Goal: Task Accomplishment & Management: Use online tool/utility

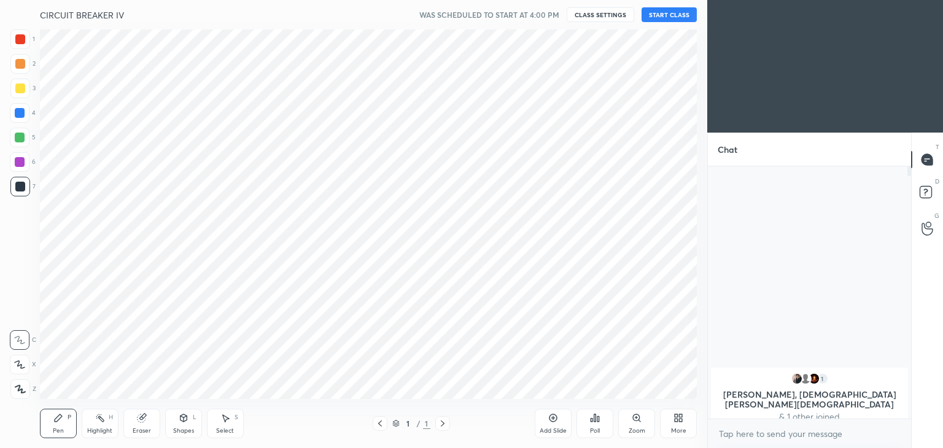
scroll to position [60999, 60711]
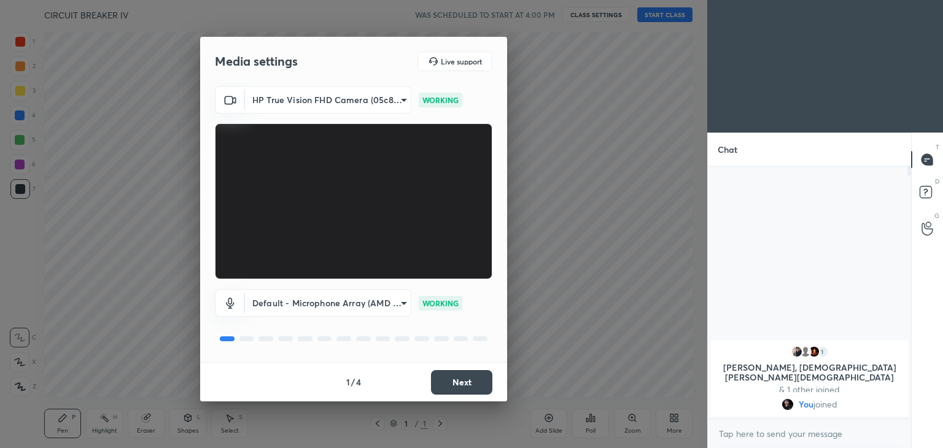
click at [468, 377] on button "Next" at bounding box center [461, 382] width 61 height 25
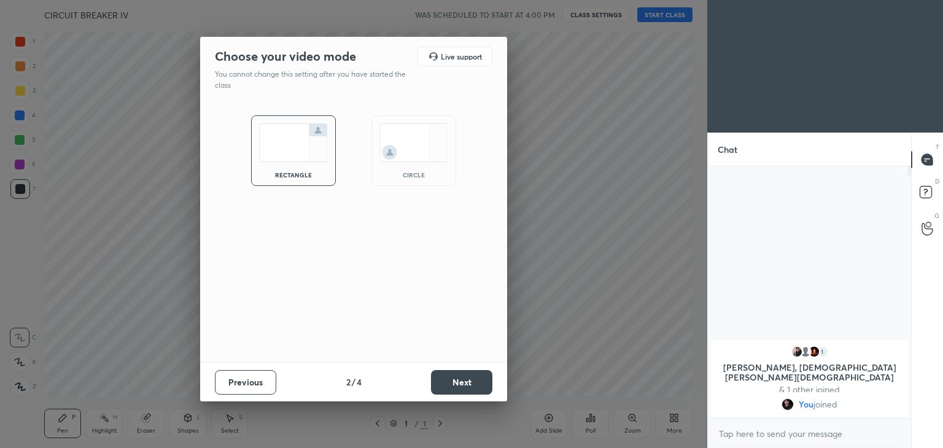
click at [468, 377] on button "Next" at bounding box center [461, 382] width 61 height 25
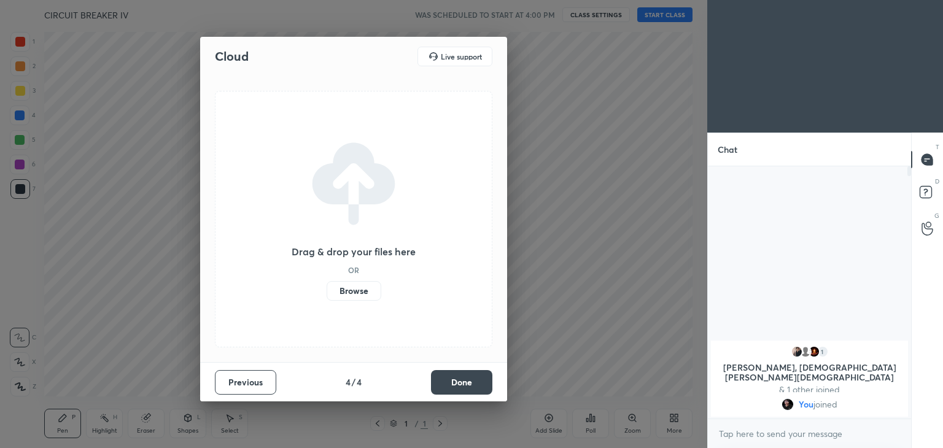
click at [468, 377] on button "Done" at bounding box center [461, 382] width 61 height 25
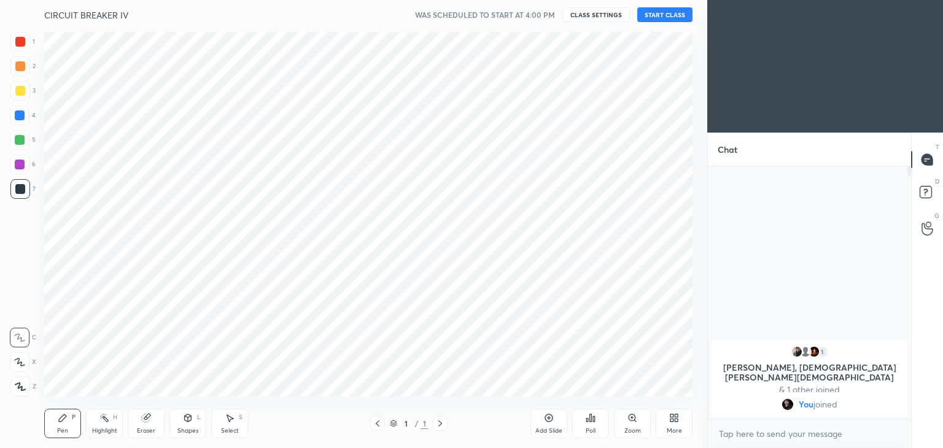
click at [661, 10] on button "START CLASS" at bounding box center [664, 14] width 55 height 15
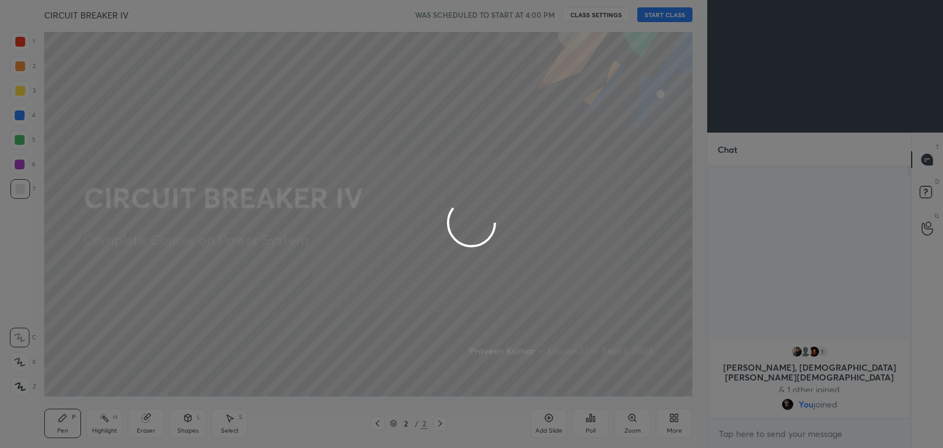
type textarea "x"
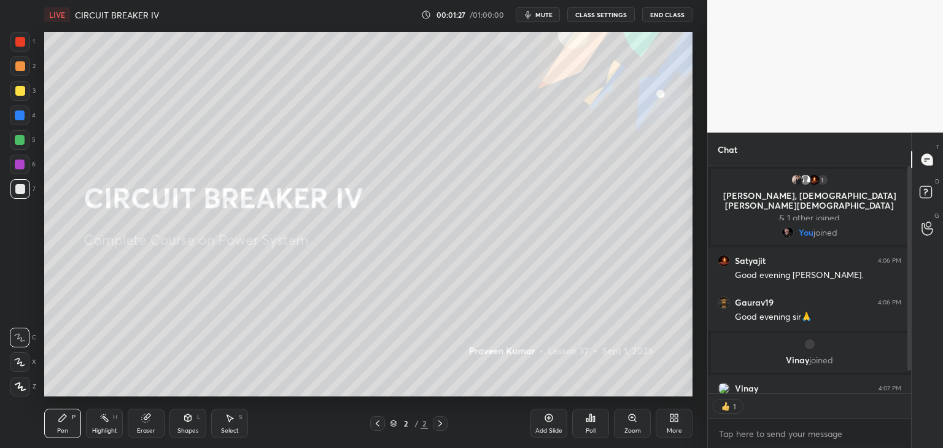
scroll to position [4, 4]
click at [0, 74] on div "1 2 3 4 5 6 7 C X Z C X Z E E Erase all H H" at bounding box center [19, 214] width 39 height 365
click at [22, 45] on div at bounding box center [20, 42] width 10 height 10
click at [21, 386] on icon at bounding box center [20, 386] width 10 height 7
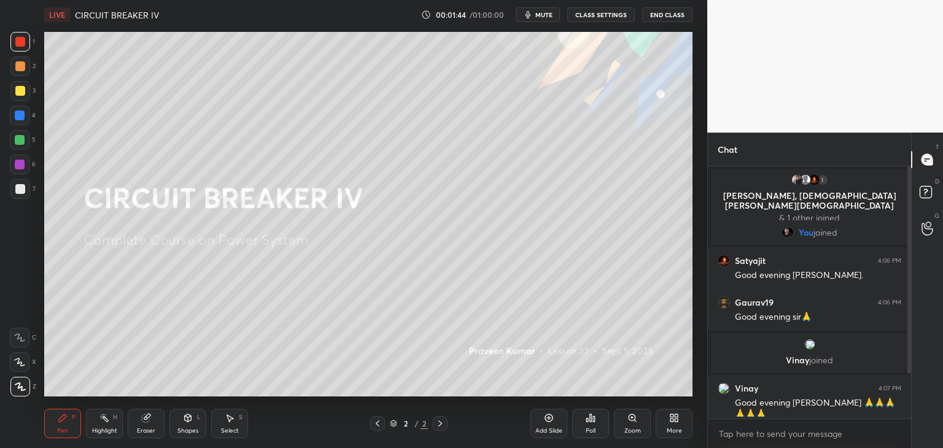
click at [909, 369] on div at bounding box center [906, 292] width 7 height 252
drag, startPoint x: 911, startPoint y: 373, endPoint x: 904, endPoint y: 403, distance: 30.2
click at [902, 411] on div "Chat 1 [PERSON_NAME], [PERSON_NAME] & 1 other joined You joined [PERSON_NAME] 4…" at bounding box center [825, 290] width 236 height 315
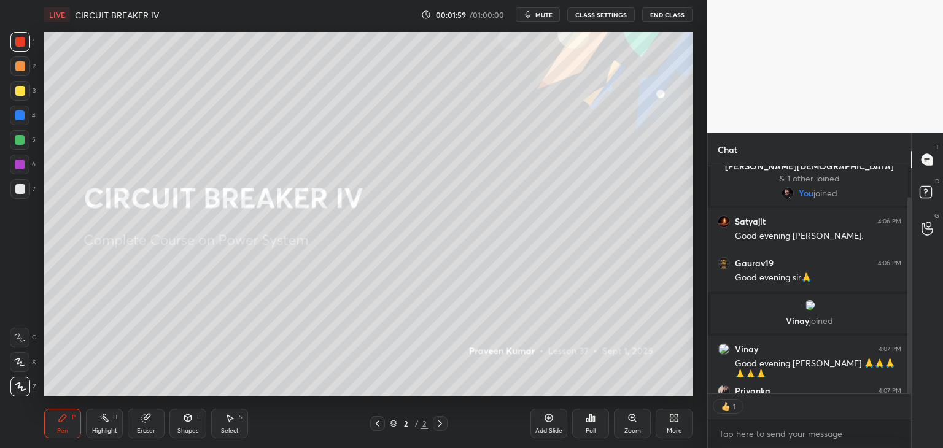
scroll to position [4, 4]
click at [135, 428] on div "Eraser" at bounding box center [146, 423] width 37 height 29
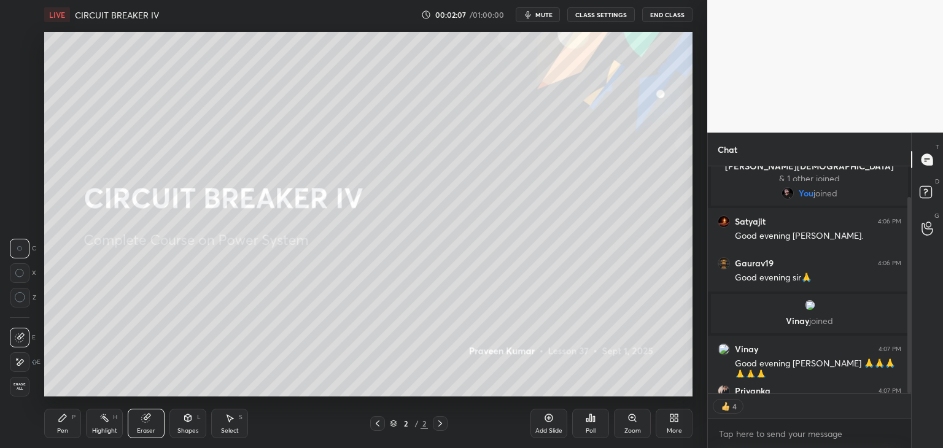
click at [27, 390] on span "Erase all" at bounding box center [19, 386] width 18 height 9
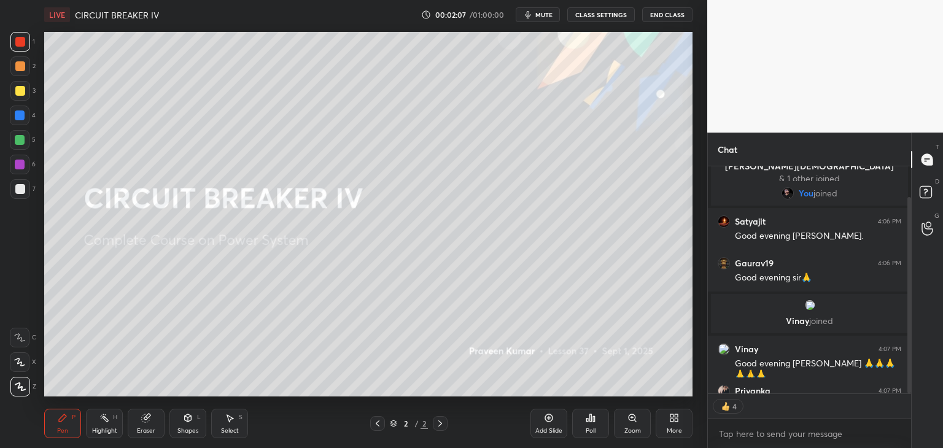
click at [64, 419] on icon at bounding box center [63, 418] width 10 height 10
click at [19, 93] on div at bounding box center [20, 91] width 10 height 10
click at [151, 426] on div "Eraser" at bounding box center [146, 423] width 37 height 29
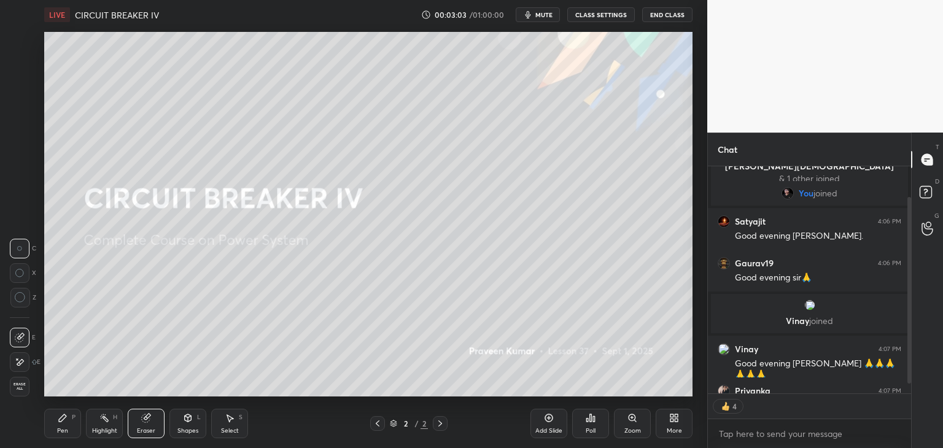
drag, startPoint x: 20, startPoint y: 387, endPoint x: 42, endPoint y: 398, distance: 23.9
click at [22, 387] on span "Erase all" at bounding box center [19, 386] width 18 height 9
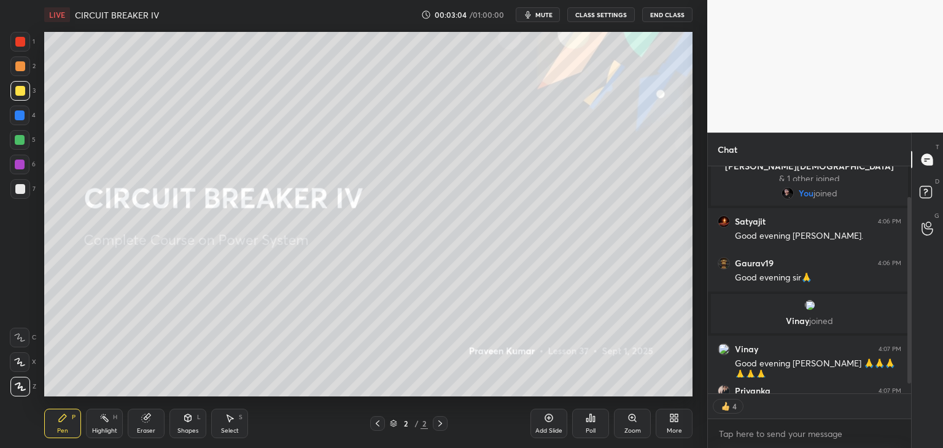
click at [71, 423] on div "Pen P" at bounding box center [62, 423] width 37 height 29
click at [145, 422] on icon at bounding box center [146, 418] width 8 height 8
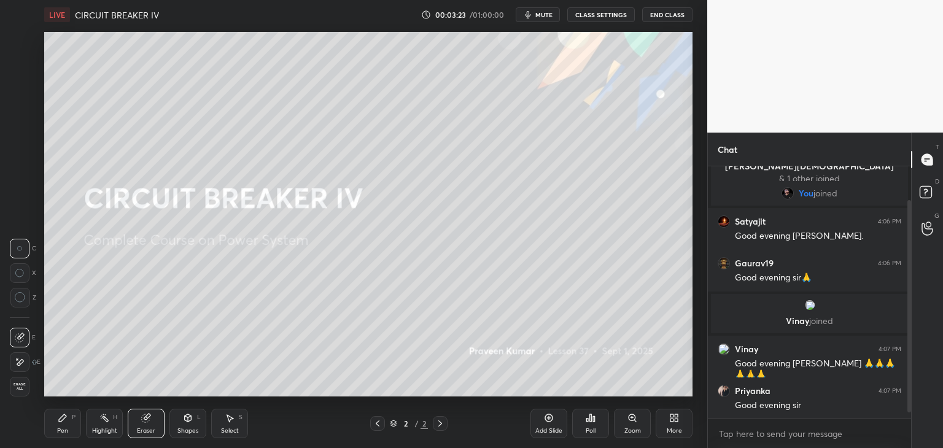
drag, startPoint x: 22, startPoint y: 385, endPoint x: 40, endPoint y: 404, distance: 26.1
click at [22, 387] on span "Erase all" at bounding box center [19, 386] width 18 height 9
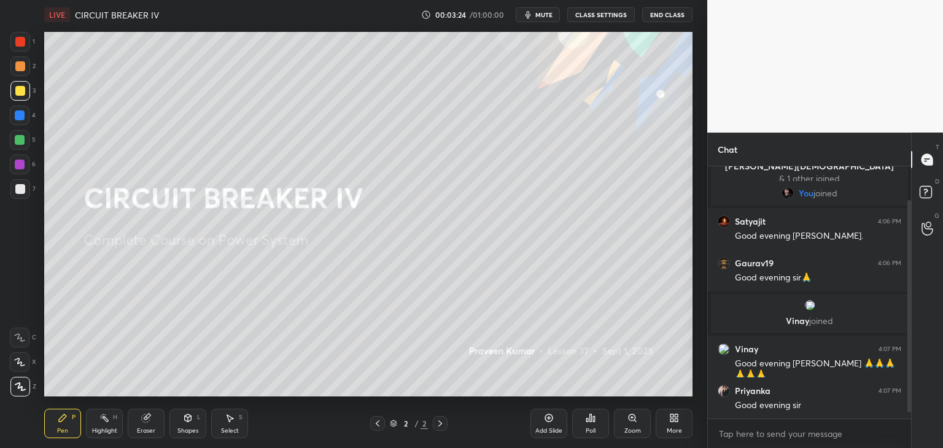
click at [74, 430] on div "Pen P" at bounding box center [62, 423] width 37 height 29
drag, startPoint x: 106, startPoint y: 424, endPoint x: 70, endPoint y: 424, distance: 36.2
click at [104, 424] on div "Highlight H" at bounding box center [104, 423] width 37 height 29
drag, startPoint x: 12, startPoint y: 386, endPoint x: 47, endPoint y: 416, distance: 46.1
click at [15, 387] on div at bounding box center [20, 387] width 20 height 20
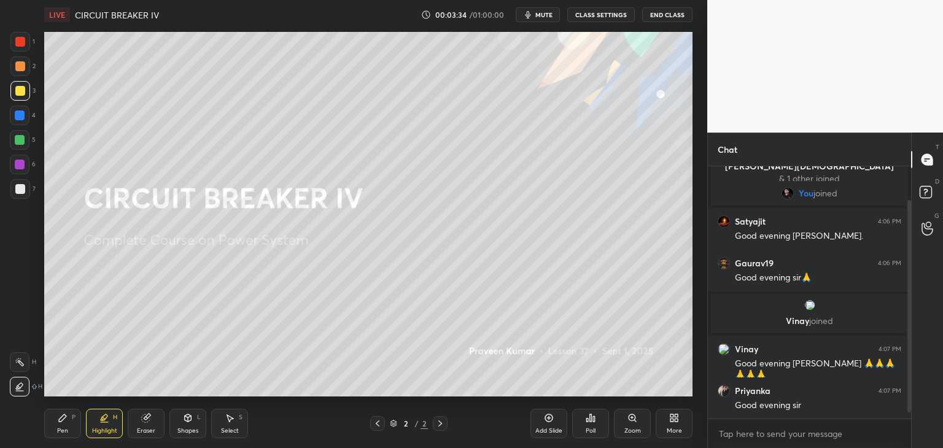
click at [65, 430] on div "Pen" at bounding box center [62, 431] width 11 height 6
click at [72, 426] on div "Pen P" at bounding box center [62, 423] width 37 height 29
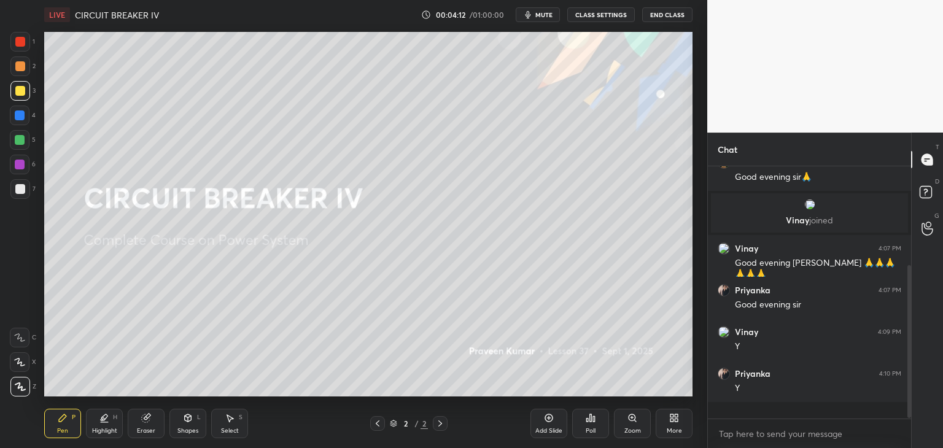
scroll to position [249, 199]
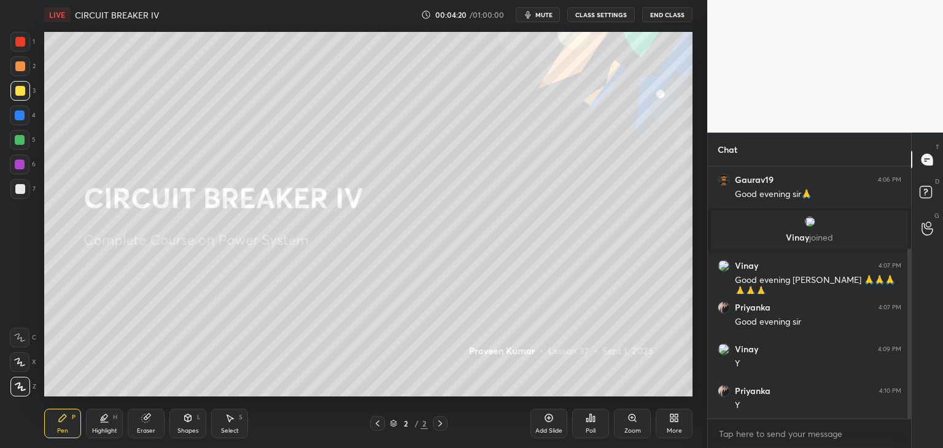
click at [22, 118] on div at bounding box center [20, 115] width 10 height 10
click at [141, 428] on div "Eraser" at bounding box center [146, 431] width 18 height 6
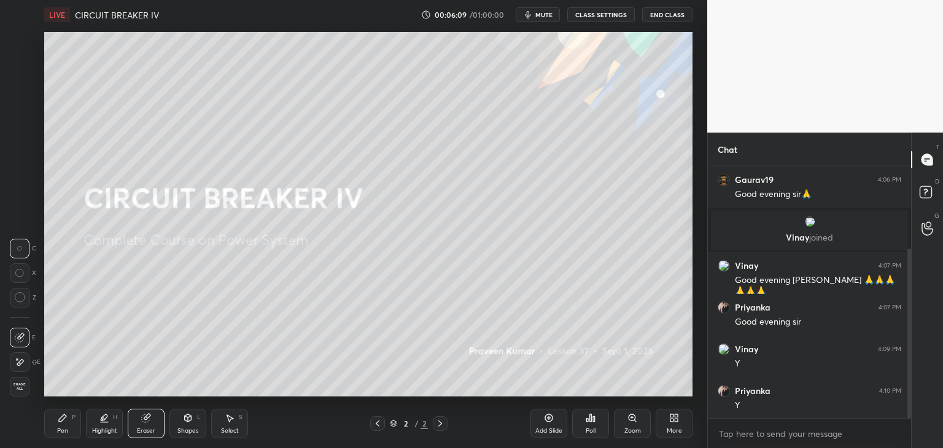
drag, startPoint x: 24, startPoint y: 387, endPoint x: 37, endPoint y: 396, distance: 15.8
click at [27, 390] on span "Erase all" at bounding box center [19, 386] width 18 height 9
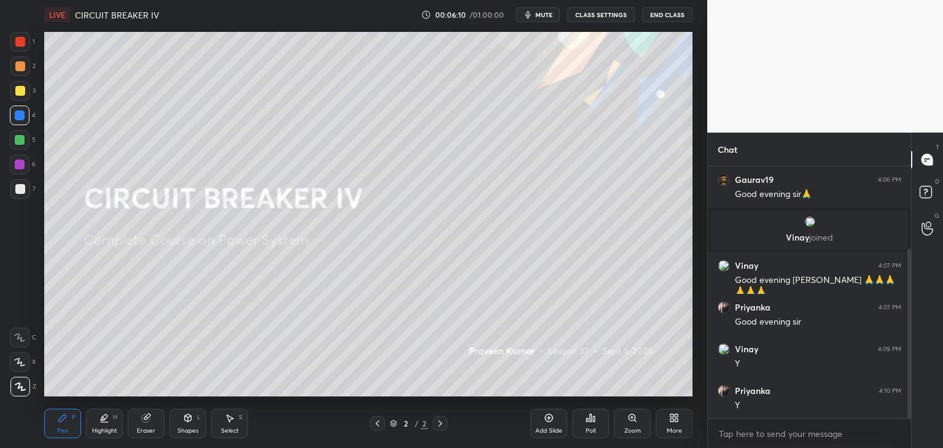
click at [58, 403] on div "Pen P Highlight H Eraser Shapes L Select S 2 / 2 Add Slide Poll Zoom More" at bounding box center [368, 423] width 648 height 49
click at [146, 422] on icon at bounding box center [146, 418] width 8 height 8
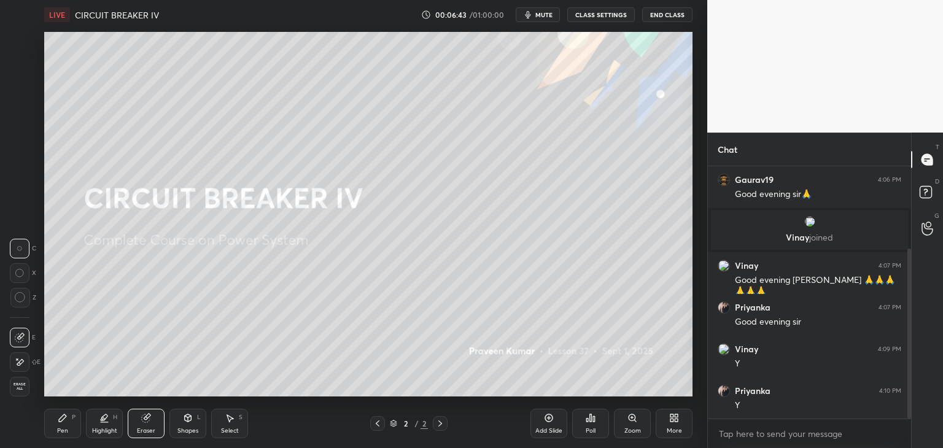
click at [22, 359] on icon at bounding box center [20, 362] width 10 height 10
click at [28, 335] on div at bounding box center [20, 338] width 20 height 20
drag, startPoint x: 27, startPoint y: 384, endPoint x: 49, endPoint y: 423, distance: 45.1
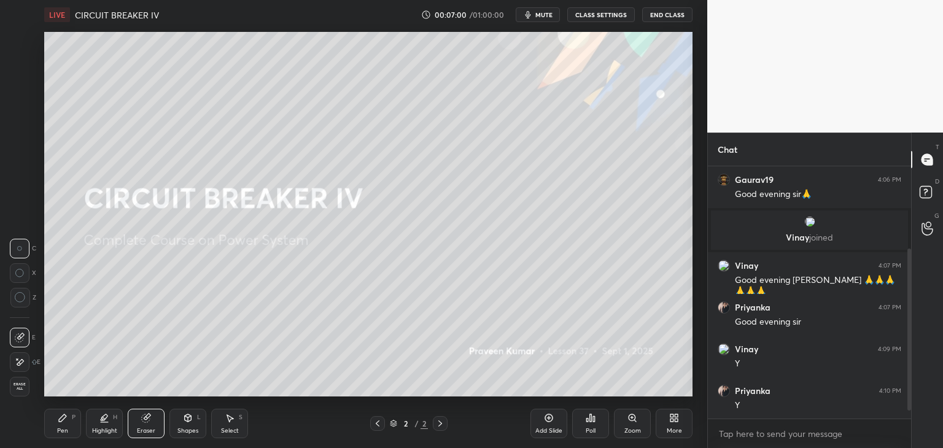
click at [27, 384] on span "Erase all" at bounding box center [19, 386] width 18 height 9
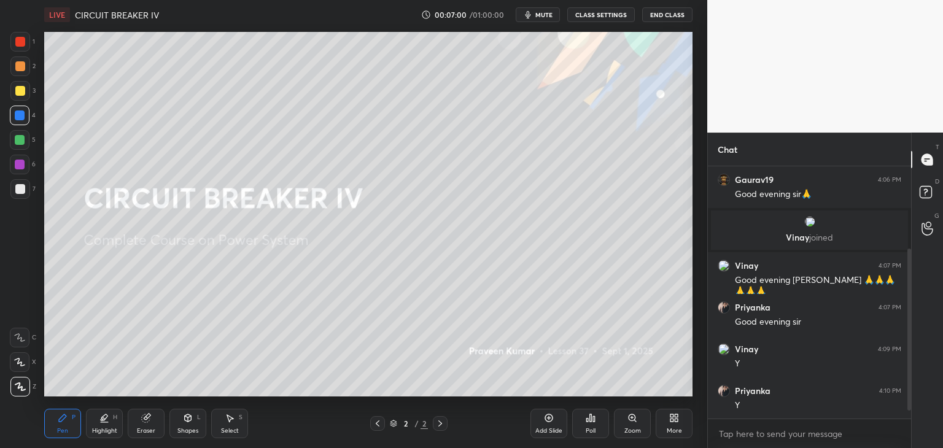
click at [62, 438] on div "Pen P Highlight H Eraser Shapes L Select S 2 / 2 Add Slide Poll Zoom More" at bounding box center [368, 423] width 648 height 49
click at [677, 425] on div "More" at bounding box center [673, 423] width 37 height 29
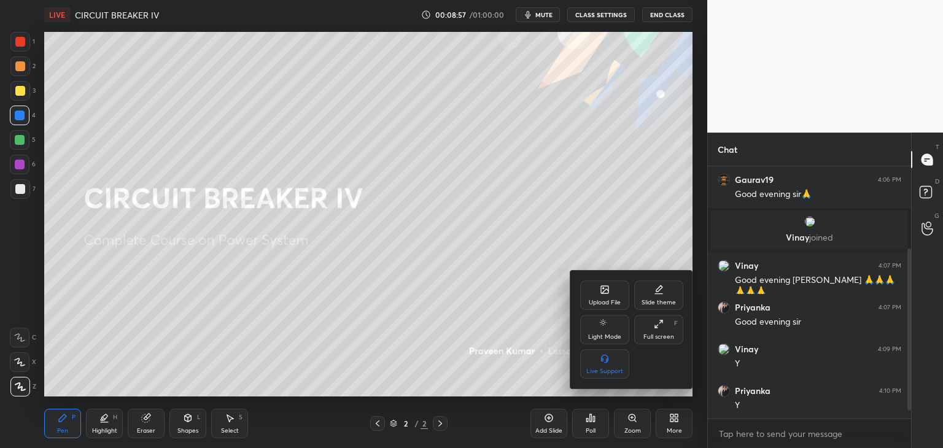
click at [601, 298] on div "Upload File" at bounding box center [604, 294] width 49 height 29
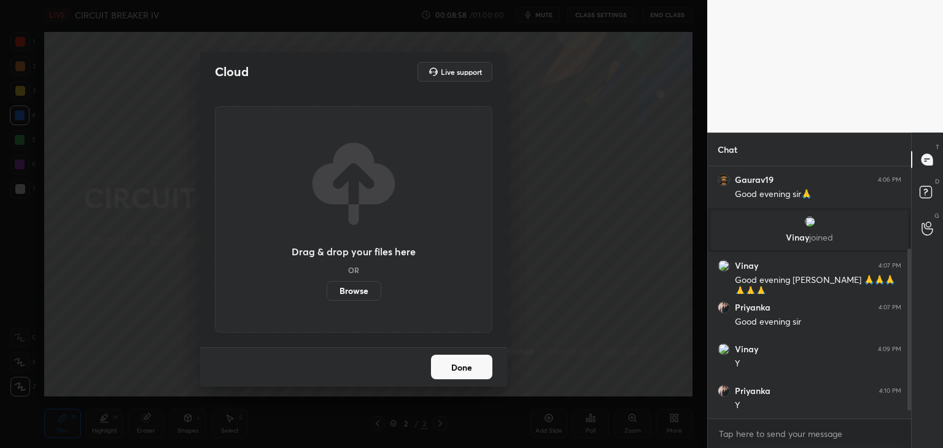
click at [360, 294] on label "Browse" at bounding box center [353, 291] width 55 height 20
click at [326, 294] on input "Browse" at bounding box center [326, 291] width 0 height 20
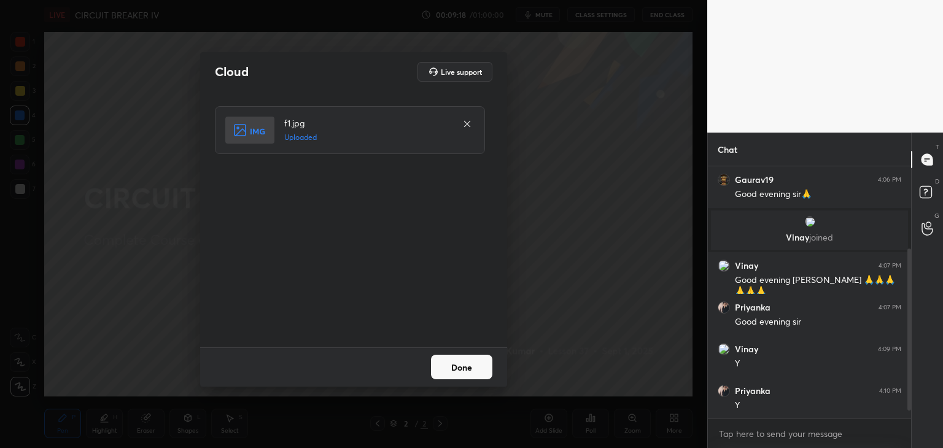
click at [454, 367] on button "Done" at bounding box center [461, 367] width 61 height 25
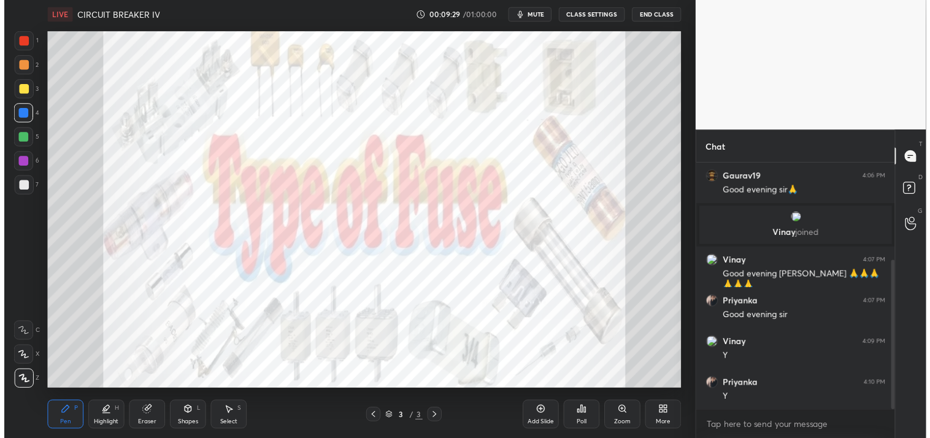
scroll to position [164, 0]
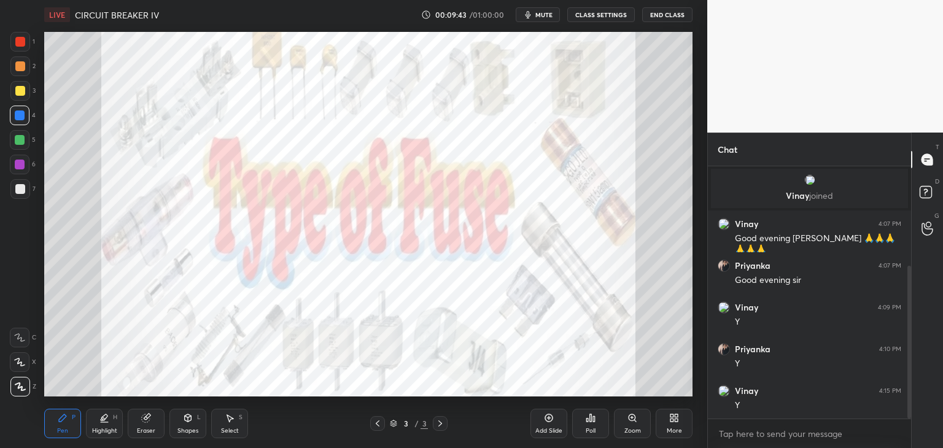
drag, startPoint x: 552, startPoint y: 424, endPoint x: 545, endPoint y: 425, distance: 6.9
click at [551, 424] on div "Add Slide" at bounding box center [548, 423] width 37 height 29
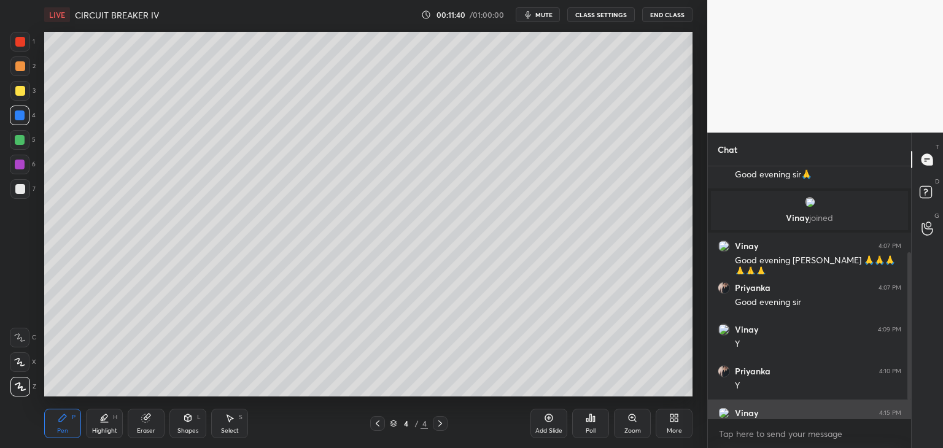
scroll to position [0, 0]
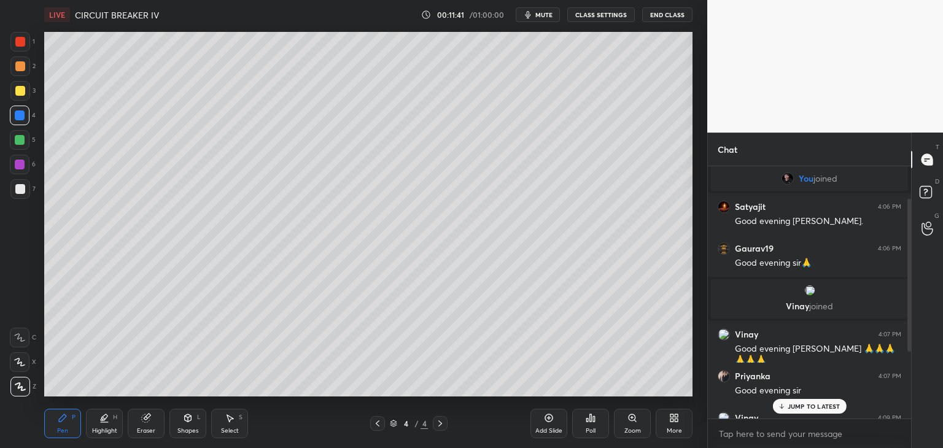
click at [670, 423] on div "More" at bounding box center [673, 423] width 37 height 29
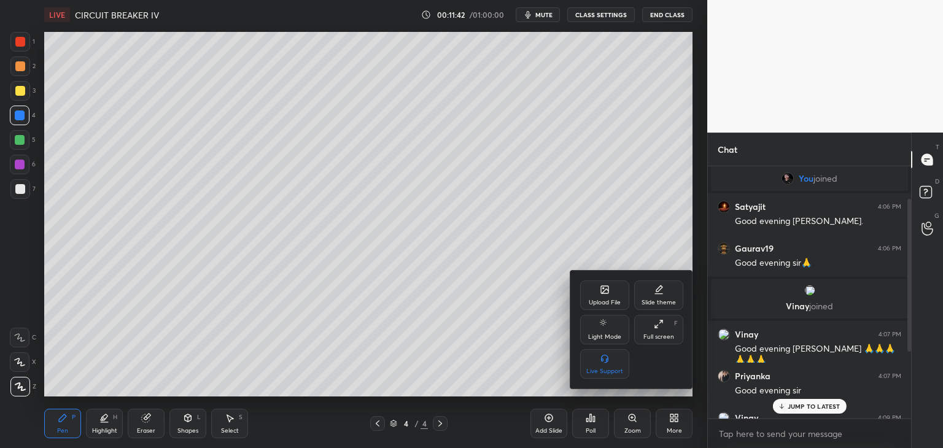
click at [607, 296] on div "Upload File" at bounding box center [604, 294] width 49 height 29
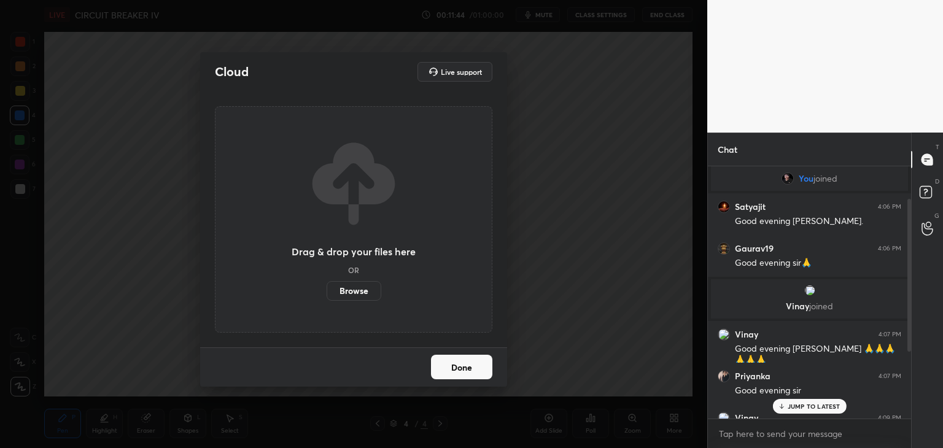
click at [361, 291] on label "Browse" at bounding box center [353, 291] width 55 height 20
click at [326, 291] on input "Browse" at bounding box center [326, 291] width 0 height 20
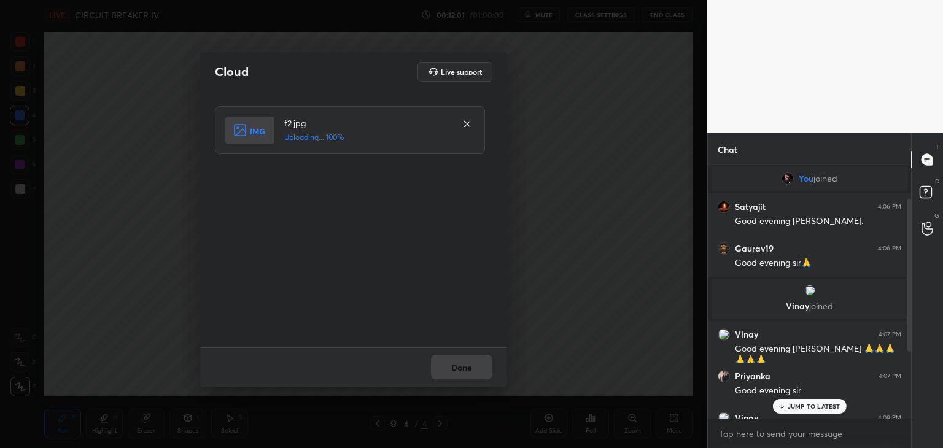
click at [790, 409] on p "JUMP TO LATEST" at bounding box center [813, 406] width 53 height 7
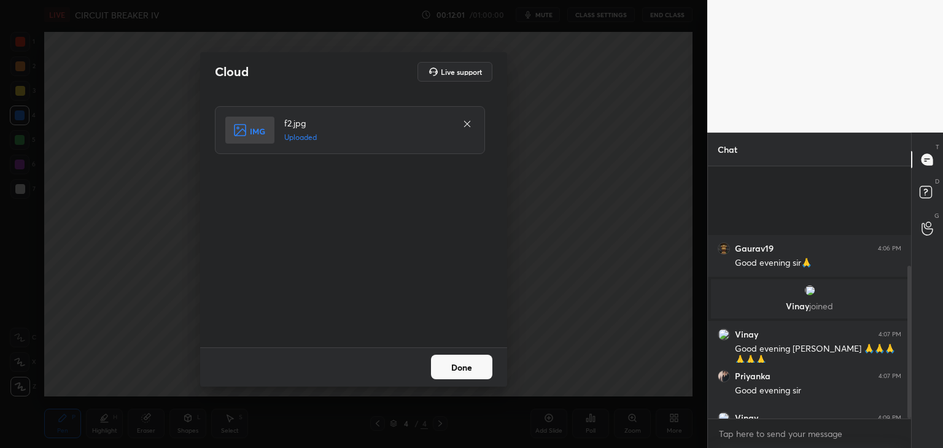
scroll to position [164, 0]
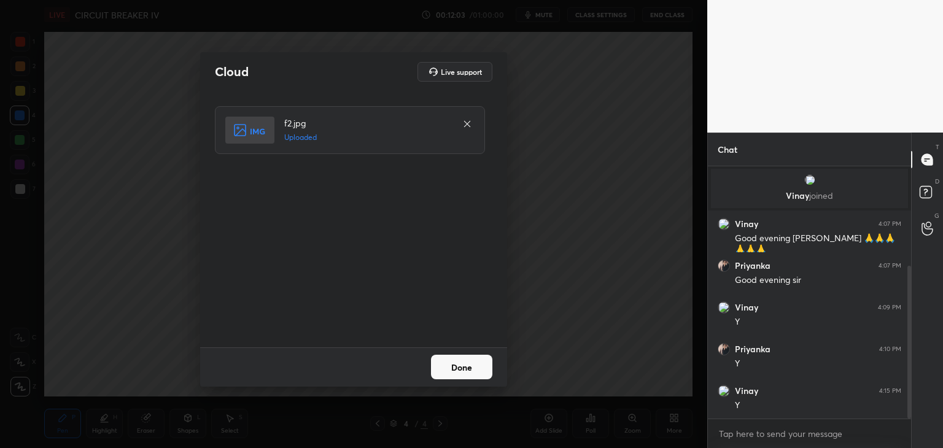
click at [452, 371] on button "Done" at bounding box center [461, 367] width 61 height 25
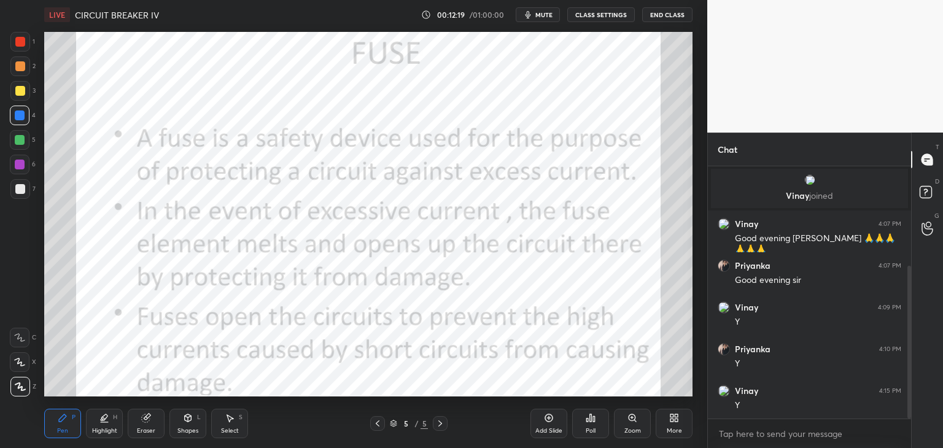
scroll to position [4, 4]
click at [15, 39] on div at bounding box center [20, 42] width 20 height 20
click at [188, 420] on icon at bounding box center [188, 419] width 0 height 4
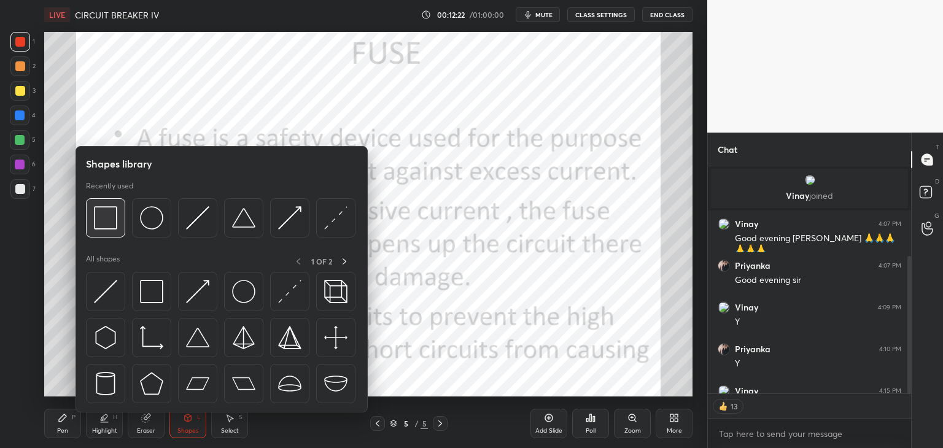
click at [109, 221] on img at bounding box center [105, 217] width 23 height 23
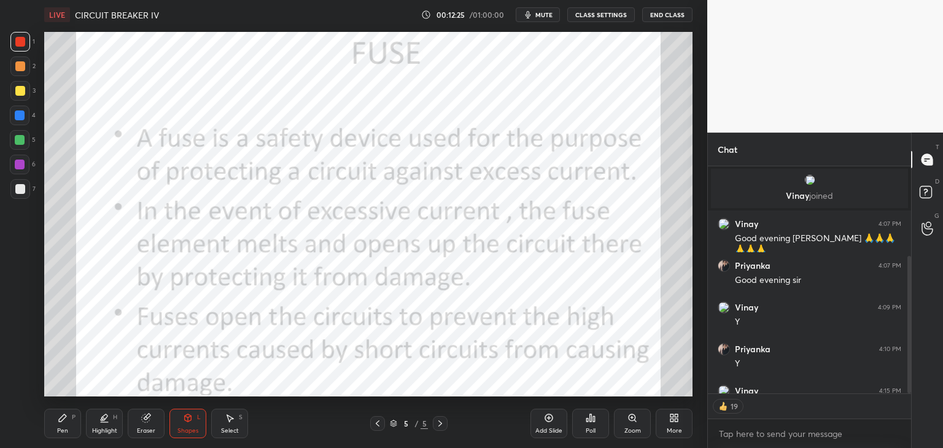
click at [70, 421] on div "Pen P" at bounding box center [62, 423] width 37 height 29
drag, startPoint x: 153, startPoint y: 418, endPoint x: 140, endPoint y: 413, distance: 13.8
click at [152, 419] on div "Eraser" at bounding box center [146, 423] width 37 height 29
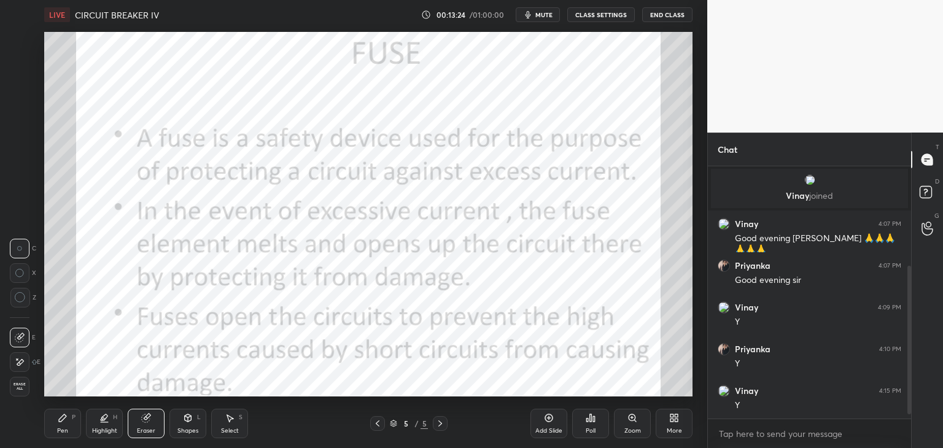
drag, startPoint x: 20, startPoint y: 388, endPoint x: 27, endPoint y: 395, distance: 10.0
click at [20, 391] on span "Erase all" at bounding box center [19, 386] width 18 height 9
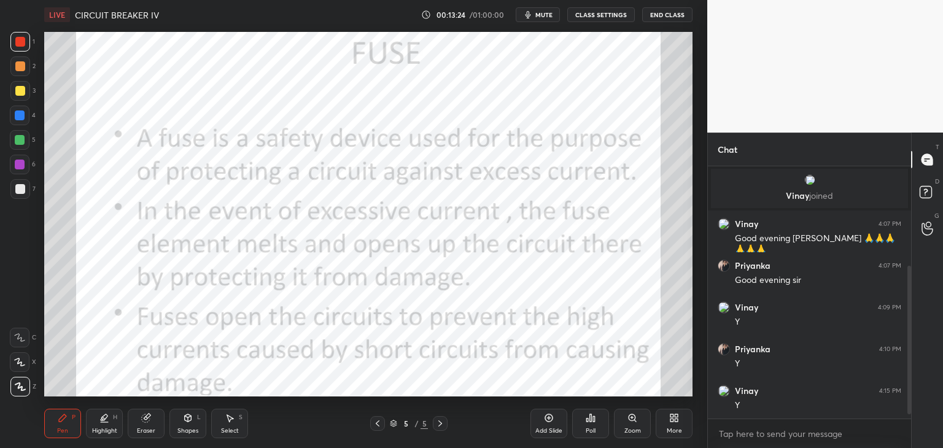
click at [44, 401] on div "LIVE CIRCUIT BREAKER IV 00:13:24 / 01:00:00 mute CLASS SETTINGS End Class Setti…" at bounding box center [368, 224] width 658 height 448
click at [377, 428] on div at bounding box center [377, 423] width 15 height 15
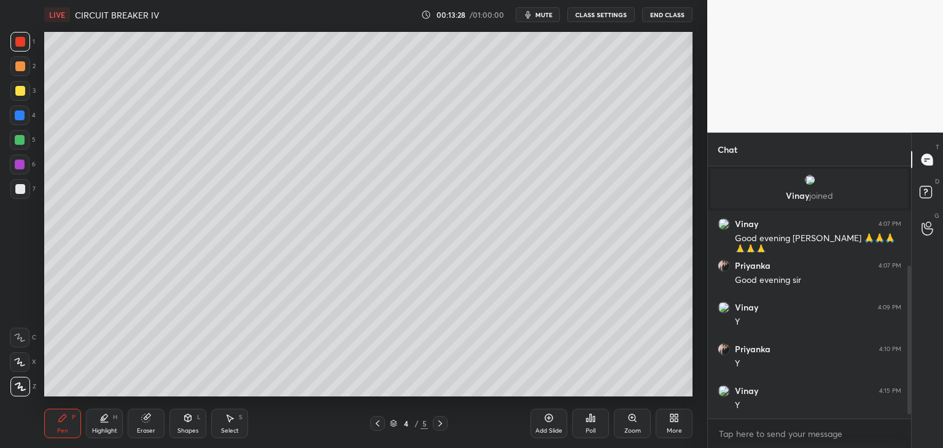
click at [441, 427] on icon at bounding box center [440, 424] width 10 height 10
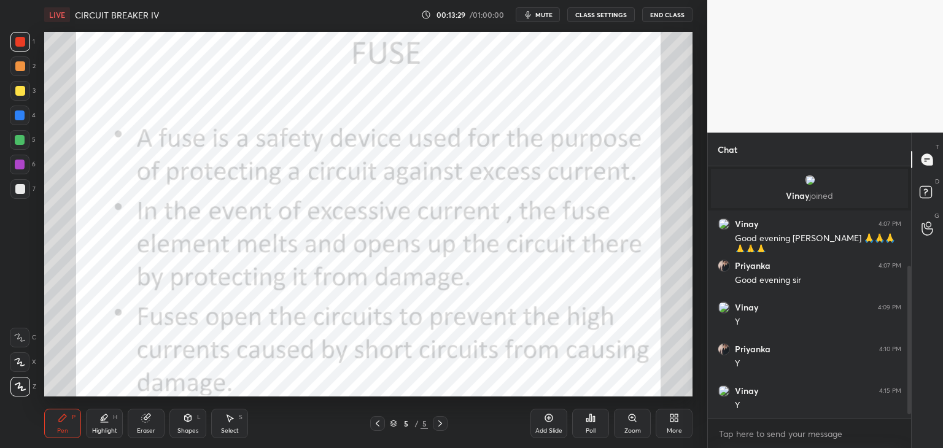
click at [384, 421] on div at bounding box center [377, 423] width 15 height 15
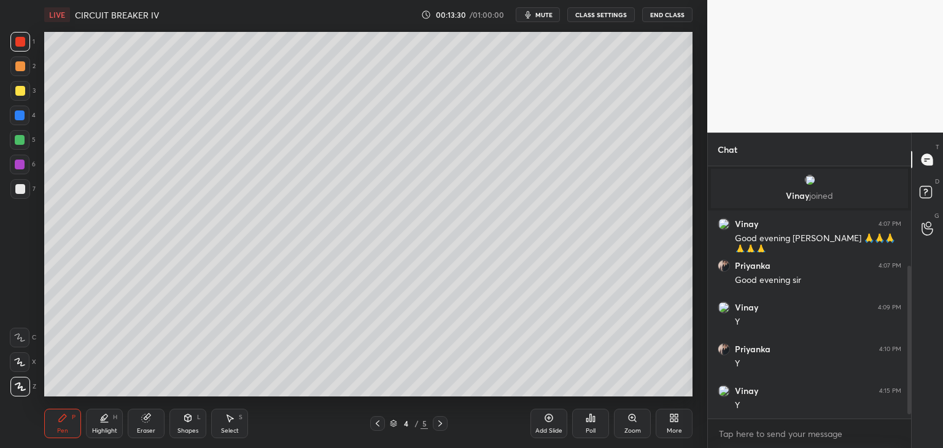
click at [380, 423] on icon at bounding box center [378, 424] width 10 height 10
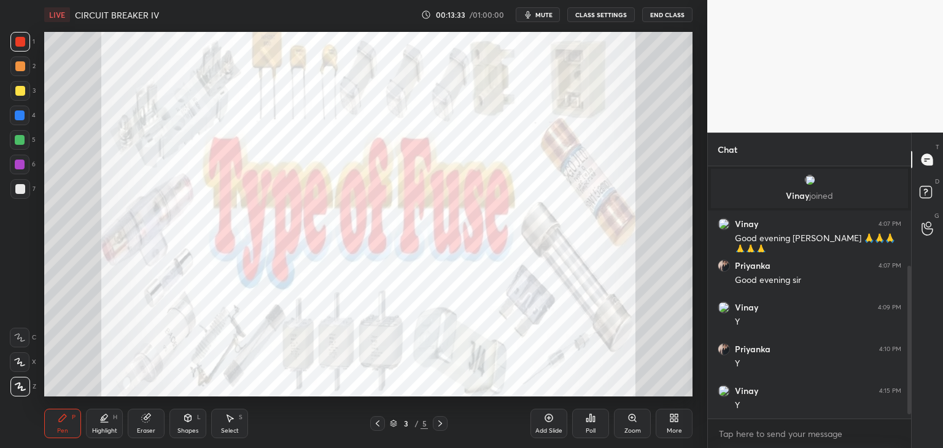
click at [643, 423] on div "Zoom" at bounding box center [632, 423] width 37 height 29
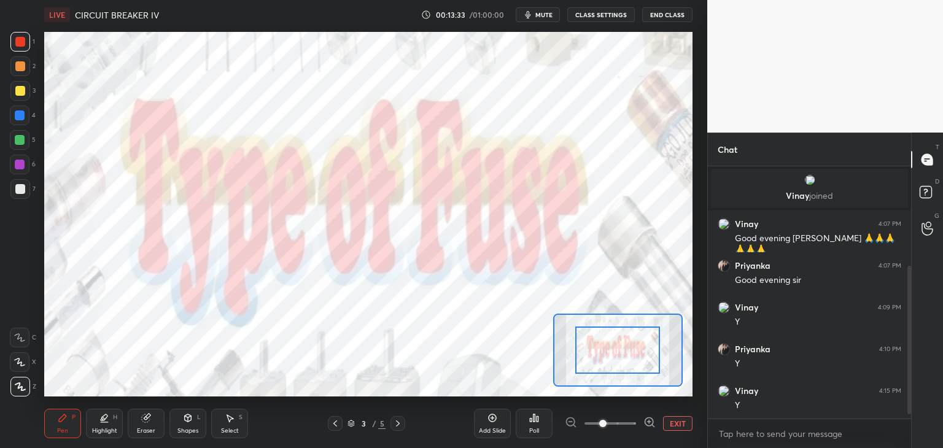
click at [652, 422] on icon at bounding box center [649, 422] width 8 height 8
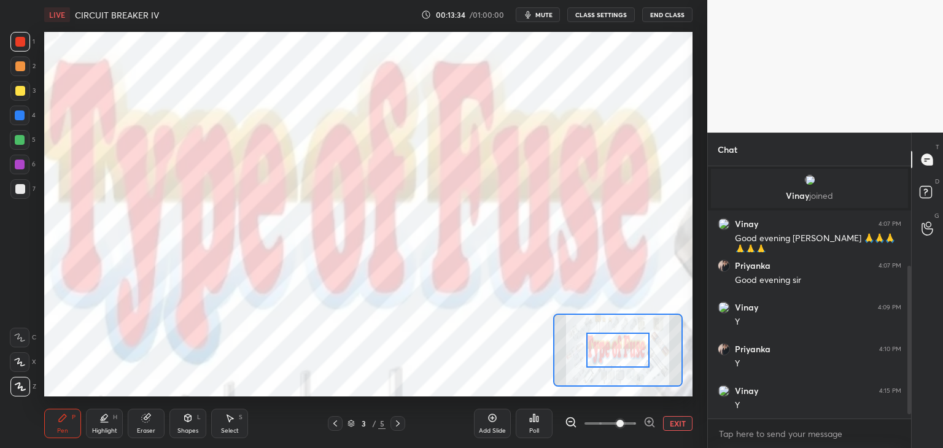
click at [660, 277] on div "Setting up your live class Poll for secs No correct answer Start poll" at bounding box center [368, 214] width 648 height 365
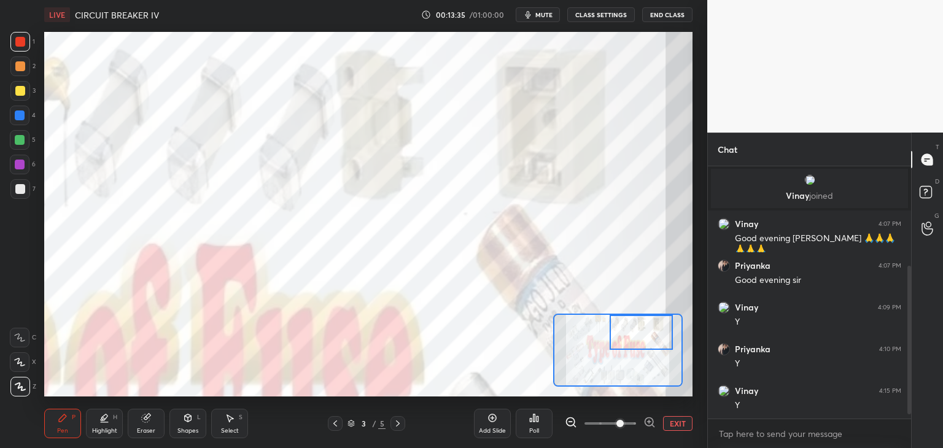
click at [648, 309] on div "Setting up your live class Poll for secs No correct answer Start poll" at bounding box center [368, 214] width 648 height 365
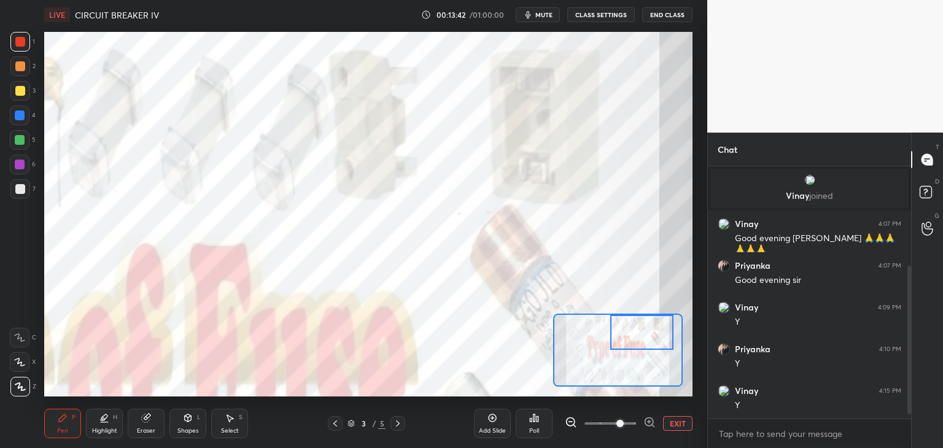
click at [21, 116] on div at bounding box center [20, 115] width 10 height 10
click at [20, 45] on div at bounding box center [20, 42] width 10 height 10
drag, startPoint x: 166, startPoint y: 425, endPoint x: 156, endPoint y: 428, distance: 10.9
click at [166, 427] on div "Pen P Highlight H Eraser Shapes L Select S" at bounding box center [151, 423] width 215 height 29
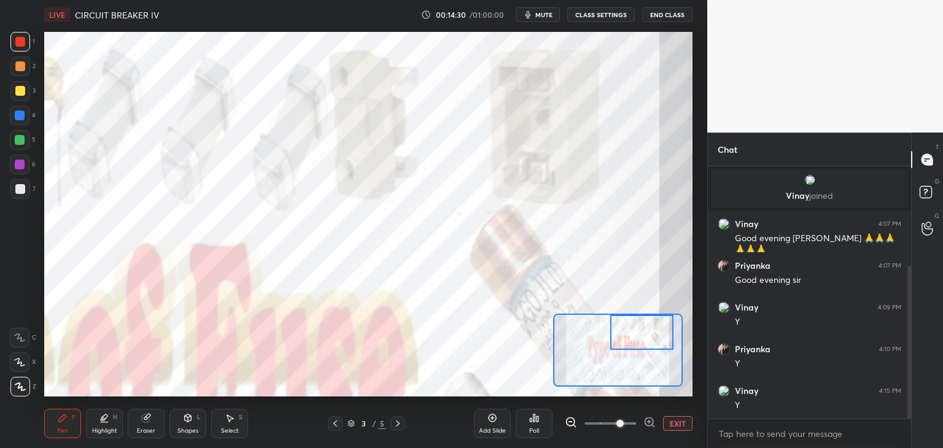
click at [145, 431] on div "Eraser" at bounding box center [146, 431] width 18 height 6
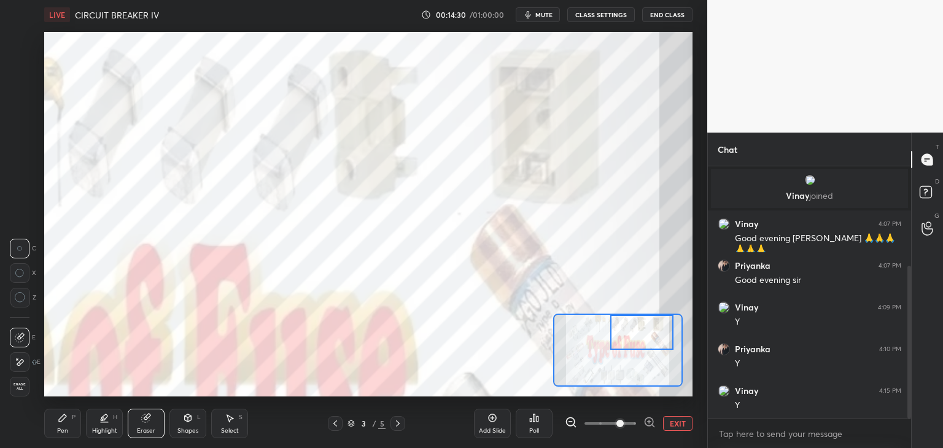
drag, startPoint x: 34, startPoint y: 385, endPoint x: 38, endPoint y: 391, distance: 6.6
click at [35, 387] on div "E E Erase all" at bounding box center [25, 360] width 31 height 74
click at [22, 395] on div "Erase all" at bounding box center [20, 387] width 20 height 20
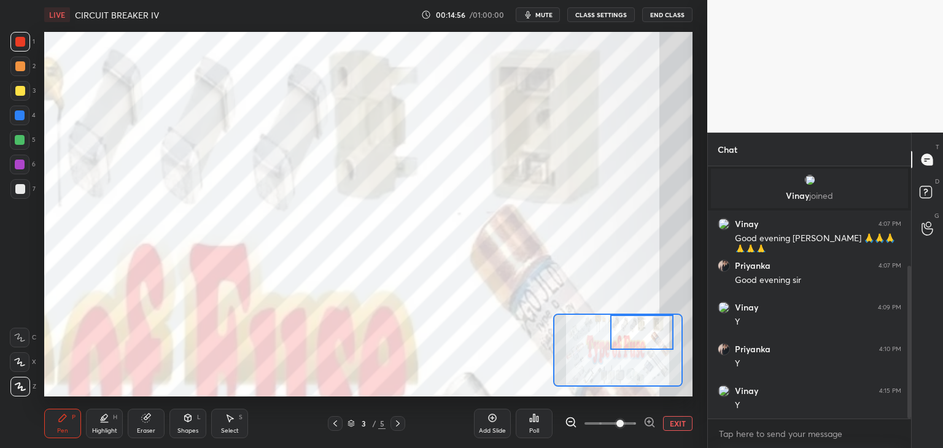
click at [674, 416] on button "EXIT" at bounding box center [677, 423] width 29 height 15
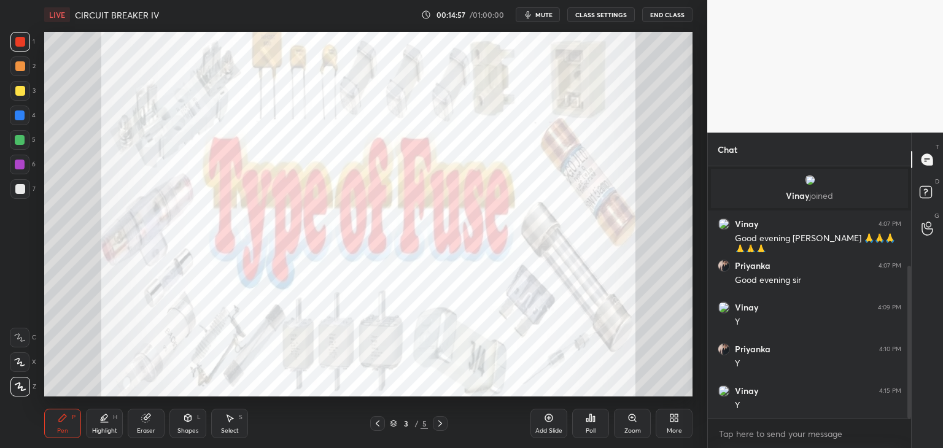
click at [443, 420] on div at bounding box center [440, 423] width 15 height 15
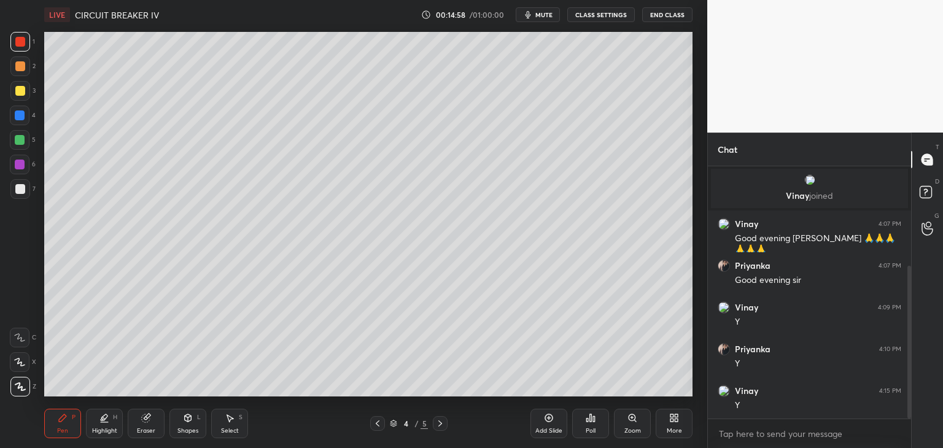
click at [442, 421] on icon at bounding box center [440, 424] width 10 height 10
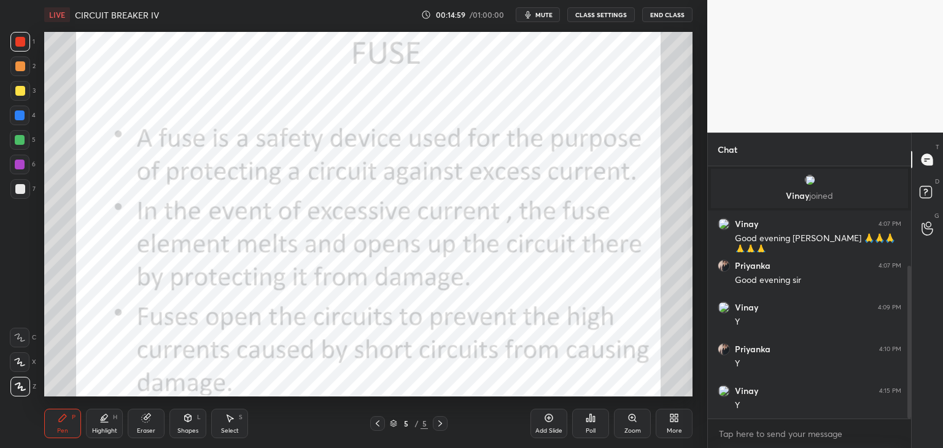
click at [443, 427] on icon at bounding box center [440, 424] width 10 height 10
click at [594, 366] on div "LIVE CIRCUIT BREAKER IV 00:15:49 / 01:00:00 mute CLASS SETTINGS End Class Setti…" at bounding box center [368, 224] width 658 height 448
click at [674, 418] on icon at bounding box center [674, 418] width 10 height 10
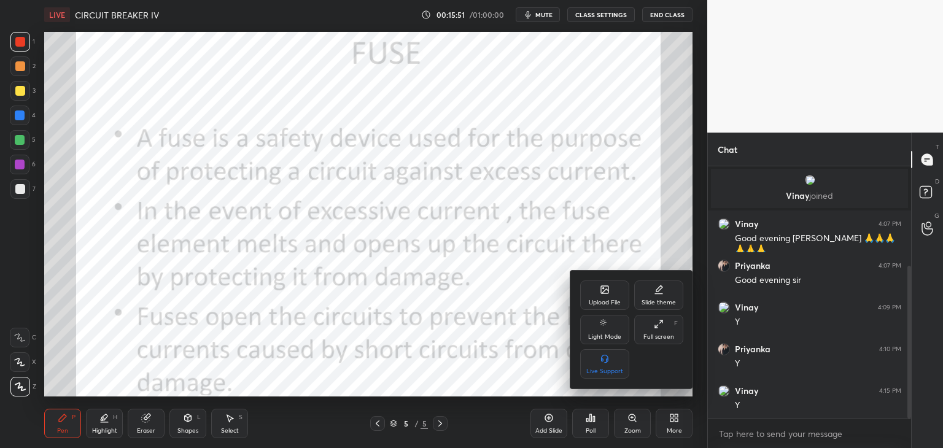
click at [604, 293] on icon at bounding box center [604, 289] width 7 height 7
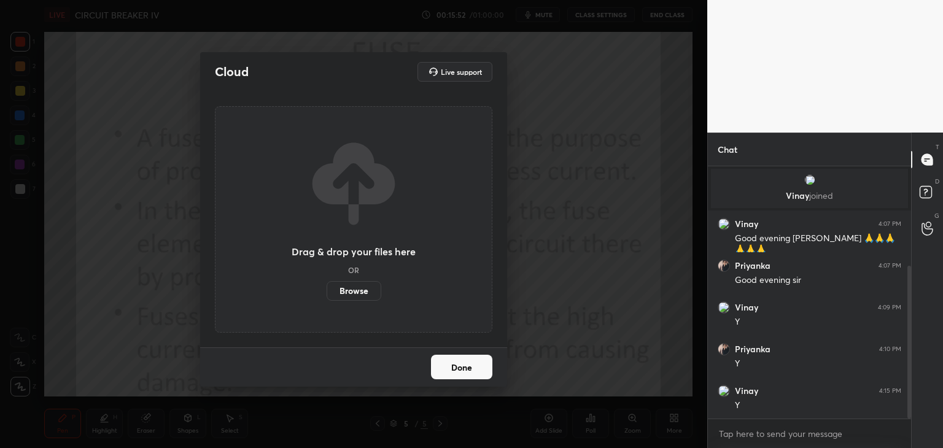
click at [365, 290] on label "Browse" at bounding box center [353, 291] width 55 height 20
click at [326, 290] on input "Browse" at bounding box center [326, 291] width 0 height 20
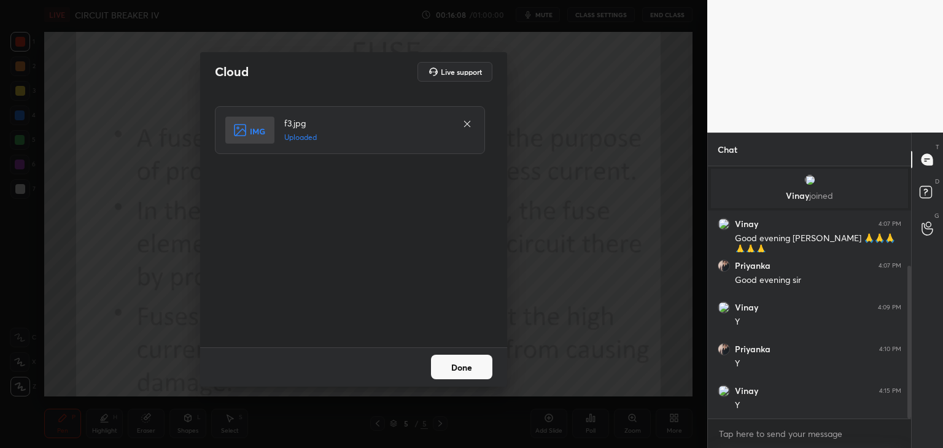
click at [469, 374] on button "Done" at bounding box center [461, 367] width 61 height 25
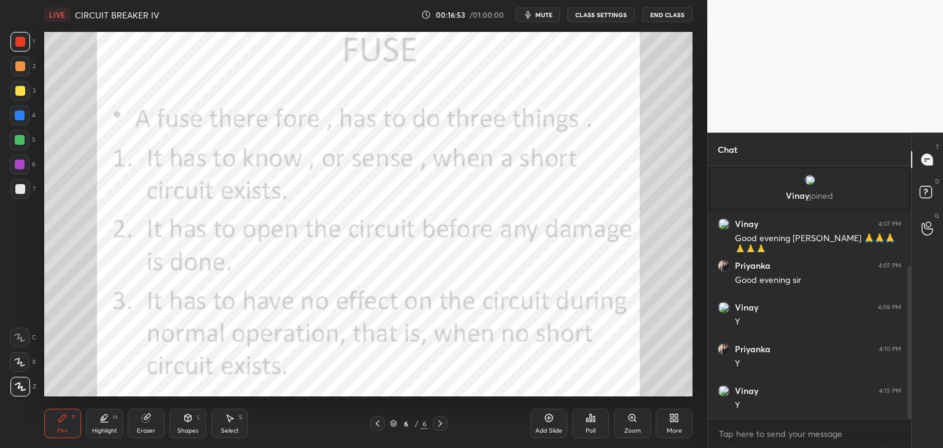
click at [155, 426] on div "Eraser" at bounding box center [146, 423] width 37 height 29
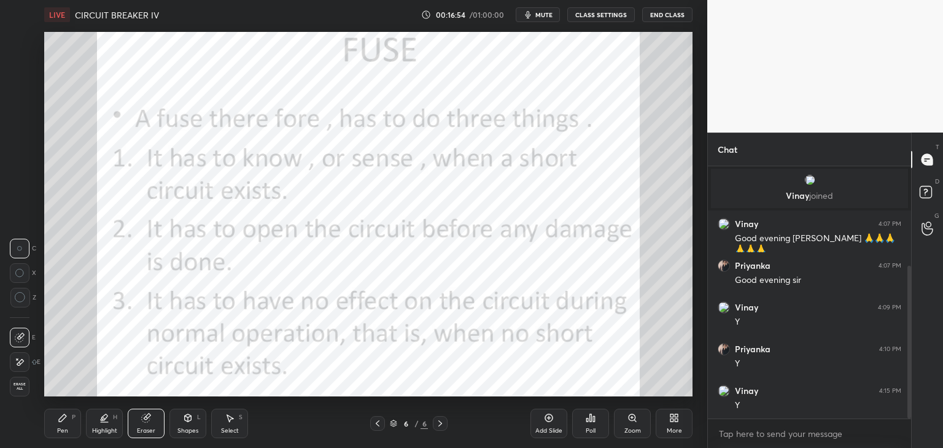
drag, startPoint x: 24, startPoint y: 387, endPoint x: 38, endPoint y: 406, distance: 23.7
click at [22, 387] on span "Erase all" at bounding box center [19, 386] width 18 height 9
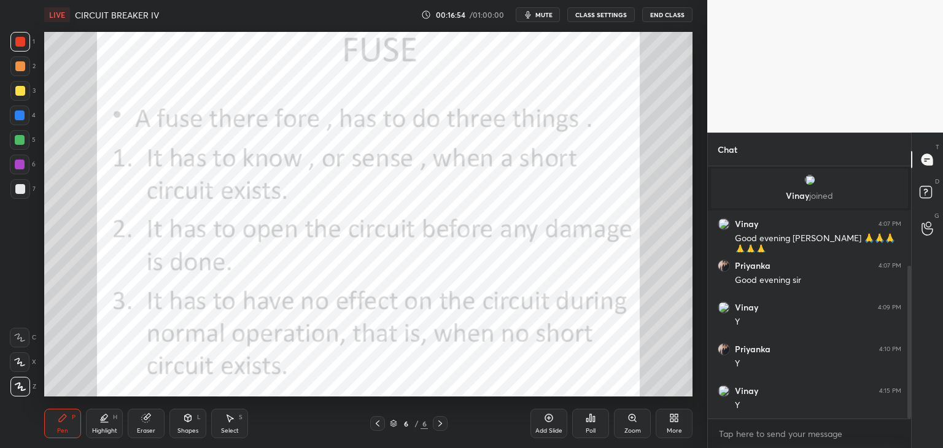
click at [60, 437] on div "Pen P" at bounding box center [62, 423] width 37 height 29
drag, startPoint x: 152, startPoint y: 425, endPoint x: 58, endPoint y: 415, distance: 94.4
click at [143, 425] on div "Eraser" at bounding box center [146, 423] width 37 height 29
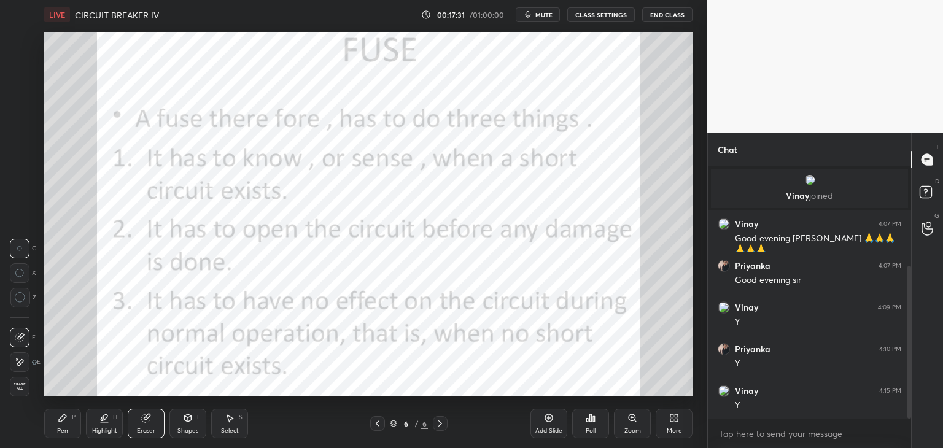
drag, startPoint x: 22, startPoint y: 384, endPoint x: 37, endPoint y: 409, distance: 29.2
click at [24, 387] on span "Erase all" at bounding box center [19, 386] width 18 height 9
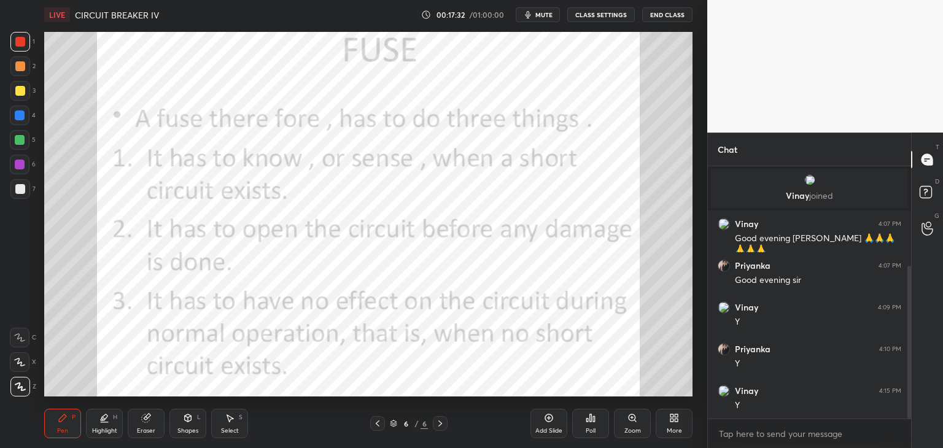
drag, startPoint x: 63, startPoint y: 432, endPoint x: 45, endPoint y: 438, distance: 18.6
click at [61, 432] on div "Pen" at bounding box center [62, 431] width 11 height 6
click at [675, 417] on icon at bounding box center [675, 415] width 3 height 3
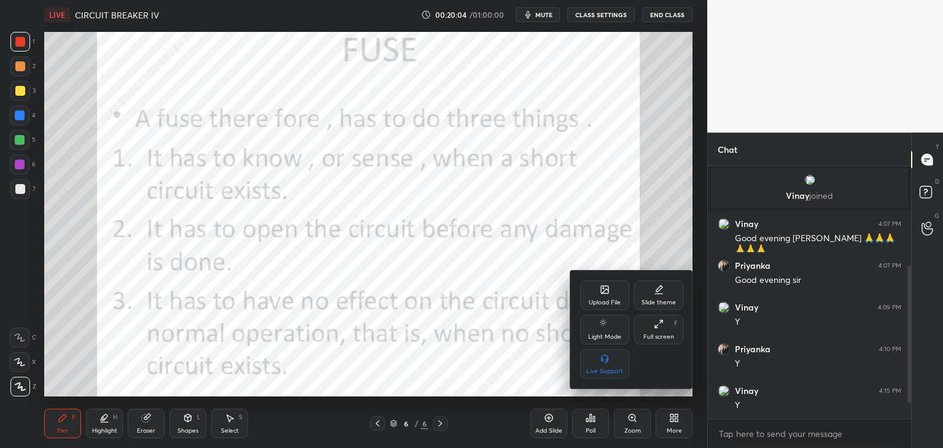
click at [590, 296] on div "Upload File" at bounding box center [604, 294] width 49 height 29
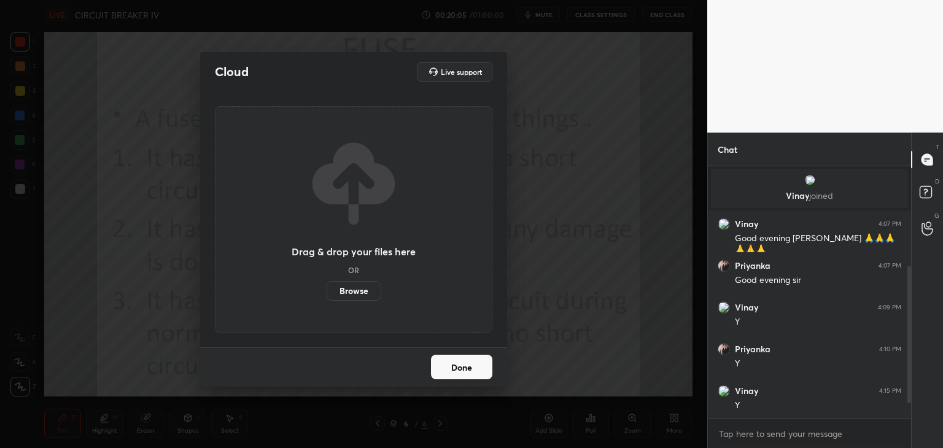
click at [367, 290] on label "Browse" at bounding box center [353, 291] width 55 height 20
click at [326, 290] on input "Browse" at bounding box center [326, 291] width 0 height 20
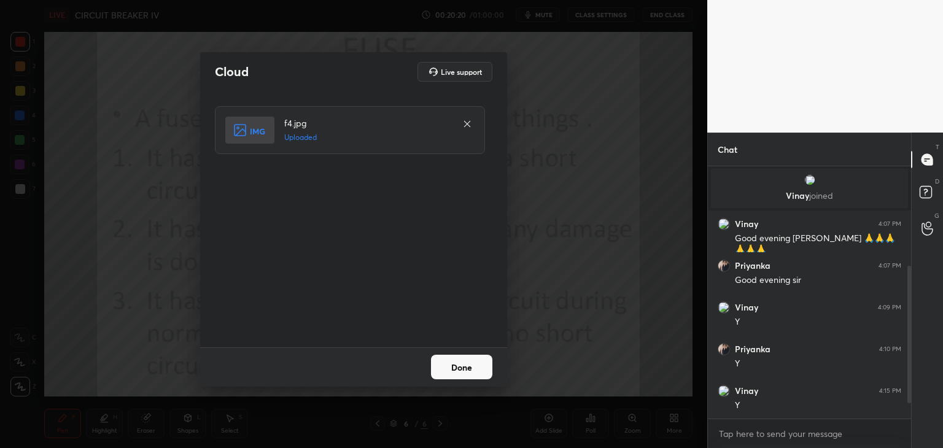
click at [465, 376] on button "Done" at bounding box center [461, 367] width 61 height 25
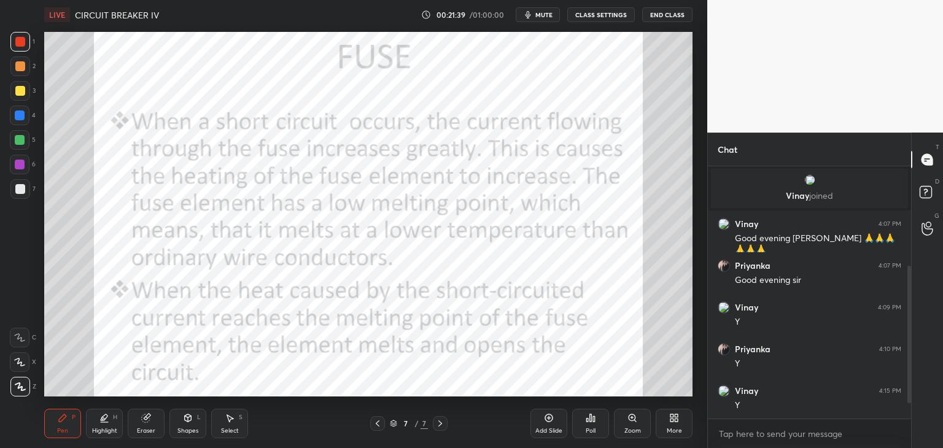
click at [676, 420] on icon at bounding box center [675, 420] width 3 height 3
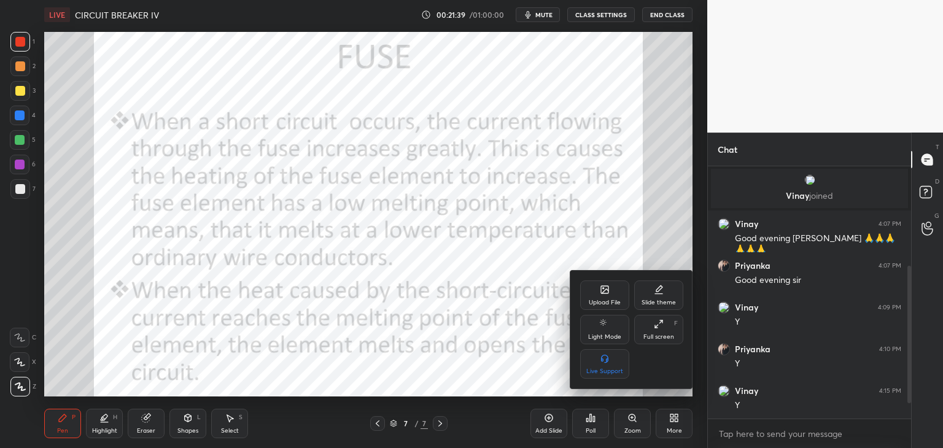
click at [603, 296] on div "Upload File" at bounding box center [604, 294] width 49 height 29
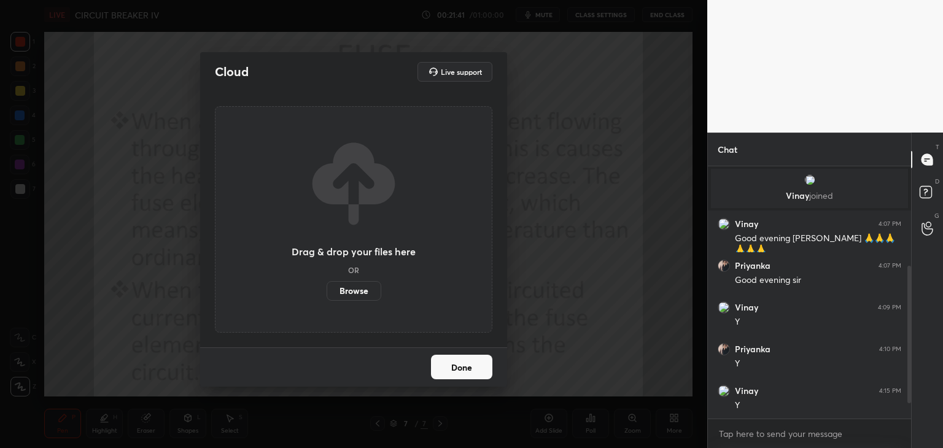
click at [355, 287] on label "Browse" at bounding box center [353, 291] width 55 height 20
click at [326, 287] on input "Browse" at bounding box center [326, 291] width 0 height 20
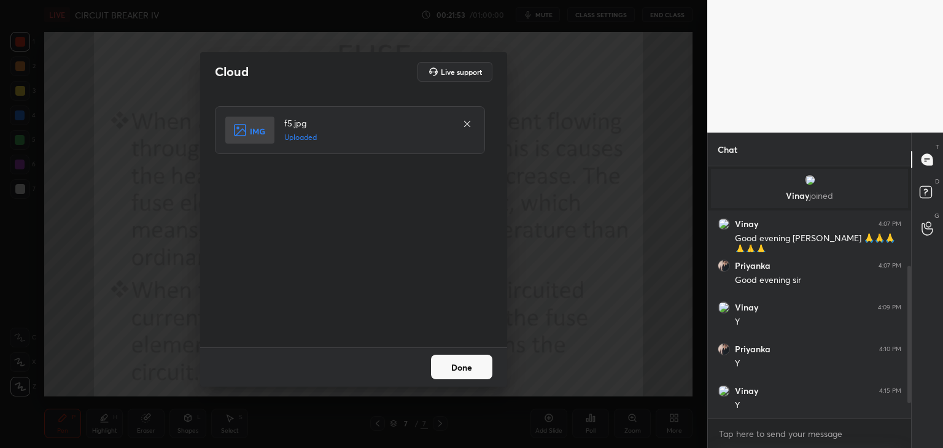
click at [462, 365] on button "Done" at bounding box center [461, 367] width 61 height 25
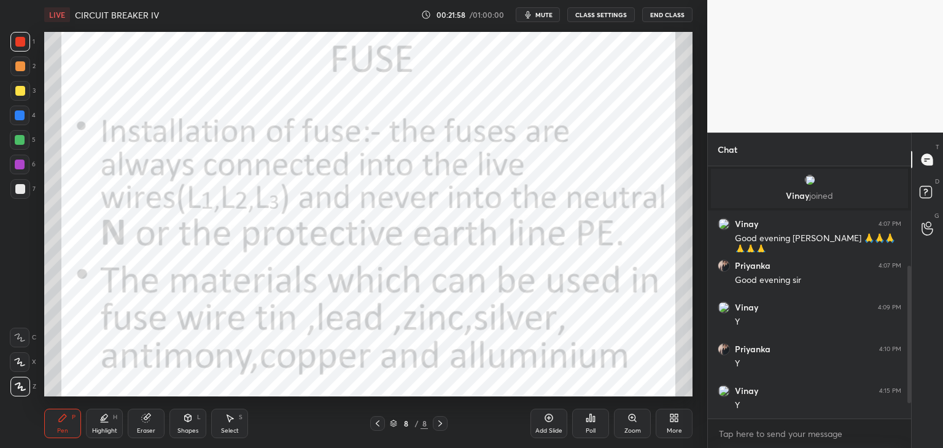
click at [23, 96] on div at bounding box center [20, 91] width 20 height 20
click at [19, 40] on div at bounding box center [20, 42] width 10 height 10
click at [153, 436] on div "Eraser" at bounding box center [146, 423] width 37 height 29
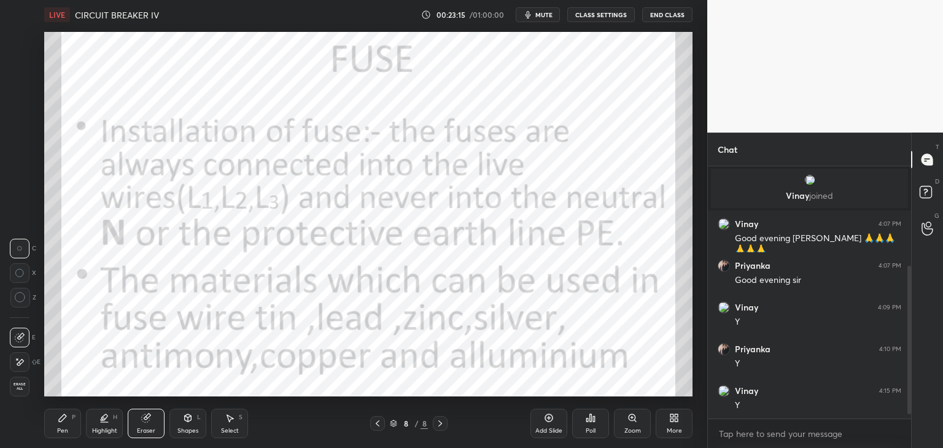
drag, startPoint x: 27, startPoint y: 389, endPoint x: 48, endPoint y: 423, distance: 40.0
click at [29, 391] on div "Erase all" at bounding box center [20, 387] width 20 height 20
click at [64, 438] on div "Pen P Highlight H Eraser Shapes L Select S 8 / 8 Add Slide Poll Zoom More" at bounding box center [368, 423] width 648 height 49
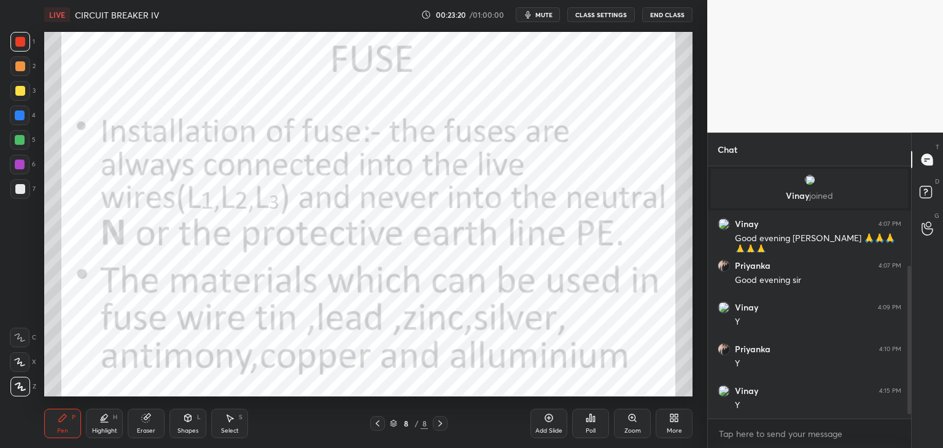
click at [380, 430] on div at bounding box center [377, 423] width 15 height 15
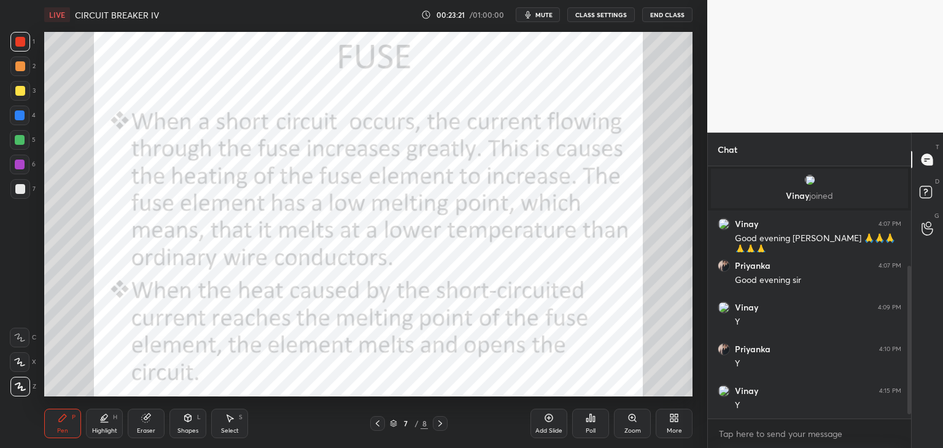
drag, startPoint x: 190, startPoint y: 426, endPoint x: 125, endPoint y: 415, distance: 66.5
click at [189, 427] on div "Shapes L" at bounding box center [187, 423] width 37 height 29
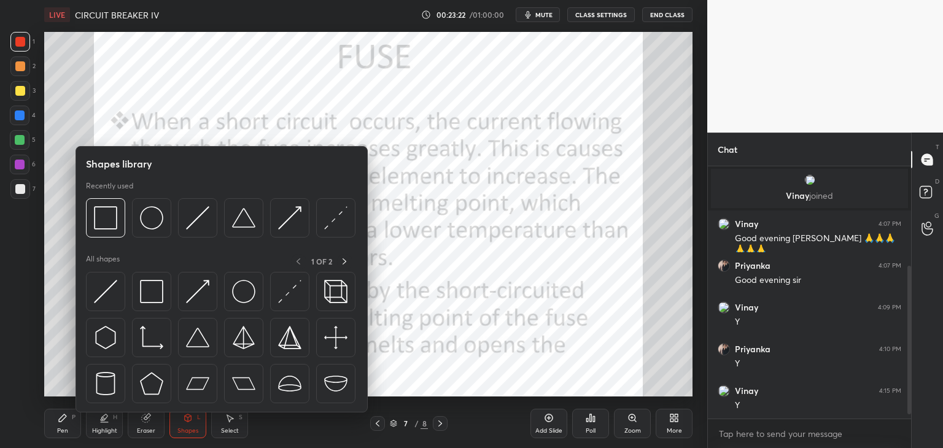
click at [65, 419] on icon at bounding box center [63, 418] width 10 height 10
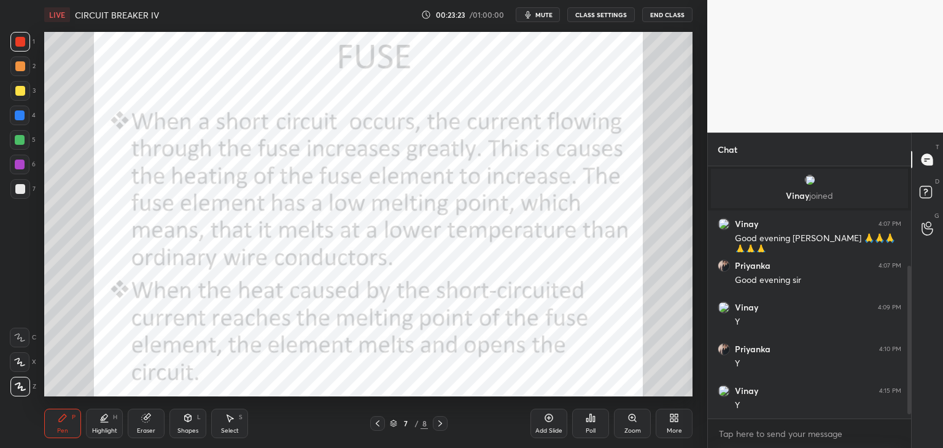
click at [190, 422] on icon at bounding box center [188, 418] width 10 height 10
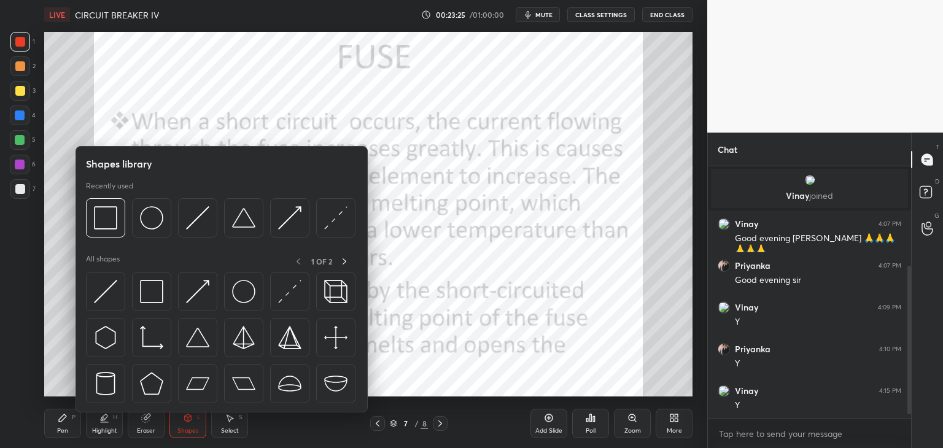
click at [150, 423] on div "Eraser" at bounding box center [146, 423] width 37 height 29
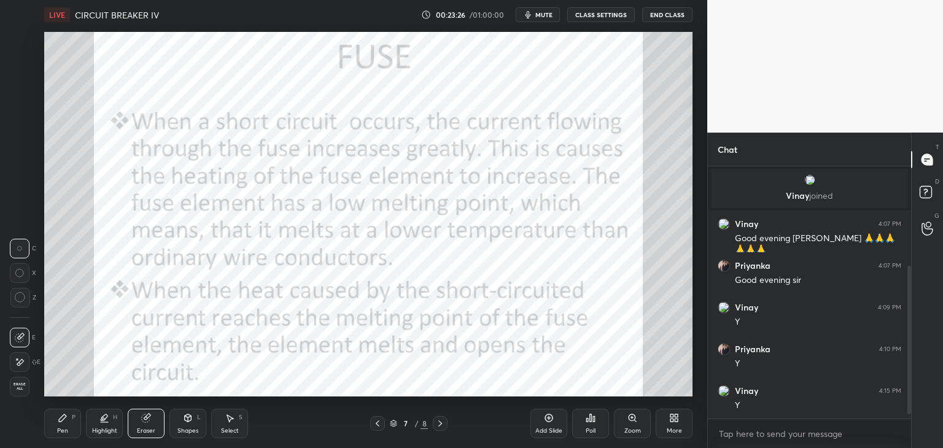
click at [25, 386] on span "Erase all" at bounding box center [19, 386] width 18 height 9
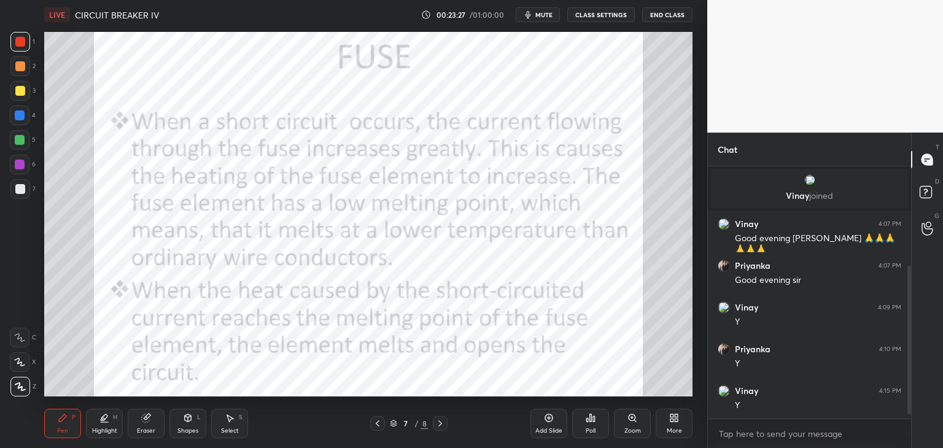
click at [69, 422] on div "Pen P" at bounding box center [62, 423] width 37 height 29
click at [199, 418] on div "L" at bounding box center [199, 417] width 4 height 6
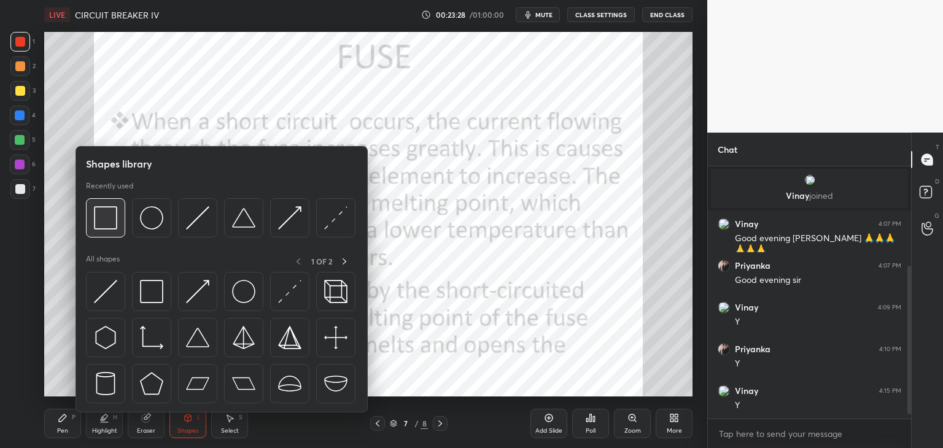
click at [111, 222] on img at bounding box center [105, 217] width 23 height 23
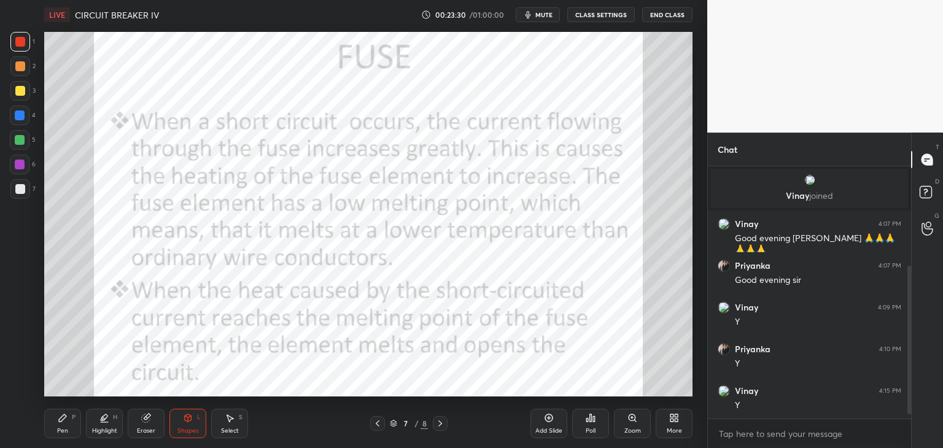
click at [25, 161] on div at bounding box center [20, 165] width 20 height 20
click at [28, 37] on div at bounding box center [20, 42] width 20 height 20
click at [69, 423] on div "Pen P" at bounding box center [62, 423] width 37 height 29
click at [439, 430] on div at bounding box center [440, 423] width 15 height 15
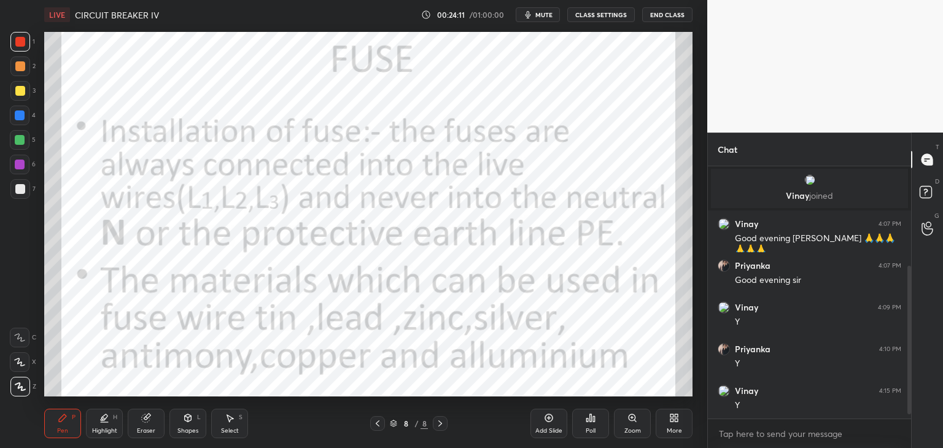
click at [677, 423] on div "More" at bounding box center [673, 423] width 37 height 29
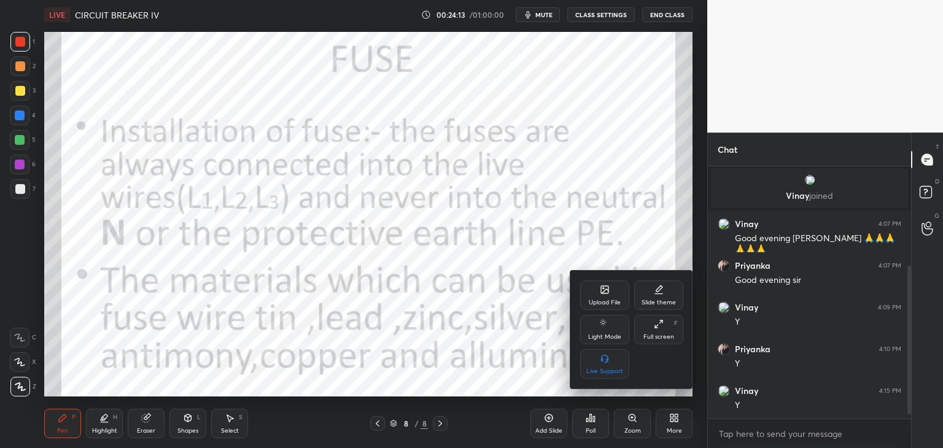
click at [606, 299] on div "Upload File" at bounding box center [605, 302] width 32 height 6
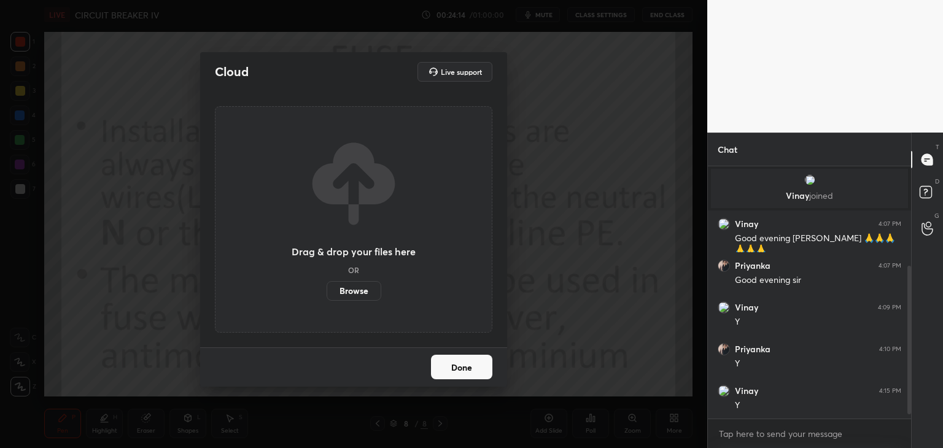
click at [363, 293] on label "Browse" at bounding box center [353, 291] width 55 height 20
click at [326, 293] on input "Browse" at bounding box center [326, 291] width 0 height 20
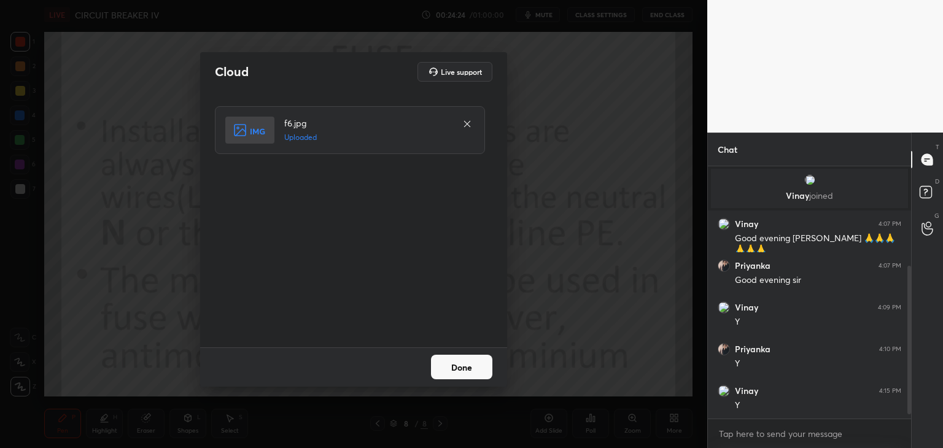
click at [466, 352] on div "Done" at bounding box center [353, 366] width 307 height 39
click at [466, 367] on button "Done" at bounding box center [461, 367] width 61 height 25
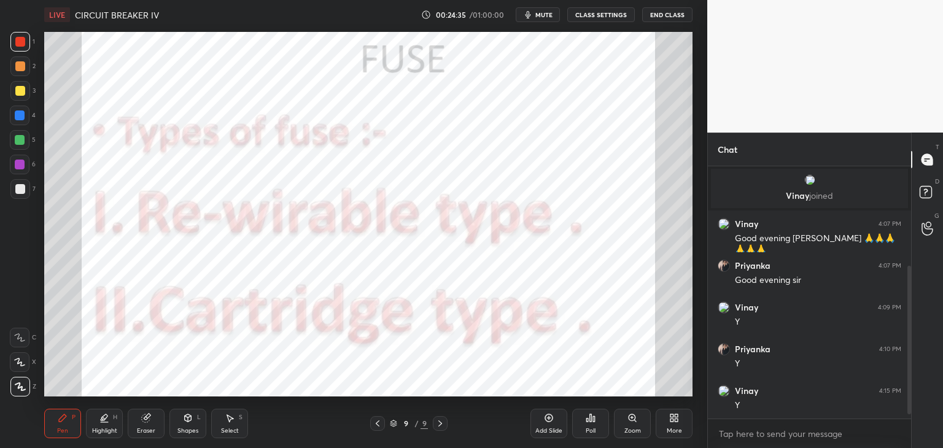
click at [30, 111] on div "4" at bounding box center [23, 116] width 26 height 20
click at [398, 427] on div "9 / 9" at bounding box center [409, 423] width 38 height 11
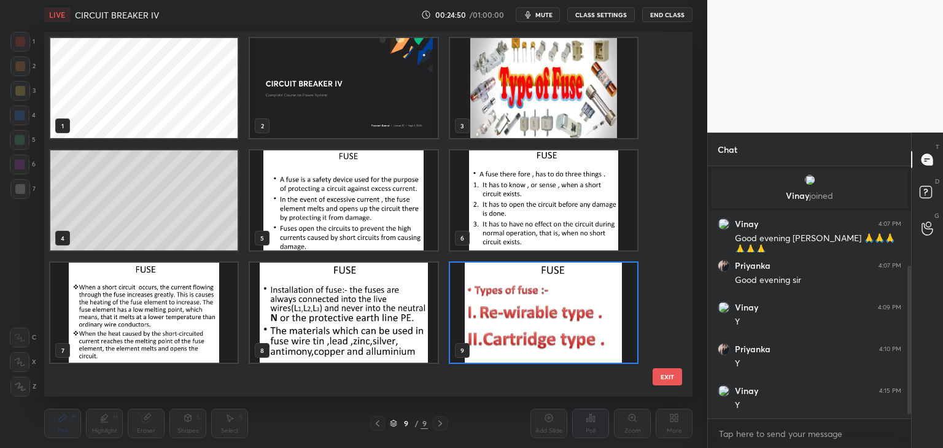
scroll to position [361, 642]
click at [597, 110] on img "grid" at bounding box center [543, 88] width 187 height 100
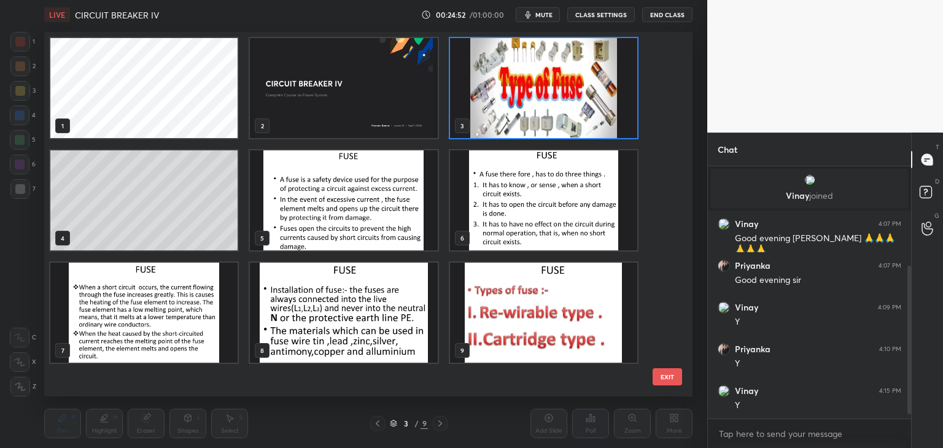
click at [597, 110] on img "grid" at bounding box center [543, 88] width 187 height 100
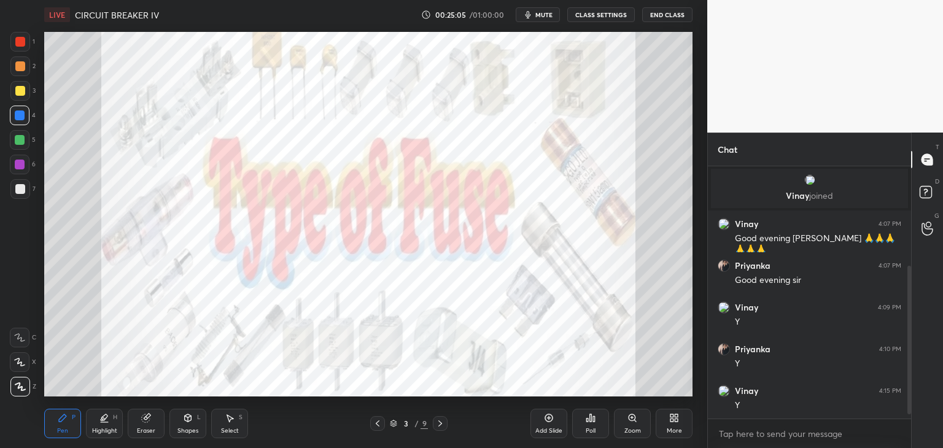
click at [137, 427] on div "Eraser" at bounding box center [146, 423] width 37 height 29
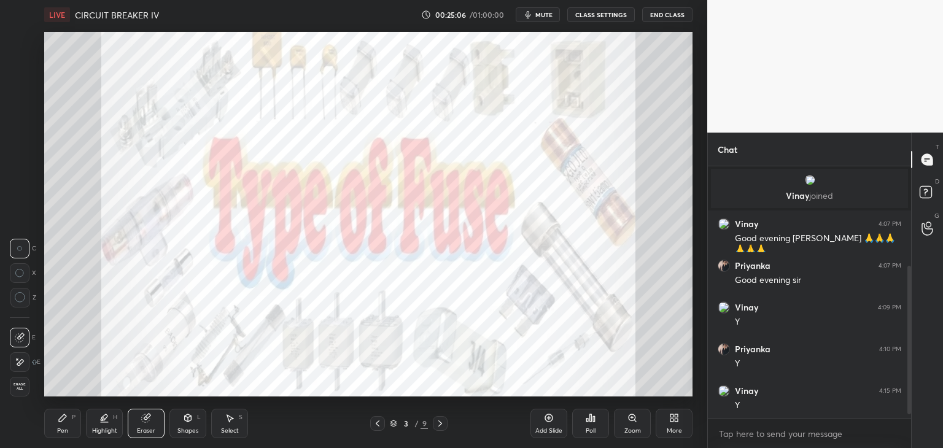
drag, startPoint x: 32, startPoint y: 384, endPoint x: 55, endPoint y: 424, distance: 46.7
click at [35, 392] on div "E E Erase all" at bounding box center [25, 360] width 31 height 74
click at [62, 431] on div "Pen" at bounding box center [62, 431] width 11 height 6
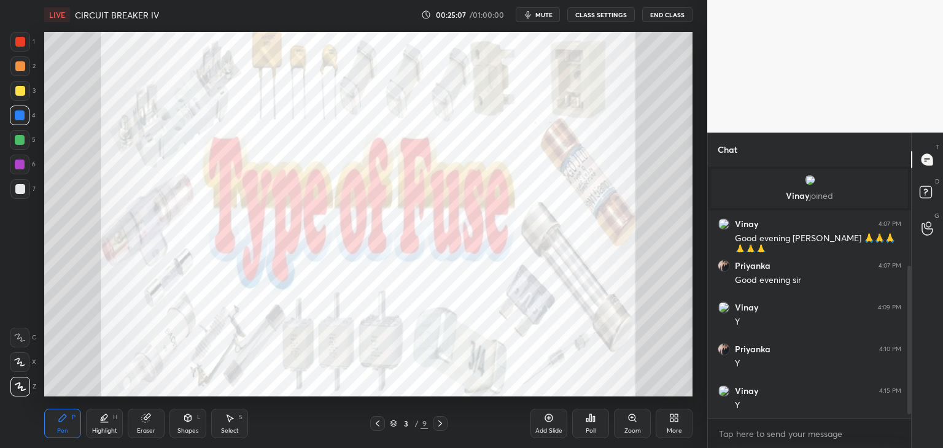
click at [390, 428] on div "3 / 9" at bounding box center [409, 423] width 38 height 11
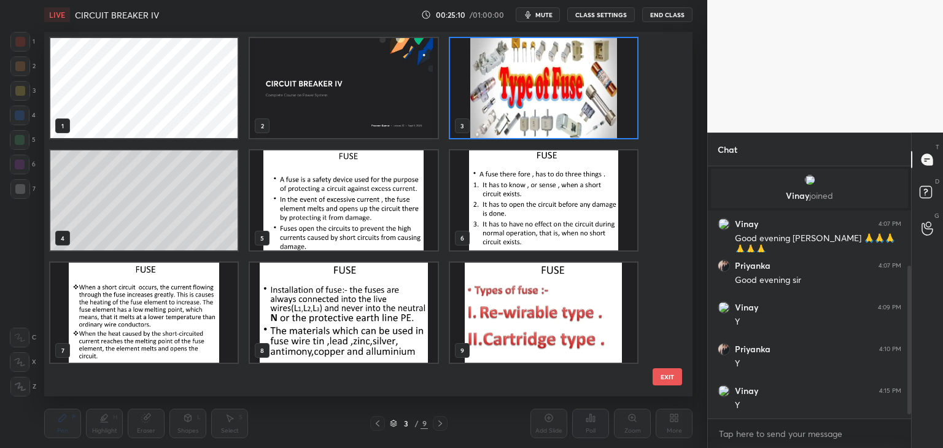
click at [555, 325] on img "grid" at bounding box center [543, 313] width 187 height 100
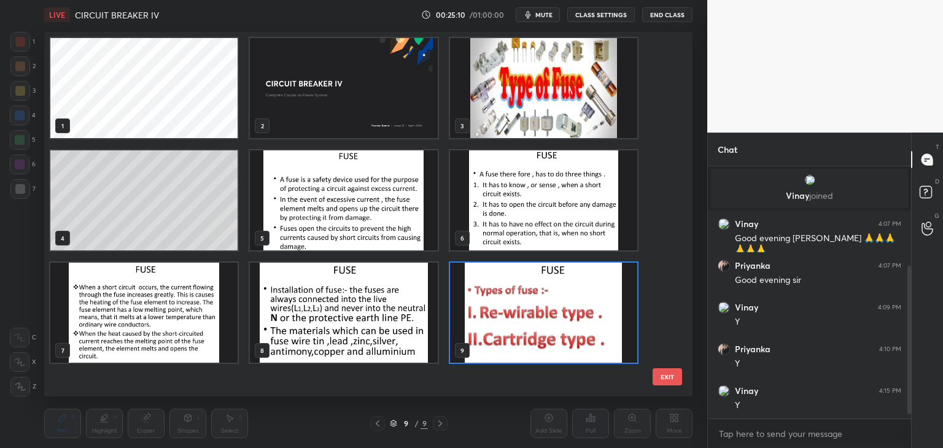
click at [557, 325] on img "grid" at bounding box center [543, 313] width 187 height 100
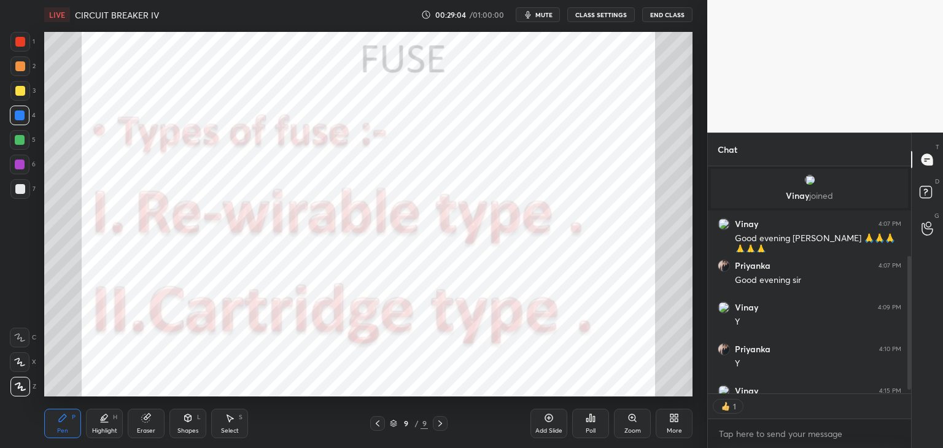
scroll to position [4, 4]
click at [669, 423] on div "More" at bounding box center [673, 423] width 37 height 29
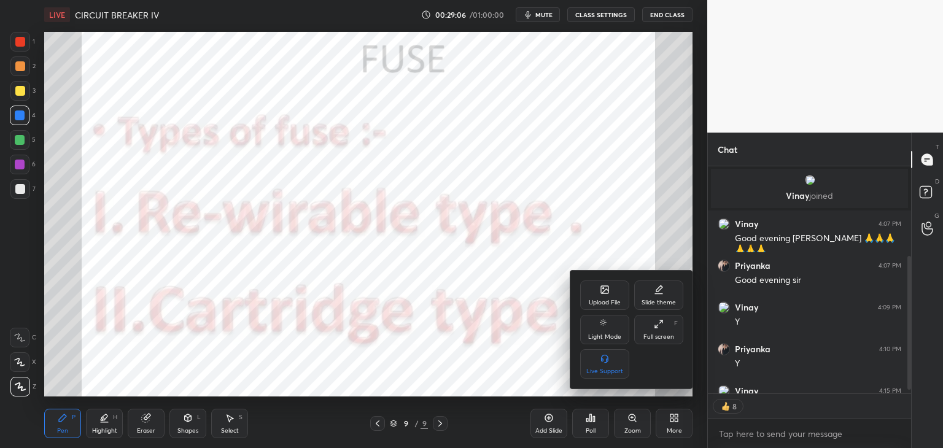
click at [600, 296] on div "Upload File" at bounding box center [604, 294] width 49 height 29
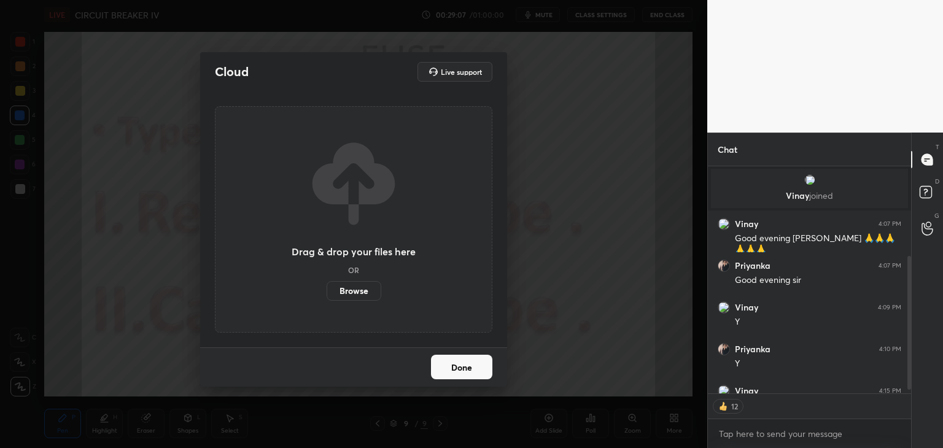
click at [367, 291] on label "Browse" at bounding box center [353, 291] width 55 height 20
click at [326, 291] on input "Browse" at bounding box center [326, 291] width 0 height 20
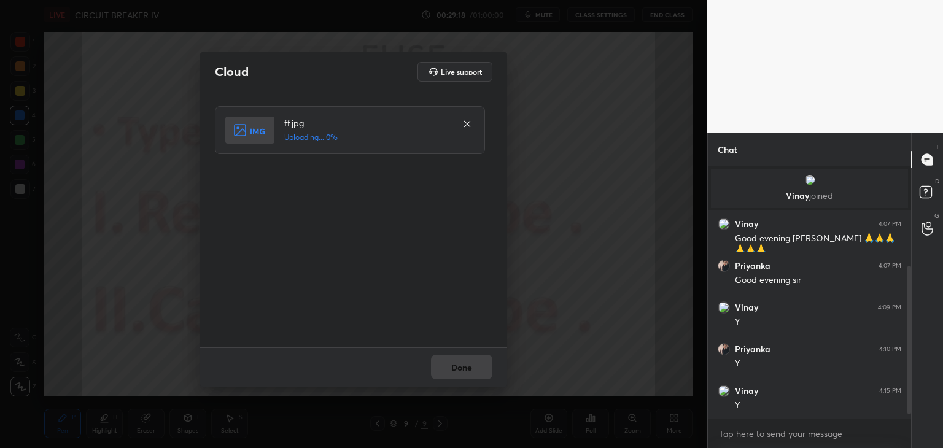
scroll to position [249, 199]
click at [454, 370] on button "Done" at bounding box center [461, 367] width 61 height 25
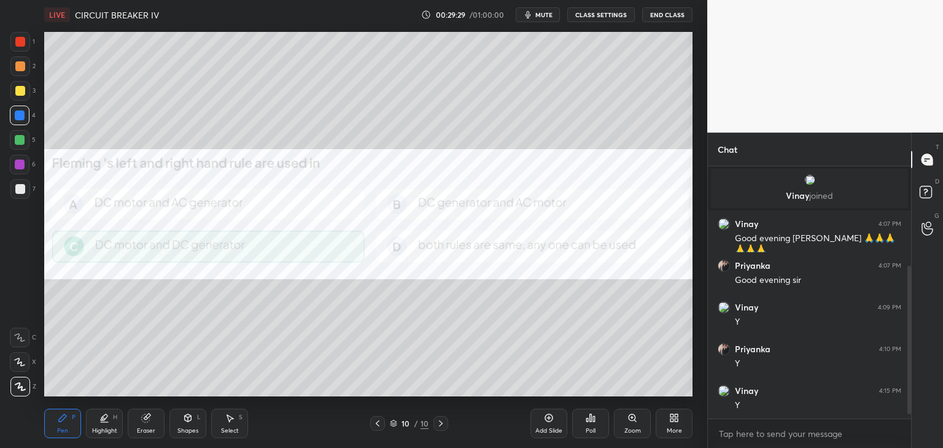
click at [379, 425] on icon at bounding box center [378, 424] width 10 height 10
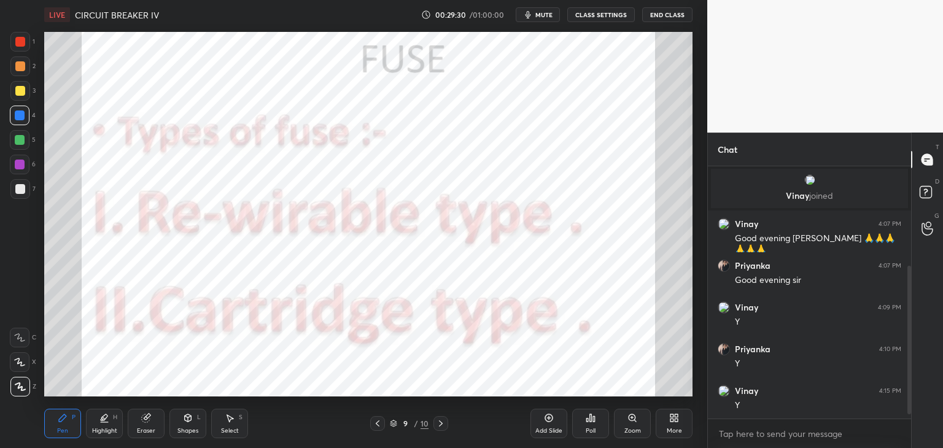
click at [666, 419] on div "More" at bounding box center [673, 423] width 37 height 29
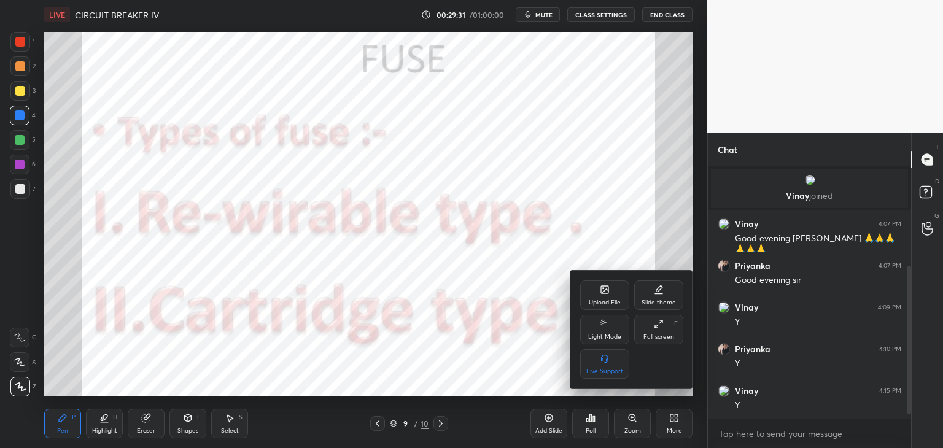
click at [605, 306] on div "Upload File" at bounding box center [605, 302] width 32 height 6
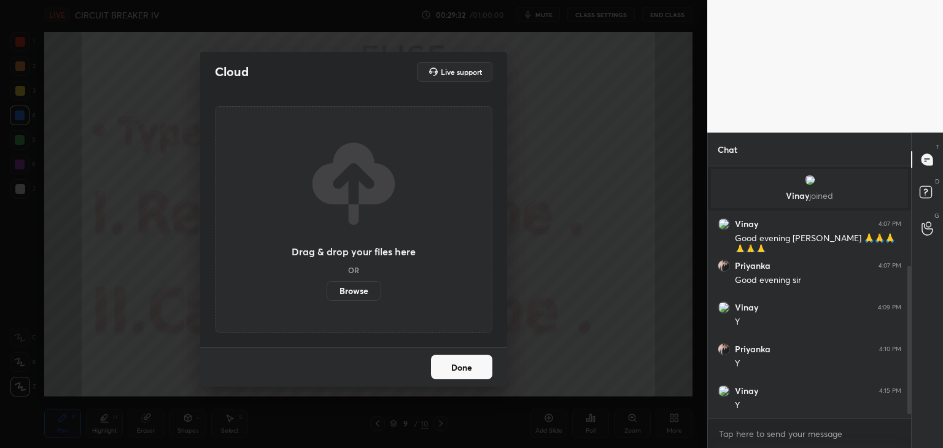
click at [356, 292] on label "Browse" at bounding box center [353, 291] width 55 height 20
click at [326, 292] on input "Browse" at bounding box center [326, 291] width 0 height 20
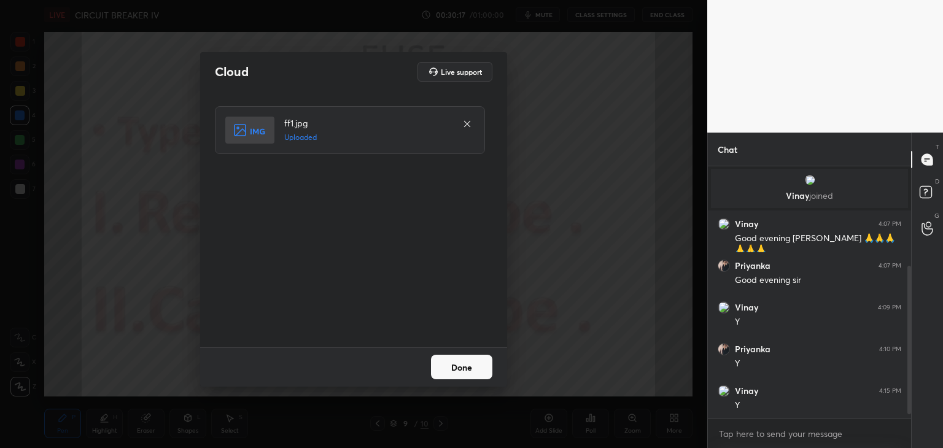
click at [452, 369] on button "Done" at bounding box center [461, 367] width 61 height 25
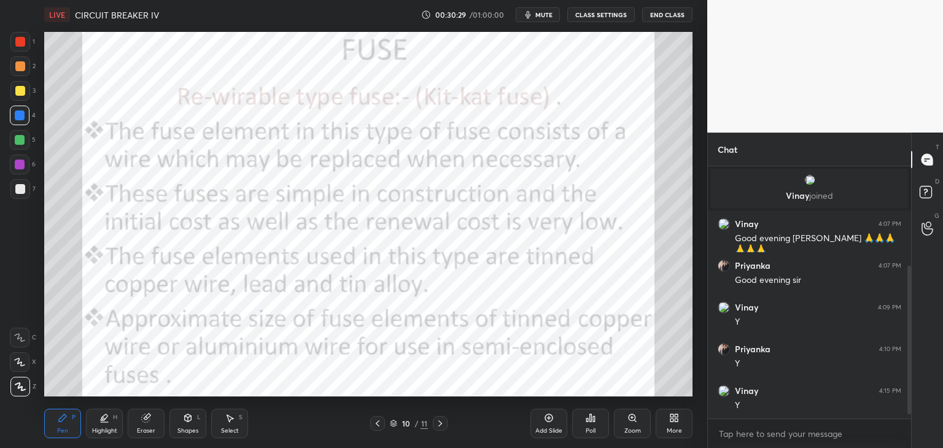
click at [379, 420] on icon at bounding box center [378, 424] width 10 height 10
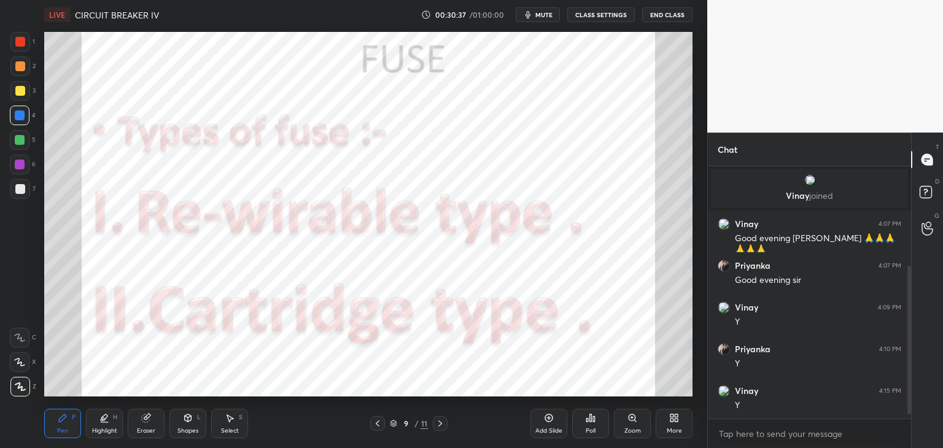
drag, startPoint x: 439, startPoint y: 424, endPoint x: 424, endPoint y: 433, distance: 17.9
click at [439, 423] on icon at bounding box center [440, 424] width 10 height 10
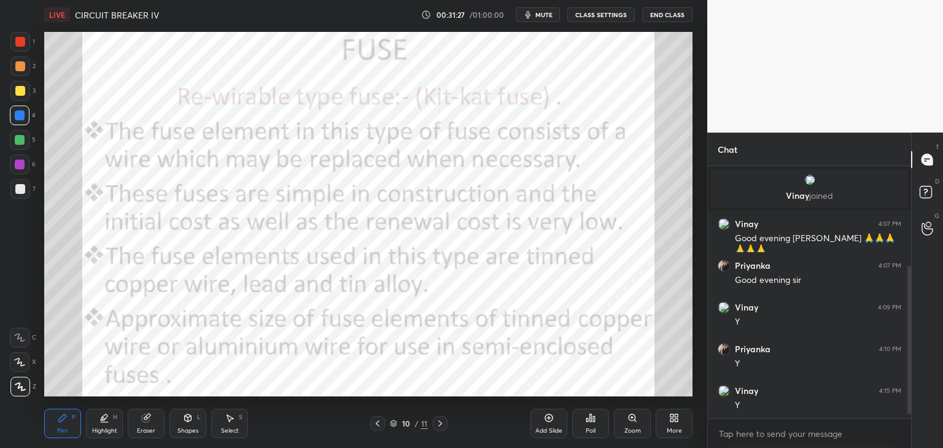
click at [674, 419] on icon at bounding box center [675, 420] width 3 height 3
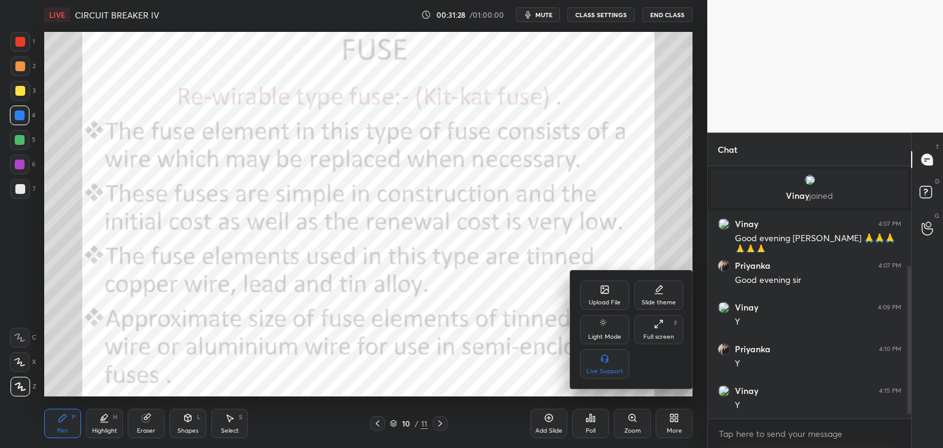
click at [606, 296] on div "Upload File" at bounding box center [604, 294] width 49 height 29
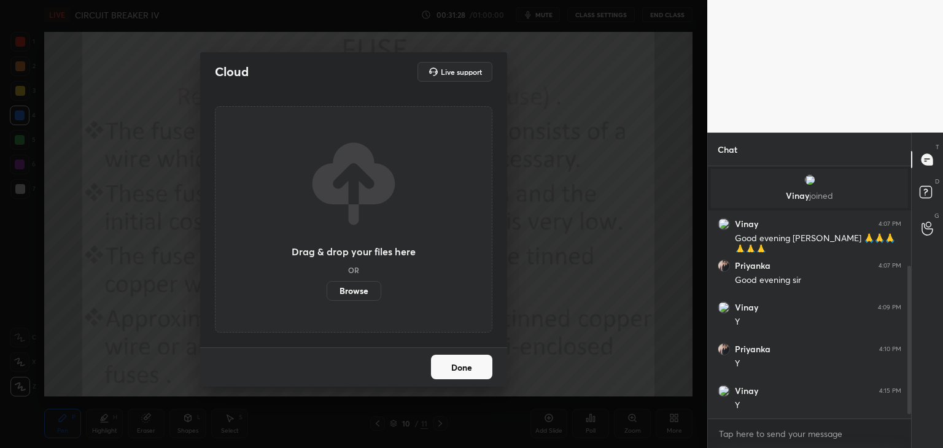
click at [350, 293] on label "Browse" at bounding box center [353, 291] width 55 height 20
click at [326, 293] on input "Browse" at bounding box center [326, 291] width 0 height 20
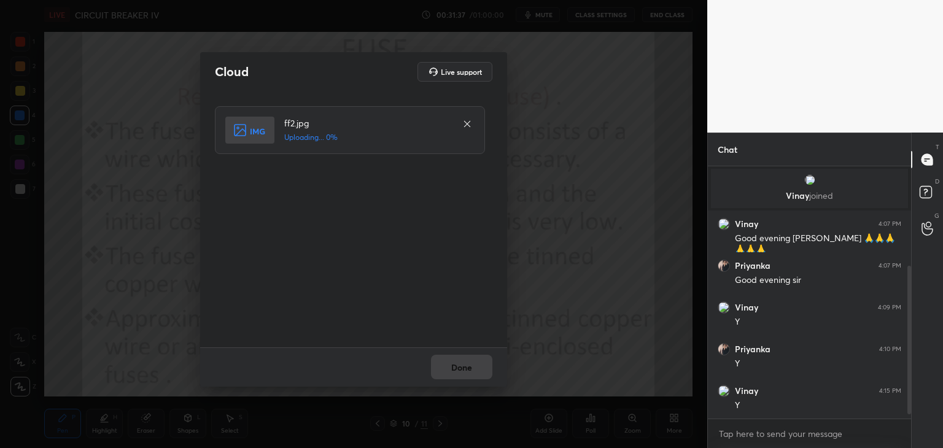
click at [454, 369] on div "Done" at bounding box center [353, 366] width 307 height 39
click at [459, 371] on button "Done" at bounding box center [461, 367] width 61 height 25
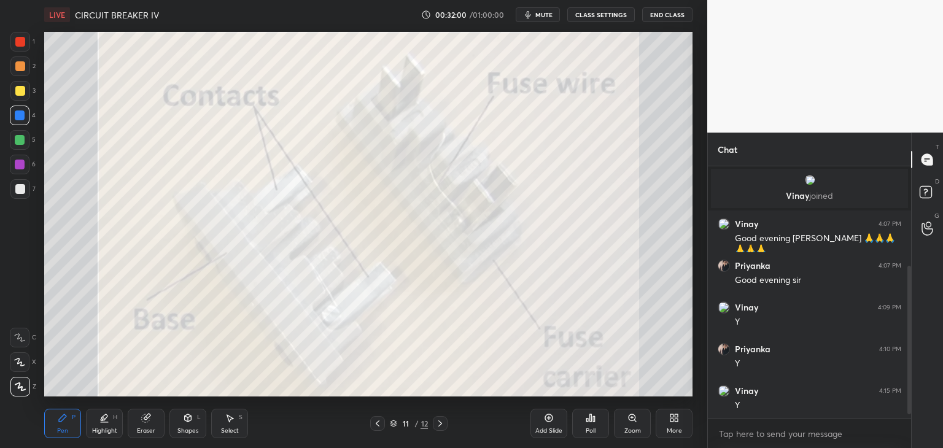
scroll to position [164, 0]
click at [153, 424] on div "Eraser" at bounding box center [146, 423] width 37 height 29
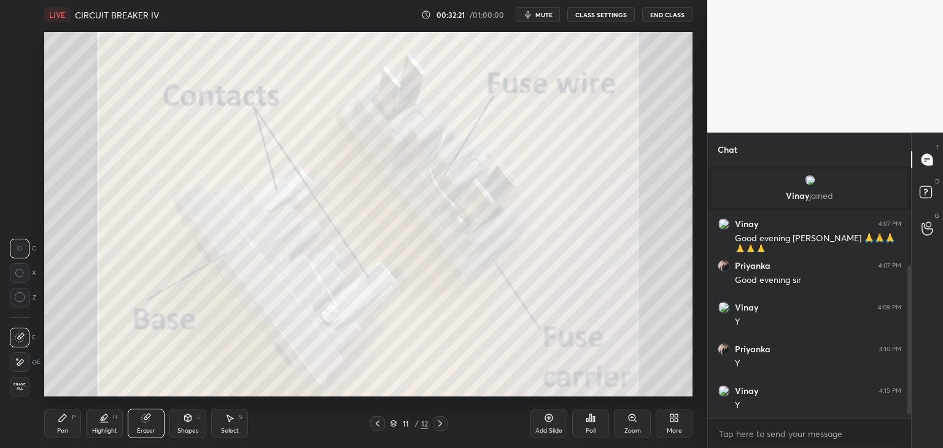
click at [28, 387] on span "Erase all" at bounding box center [19, 386] width 18 height 9
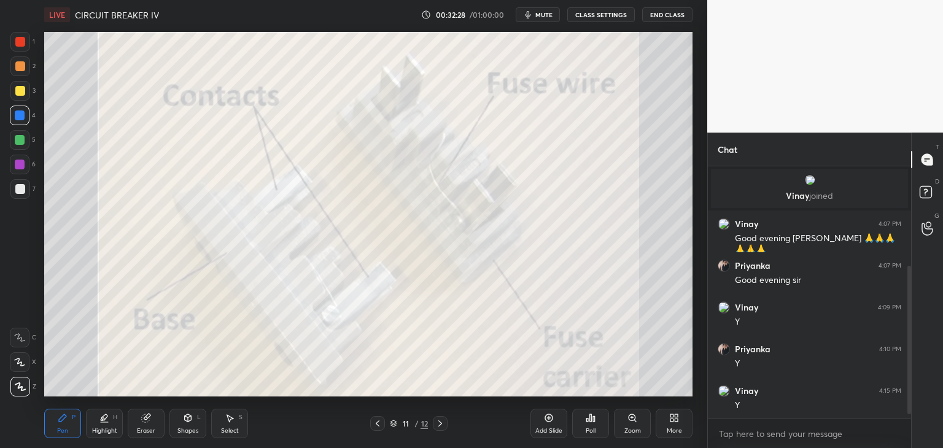
click at [140, 426] on div "Eraser" at bounding box center [146, 423] width 37 height 29
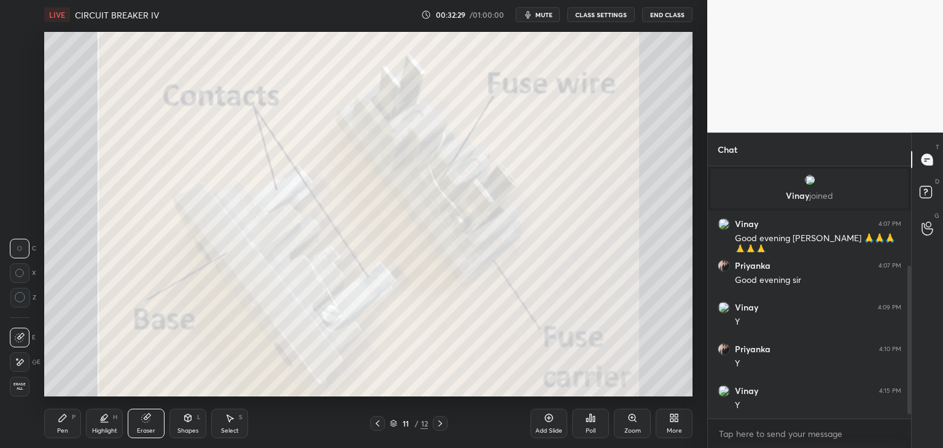
drag, startPoint x: 21, startPoint y: 392, endPoint x: 66, endPoint y: 433, distance: 60.8
click at [21, 392] on div "Erase all" at bounding box center [20, 387] width 20 height 20
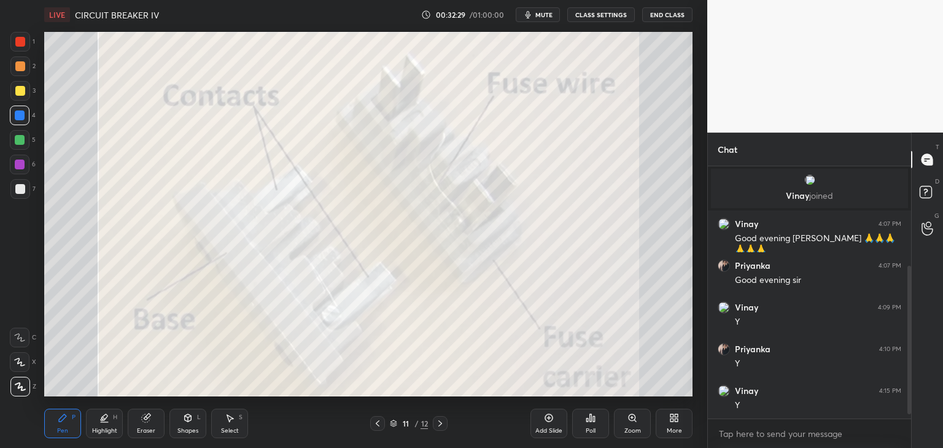
click at [71, 434] on div "Pen P" at bounding box center [62, 423] width 37 height 29
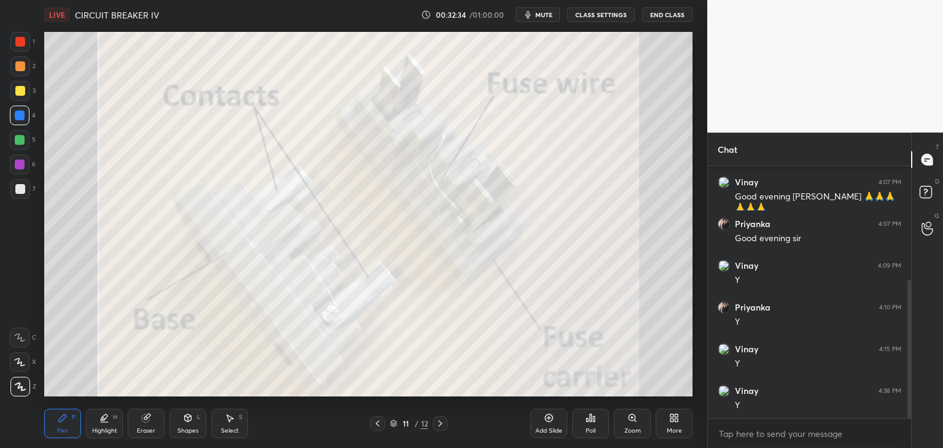
click at [393, 425] on icon at bounding box center [393, 423] width 7 height 7
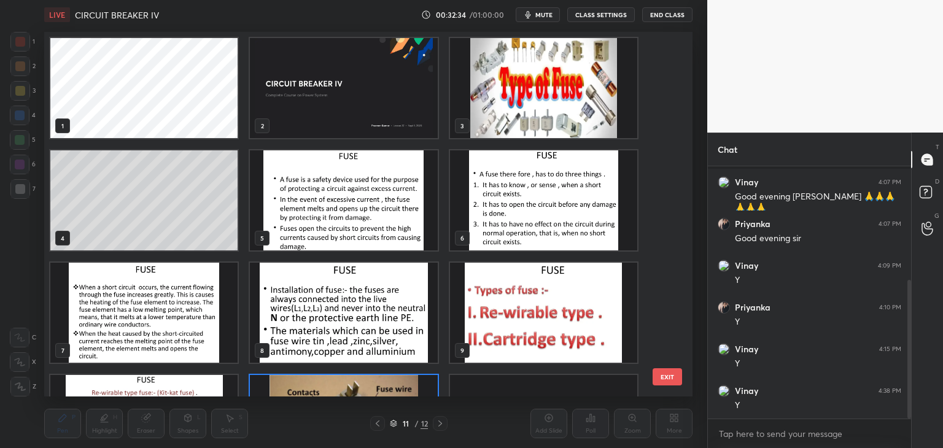
scroll to position [361, 642]
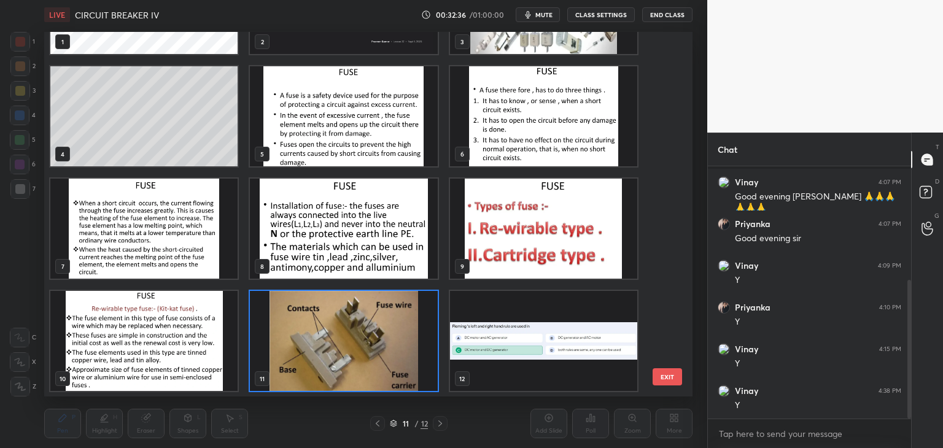
click at [368, 339] on img "grid" at bounding box center [343, 341] width 187 height 100
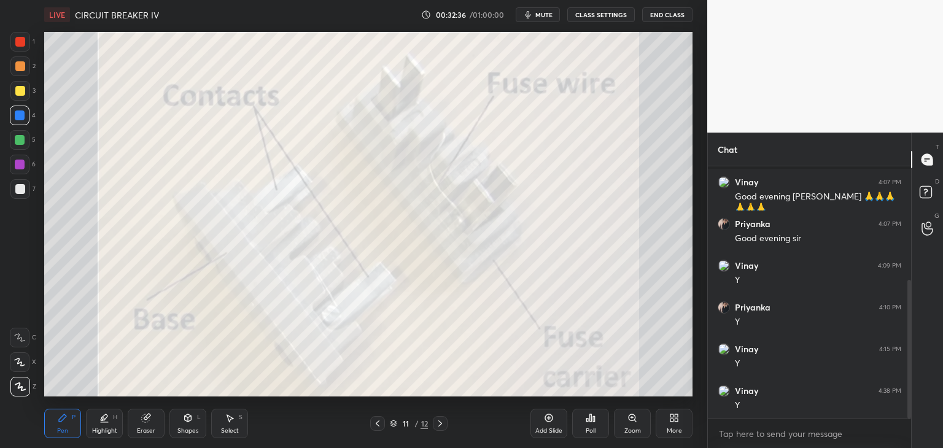
drag, startPoint x: 369, startPoint y: 339, endPoint x: 379, endPoint y: 337, distance: 10.1
click at [371, 340] on img "grid" at bounding box center [343, 341] width 187 height 100
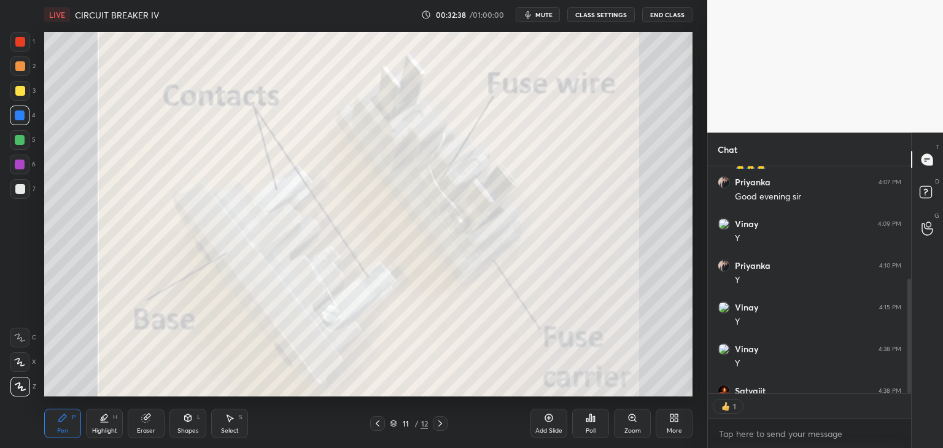
click at [675, 423] on icon at bounding box center [674, 418] width 10 height 10
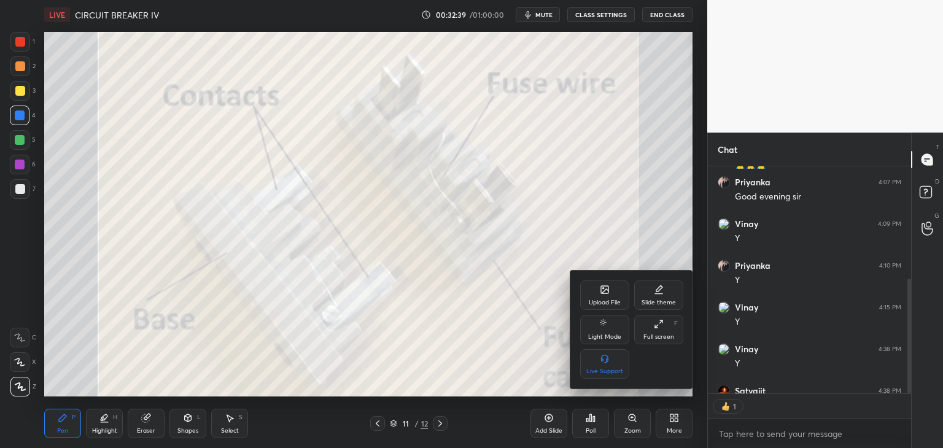
click at [599, 308] on div "Upload File" at bounding box center [604, 294] width 49 height 29
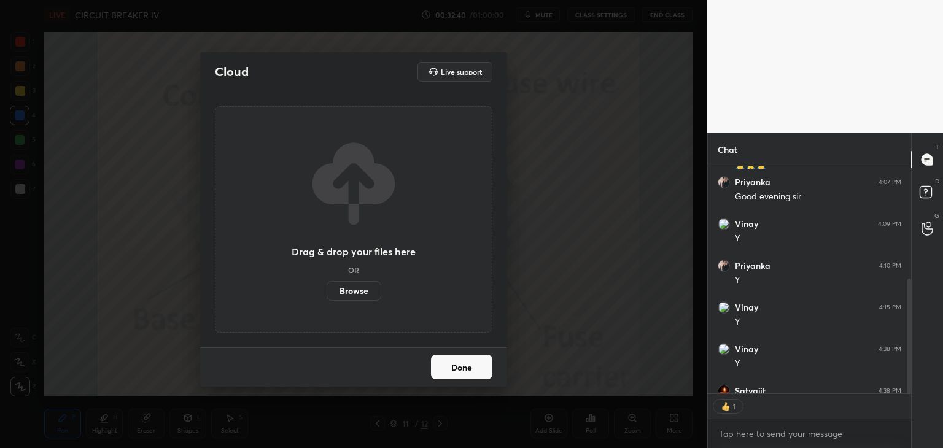
click at [354, 292] on label "Browse" at bounding box center [353, 291] width 55 height 20
click at [326, 292] on input "Browse" at bounding box center [326, 291] width 0 height 20
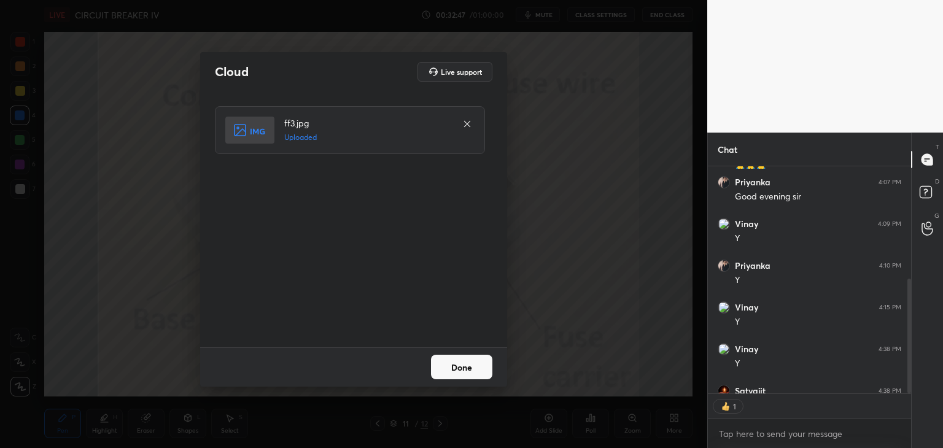
click at [464, 370] on button "Done" at bounding box center [461, 367] width 61 height 25
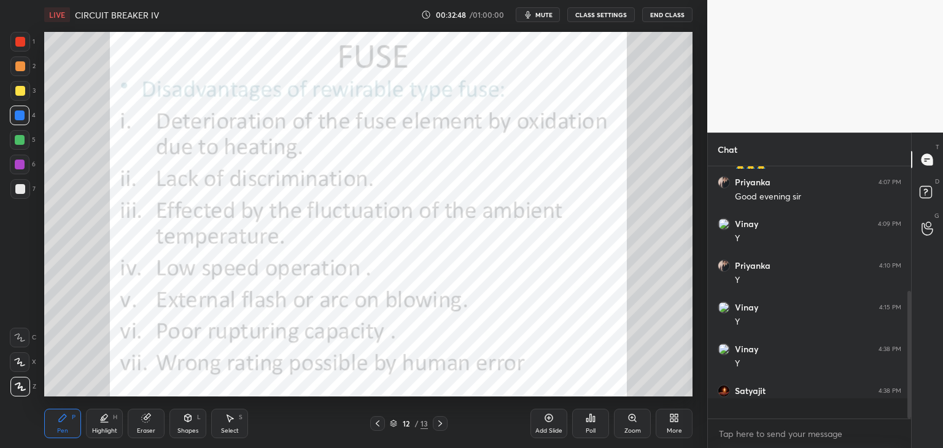
scroll to position [248, 0]
click at [379, 427] on icon at bounding box center [378, 424] width 10 height 10
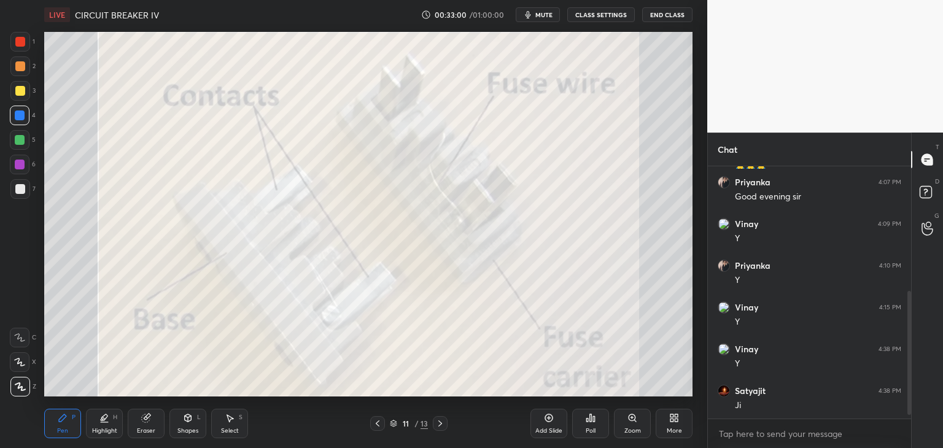
click at [752, 155] on div "1 2 3 4 5 6 7 C X Z C X Z E E Erase all H H LIVE CIRCUIT BREAKER IV 00:33:00 / …" at bounding box center [471, 224] width 943 height 448
click at [441, 422] on icon at bounding box center [440, 424] width 10 height 10
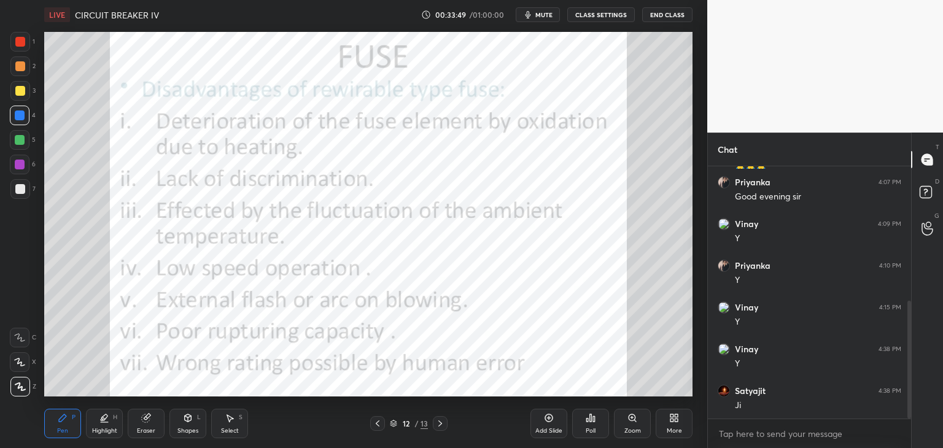
scroll to position [290, 0]
click at [505, 377] on div "Setting up your live class Poll for secs No correct answer Start poll" at bounding box center [368, 213] width 658 height 369
drag, startPoint x: 188, startPoint y: 425, endPoint x: 174, endPoint y: 430, distance: 14.4
click at [187, 425] on div "Shapes L" at bounding box center [187, 423] width 37 height 29
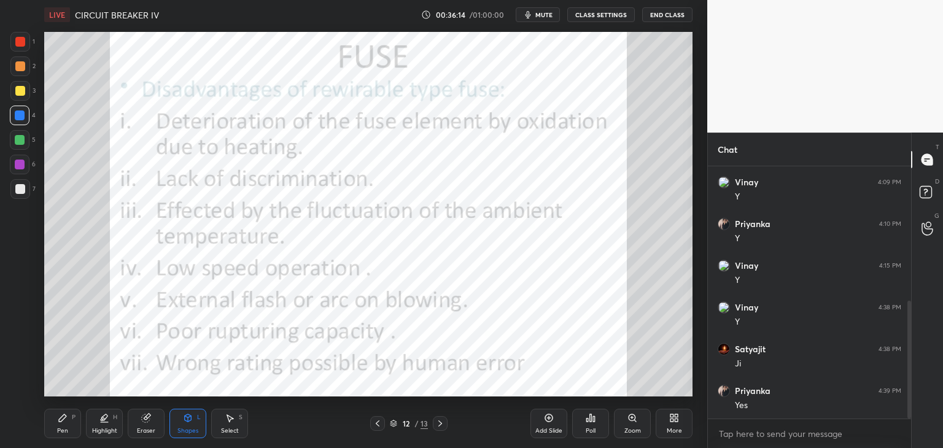
click at [69, 420] on div "Pen P" at bounding box center [62, 423] width 37 height 29
drag, startPoint x: 20, startPoint y: 387, endPoint x: 44, endPoint y: 407, distance: 30.9
click at [25, 387] on icon at bounding box center [20, 386] width 11 height 9
click at [69, 419] on div "Pen P" at bounding box center [62, 423] width 37 height 29
click at [438, 423] on icon at bounding box center [440, 424] width 10 height 10
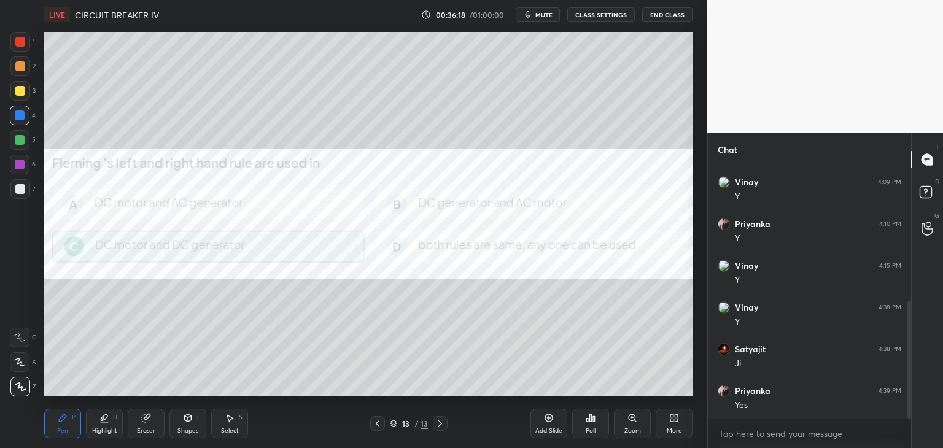
click at [443, 423] on icon at bounding box center [440, 424] width 10 height 10
click at [670, 422] on icon at bounding box center [674, 418] width 10 height 10
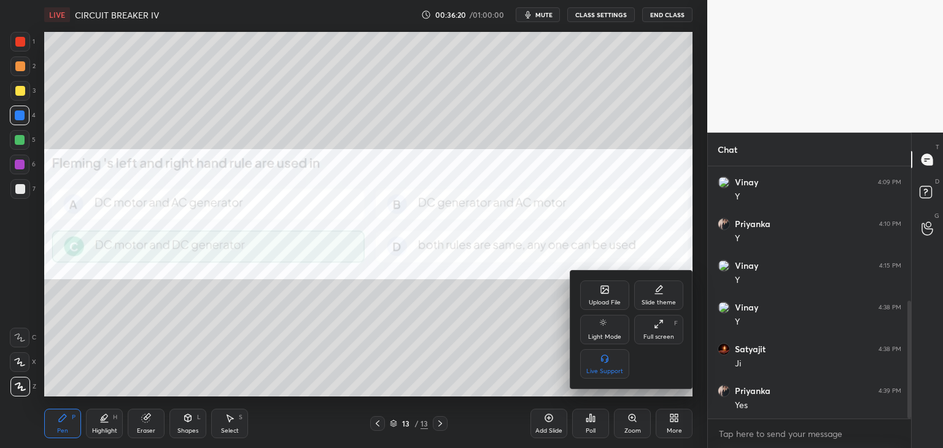
drag, startPoint x: 379, startPoint y: 426, endPoint x: 390, endPoint y: 426, distance: 11.7
click at [380, 425] on div at bounding box center [471, 224] width 943 height 448
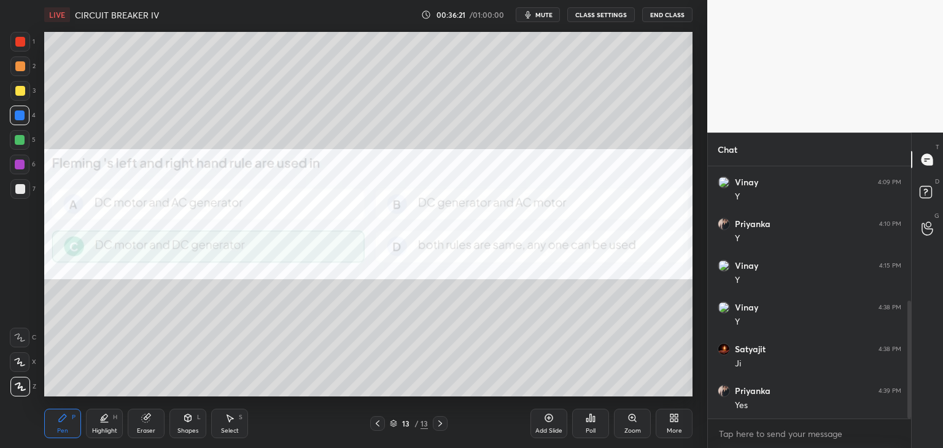
click at [376, 422] on icon at bounding box center [378, 424] width 10 height 10
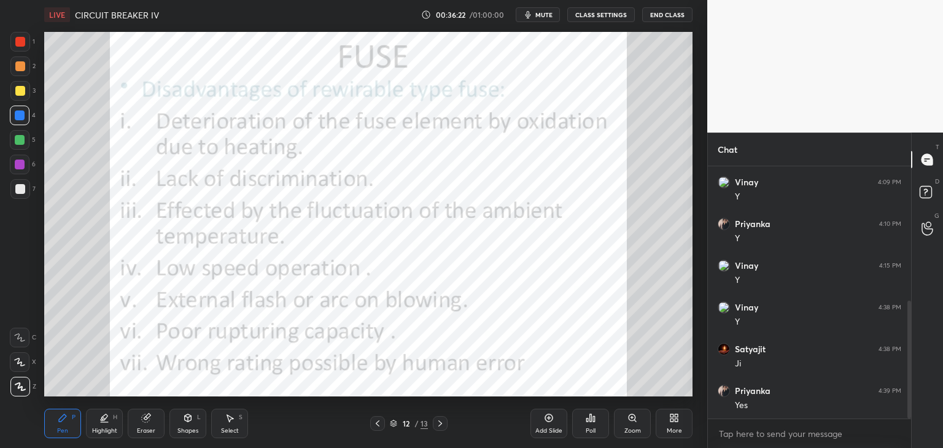
click at [395, 425] on icon at bounding box center [393, 423] width 7 height 7
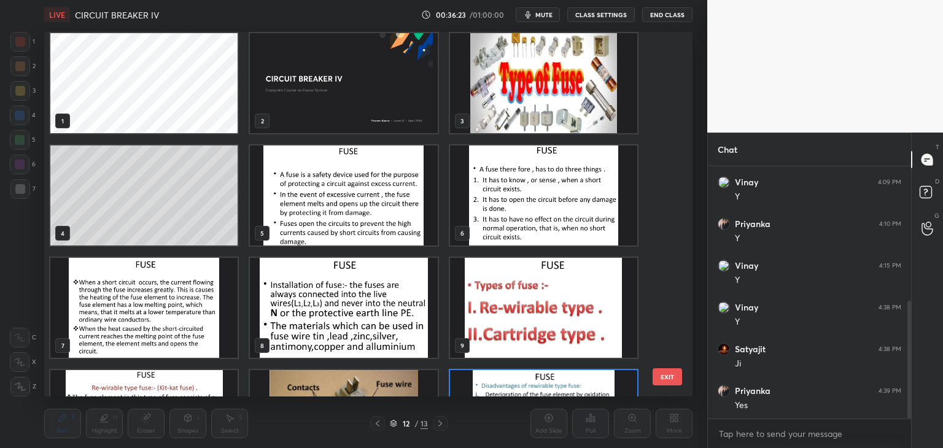
scroll to position [0, 0]
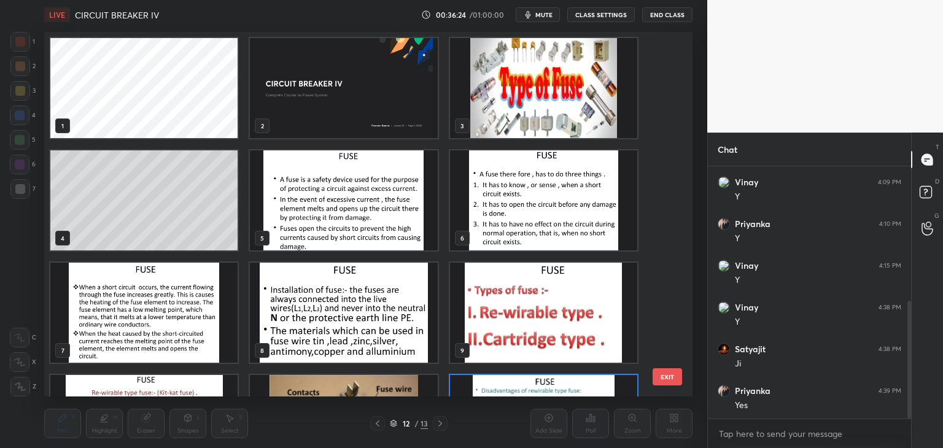
drag, startPoint x: 585, startPoint y: 109, endPoint x: 586, endPoint y: 115, distance: 6.8
click at [584, 109] on img "grid" at bounding box center [543, 88] width 187 height 100
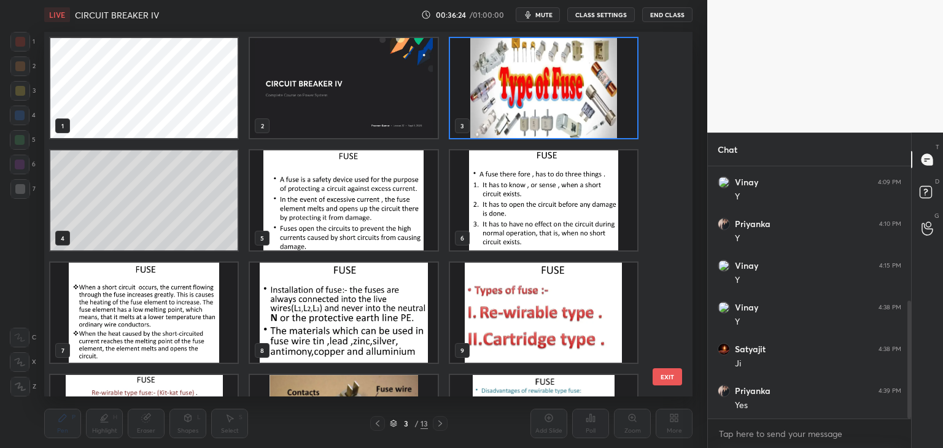
click at [589, 119] on img "grid" at bounding box center [543, 88] width 187 height 100
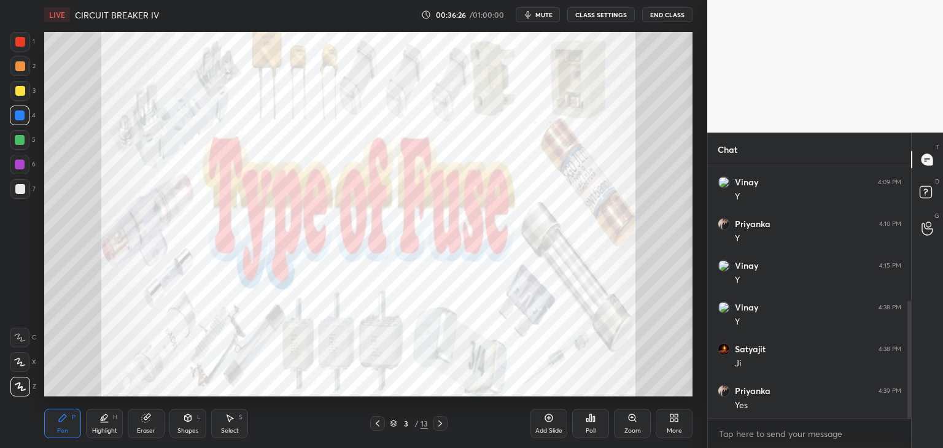
drag, startPoint x: 152, startPoint y: 420, endPoint x: 41, endPoint y: 406, distance: 112.1
click at [150, 420] on div "Eraser" at bounding box center [146, 423] width 37 height 29
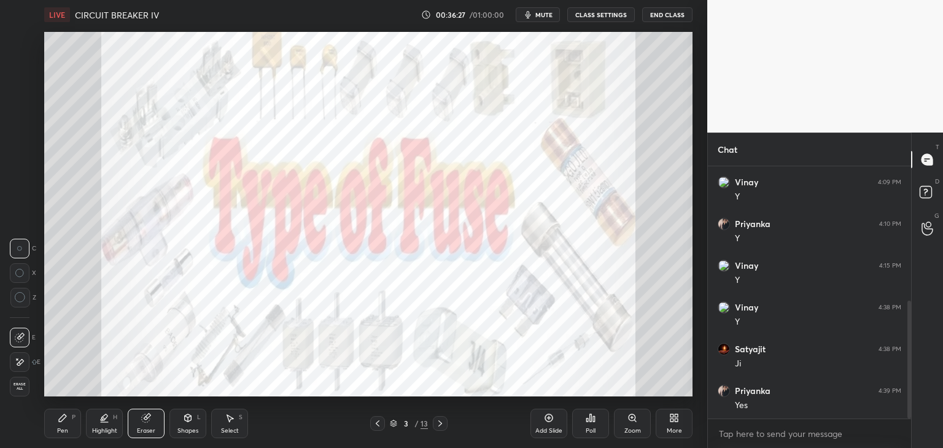
click at [25, 386] on span "Erase all" at bounding box center [19, 386] width 18 height 9
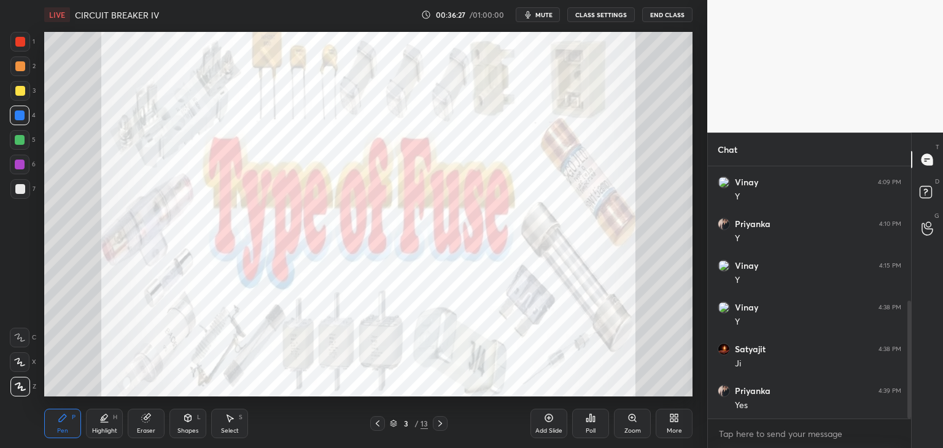
drag, startPoint x: 56, startPoint y: 438, endPoint x: 31, endPoint y: 444, distance: 25.8
click at [57, 438] on div "Pen P Highlight H Eraser Shapes L Select S 3 / 13 Add Slide Poll Zoom More" at bounding box center [368, 423] width 648 height 49
click at [150, 423] on div "Eraser" at bounding box center [146, 423] width 37 height 29
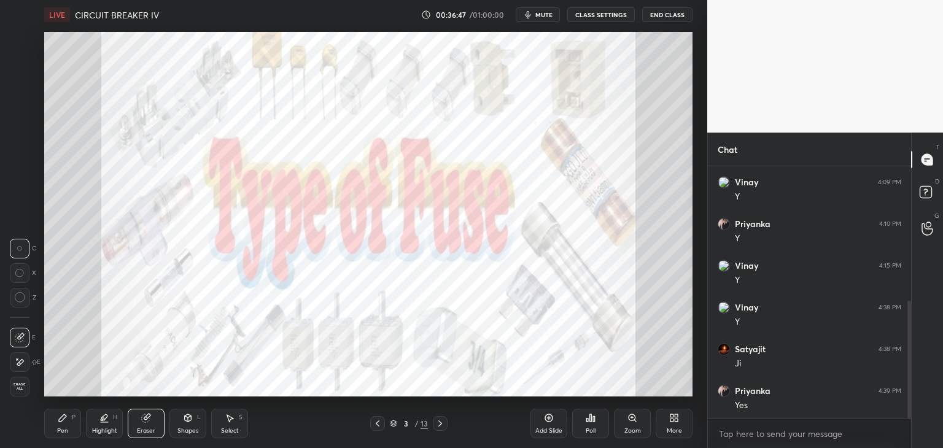
click at [25, 390] on span "Erase all" at bounding box center [19, 386] width 18 height 9
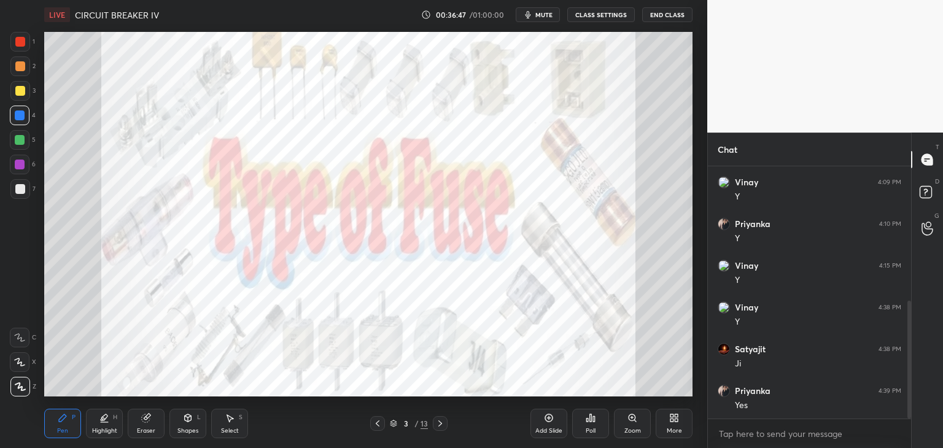
click at [75, 425] on div "Pen P" at bounding box center [62, 423] width 37 height 29
click at [398, 422] on div "3 / 13" at bounding box center [409, 423] width 38 height 11
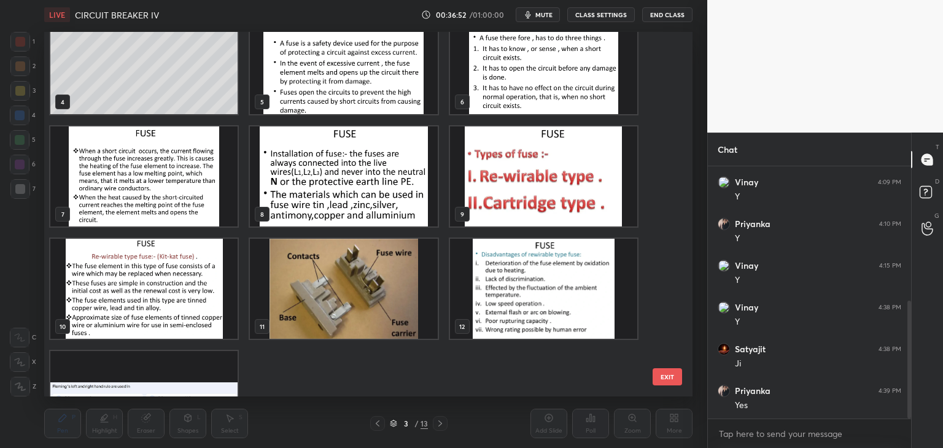
scroll to position [148, 0]
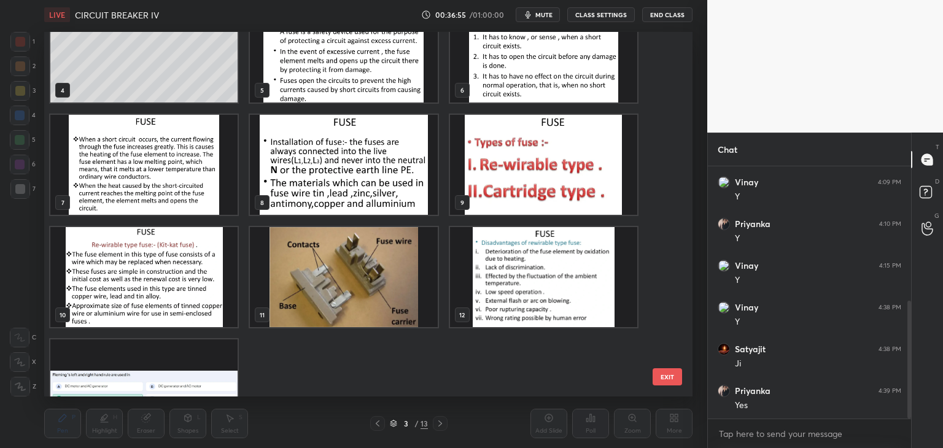
click at [606, 304] on img "grid" at bounding box center [543, 277] width 187 height 100
click at [496, 308] on img "grid" at bounding box center [543, 277] width 187 height 100
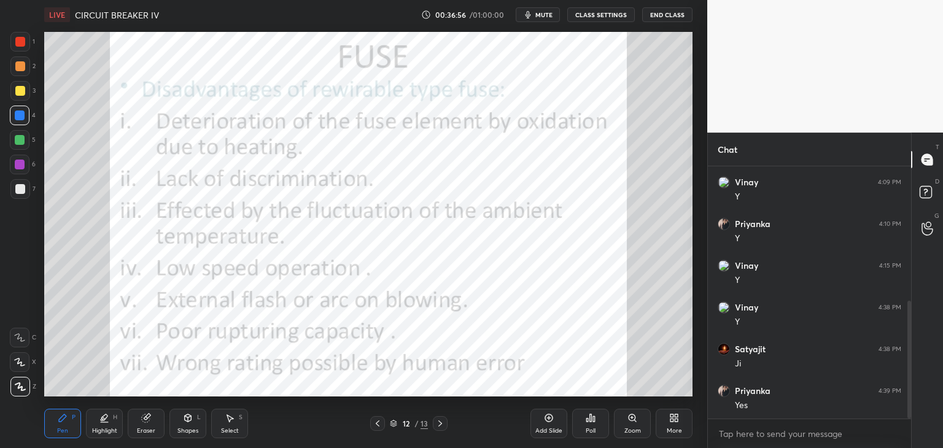
click at [496, 310] on img "grid" at bounding box center [543, 277] width 187 height 100
click at [438, 416] on div at bounding box center [440, 423] width 15 height 15
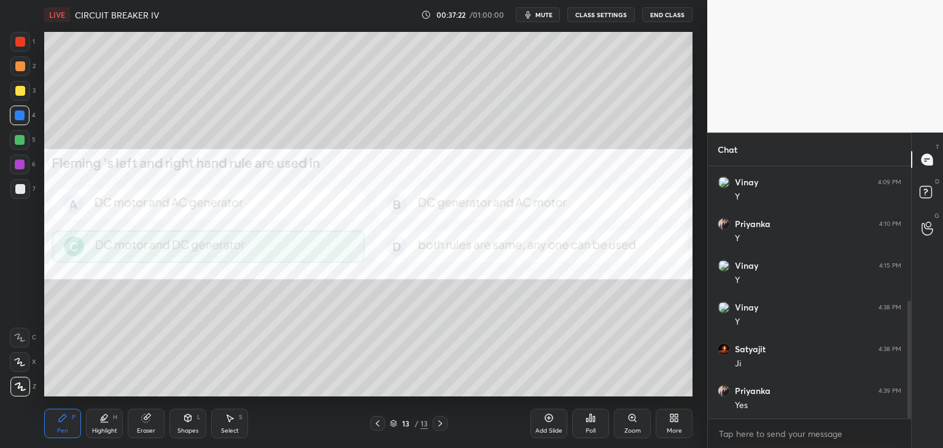
click at [430, 396] on div "Setting up your live class Poll for secs No correct answer Start poll" at bounding box center [368, 213] width 658 height 369
drag, startPoint x: 377, startPoint y: 420, endPoint x: 371, endPoint y: 422, distance: 6.4
click at [375, 422] on icon at bounding box center [378, 424] width 10 height 10
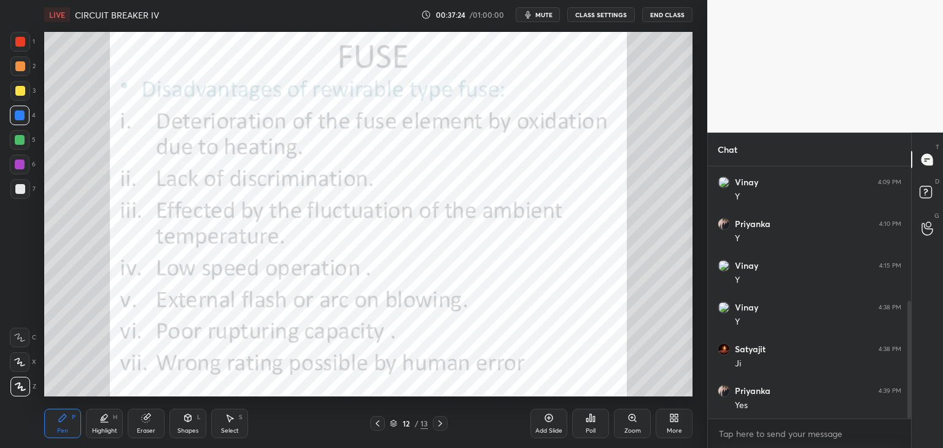
click at [674, 420] on icon at bounding box center [674, 418] width 10 height 10
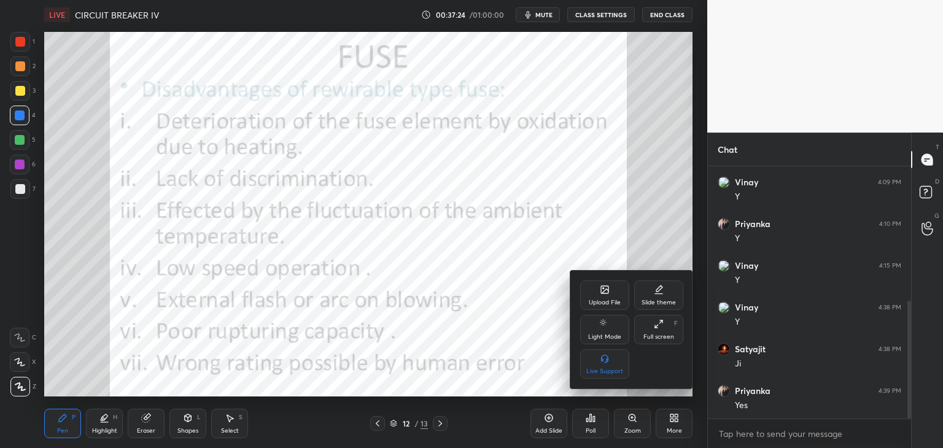
click at [609, 295] on div "Upload File" at bounding box center [604, 294] width 49 height 29
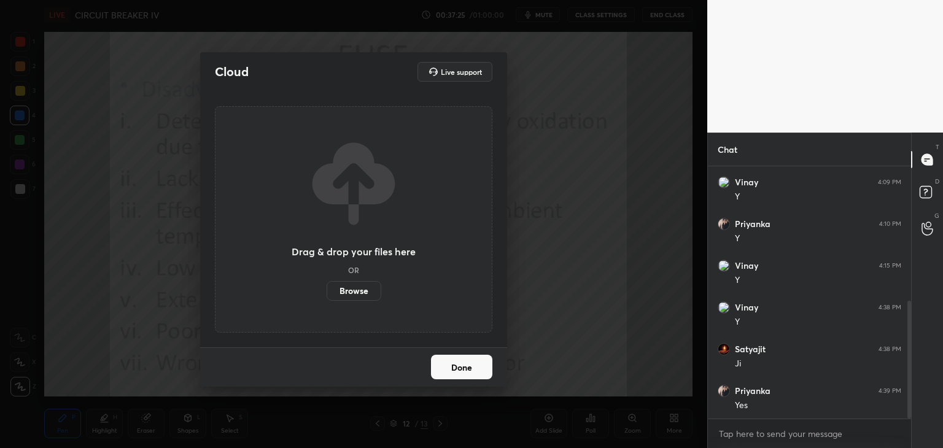
click at [363, 304] on div "Drag & drop your files here OR Browse" at bounding box center [353, 219] width 277 height 226
click at [358, 289] on label "Browse" at bounding box center [353, 291] width 55 height 20
click at [326, 289] on input "Browse" at bounding box center [326, 291] width 0 height 20
click at [390, 70] on div "Cloud Live support" at bounding box center [353, 72] width 277 height 20
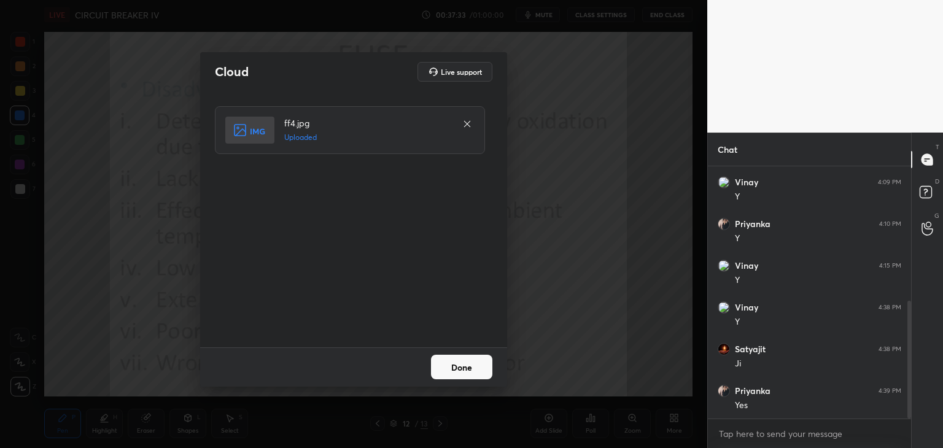
click at [453, 371] on button "Done" at bounding box center [461, 367] width 61 height 25
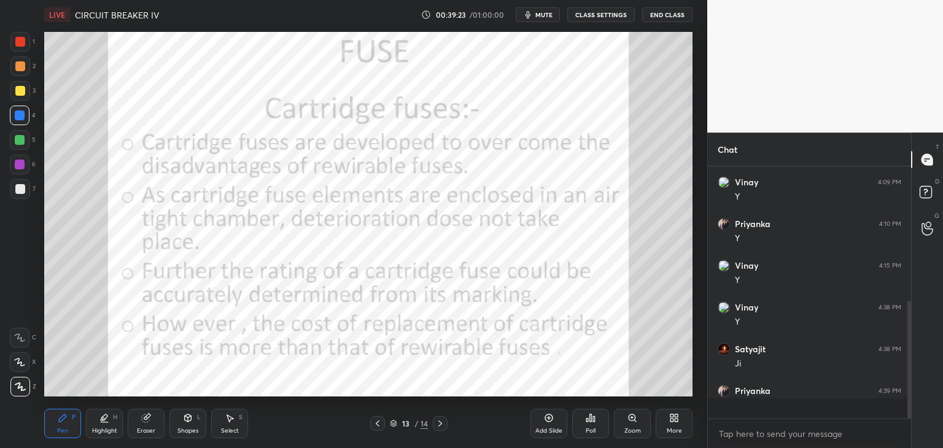
scroll to position [290, 0]
click at [673, 422] on icon at bounding box center [674, 418] width 10 height 10
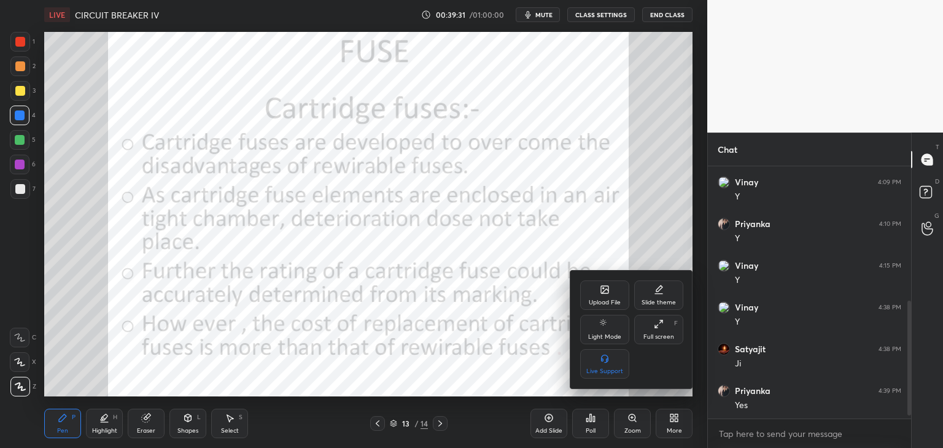
click at [606, 299] on div "Upload File" at bounding box center [605, 302] width 32 height 6
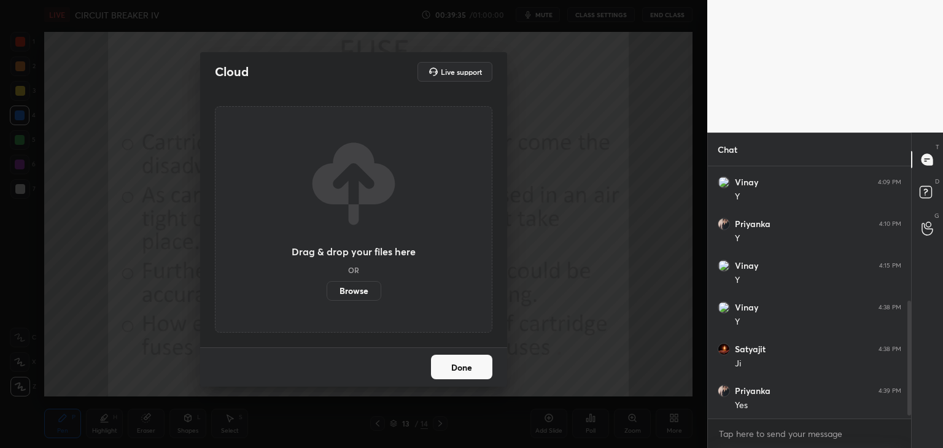
click at [347, 285] on label "Browse" at bounding box center [353, 291] width 55 height 20
click at [326, 285] on input "Browse" at bounding box center [326, 291] width 0 height 20
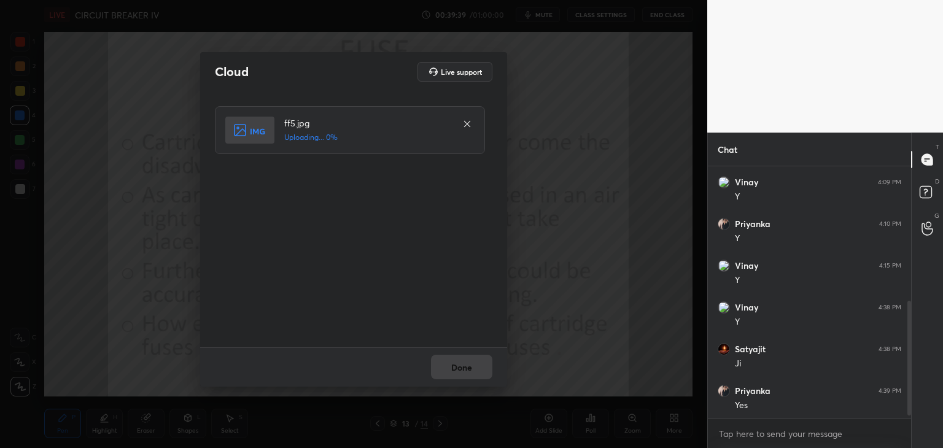
click at [461, 377] on div "Done" at bounding box center [353, 366] width 307 height 39
click at [466, 373] on button "Done" at bounding box center [461, 367] width 61 height 25
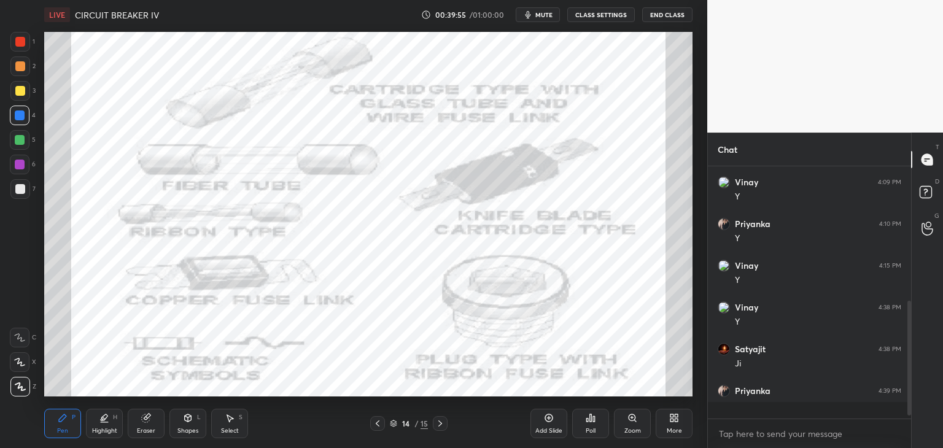
scroll to position [290, 0]
click at [677, 418] on icon at bounding box center [674, 418] width 10 height 10
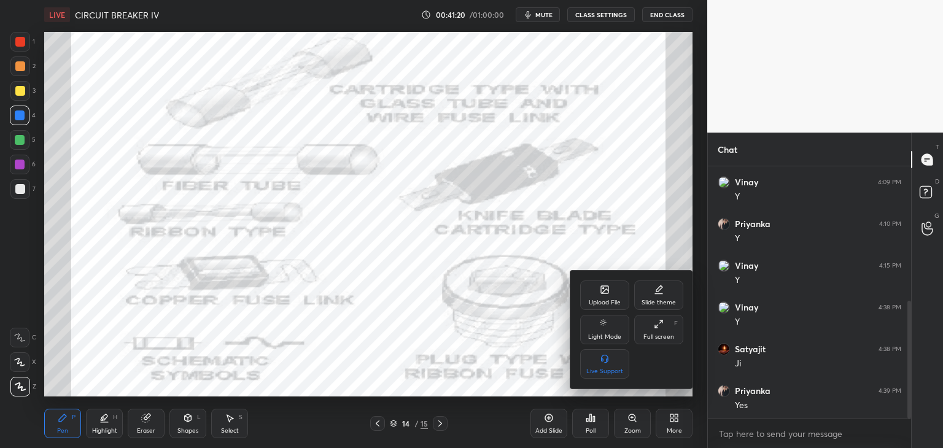
click at [597, 303] on div "Upload File" at bounding box center [605, 302] width 32 height 6
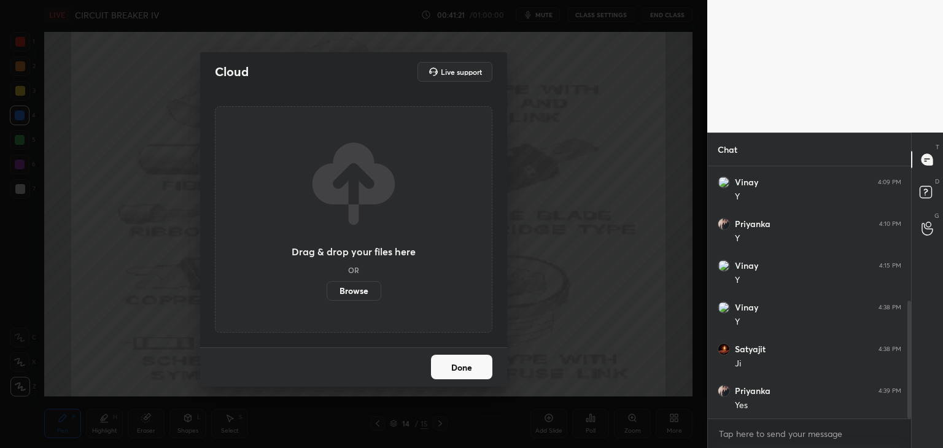
click at [366, 286] on label "Browse" at bounding box center [353, 291] width 55 height 20
click at [326, 286] on input "Browse" at bounding box center [326, 291] width 0 height 20
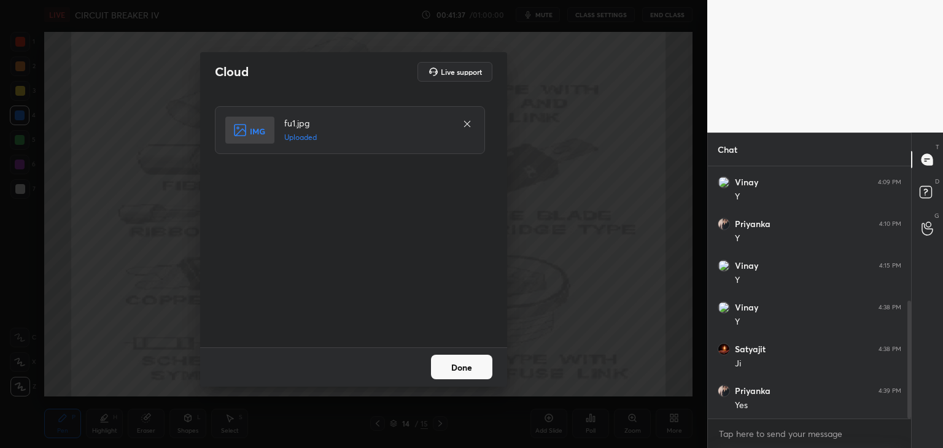
click at [460, 361] on button "Done" at bounding box center [461, 367] width 61 height 25
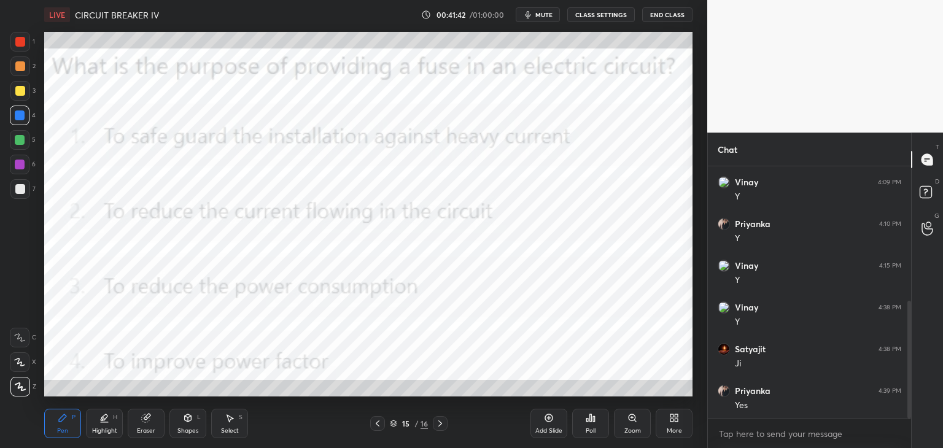
click at [585, 428] on div "Poll" at bounding box center [590, 431] width 10 height 6
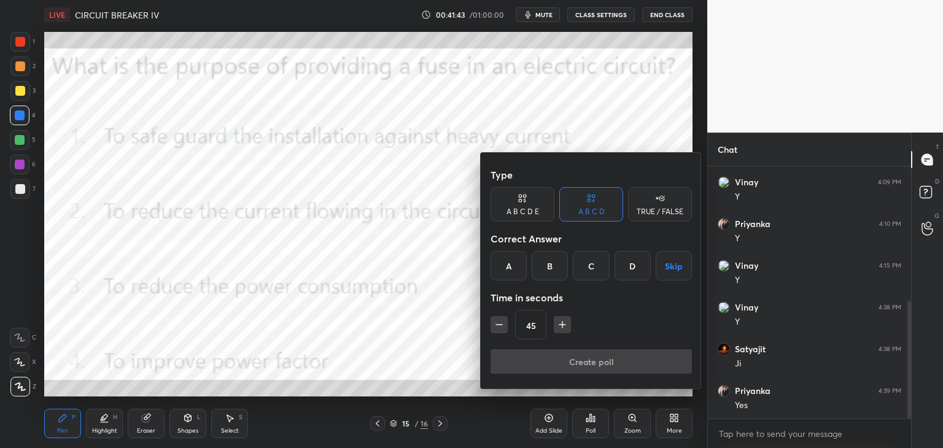
drag, startPoint x: 513, startPoint y: 261, endPoint x: 512, endPoint y: 270, distance: 9.2
click at [513, 263] on div "A" at bounding box center [508, 265] width 36 height 29
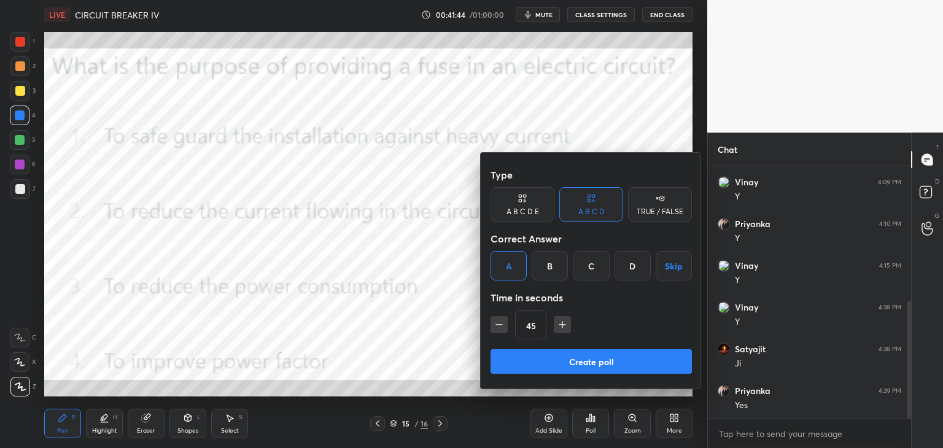
click at [516, 363] on button "Create poll" at bounding box center [590, 361] width 201 height 25
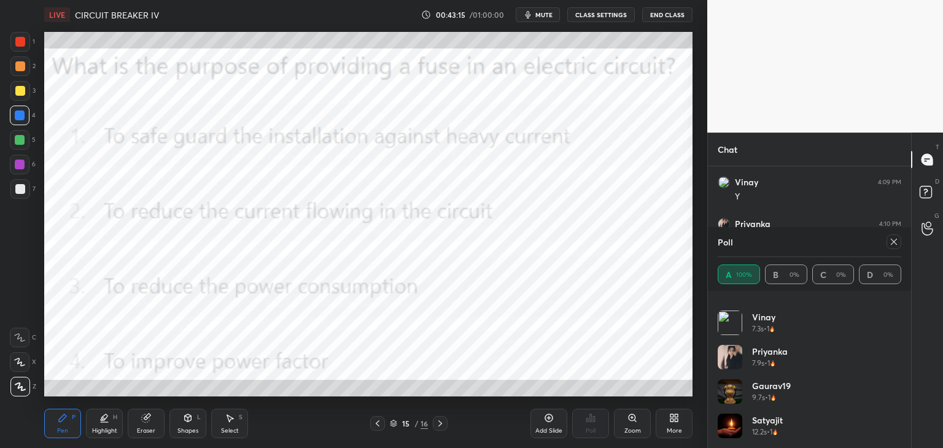
scroll to position [353, 0]
click at [671, 424] on div "More" at bounding box center [673, 423] width 37 height 29
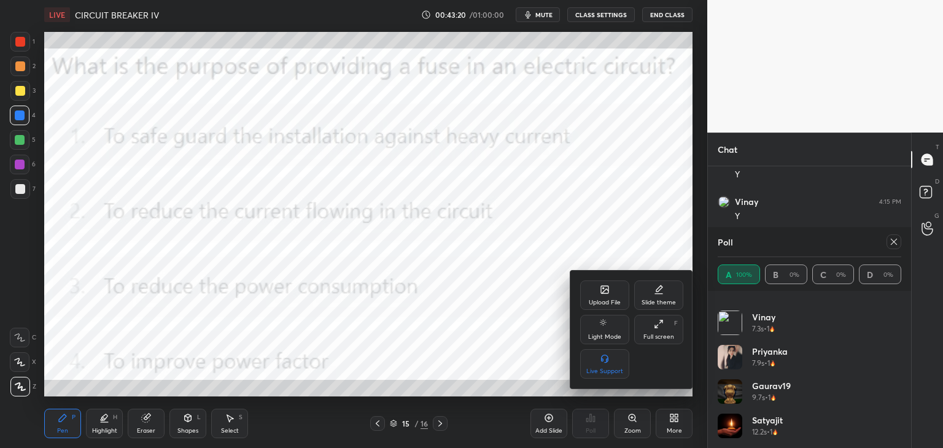
click at [606, 301] on div "Upload File" at bounding box center [605, 302] width 32 height 6
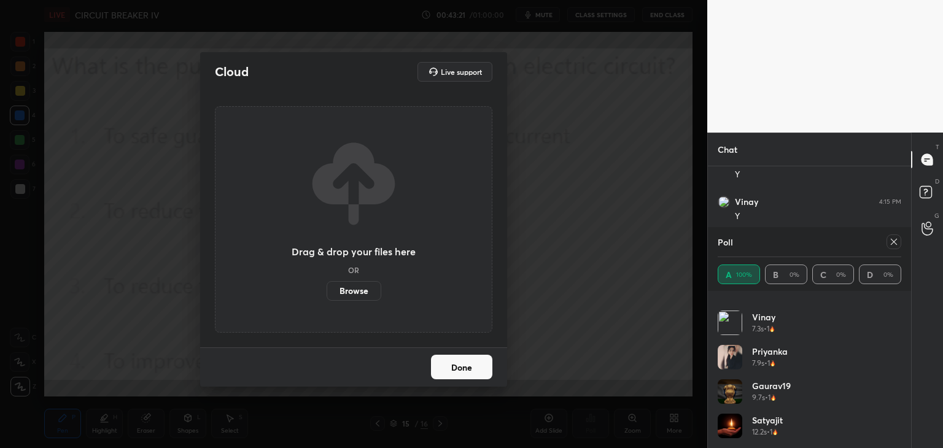
click at [347, 285] on label "Browse" at bounding box center [353, 291] width 55 height 20
click at [326, 285] on input "Browse" at bounding box center [326, 291] width 0 height 20
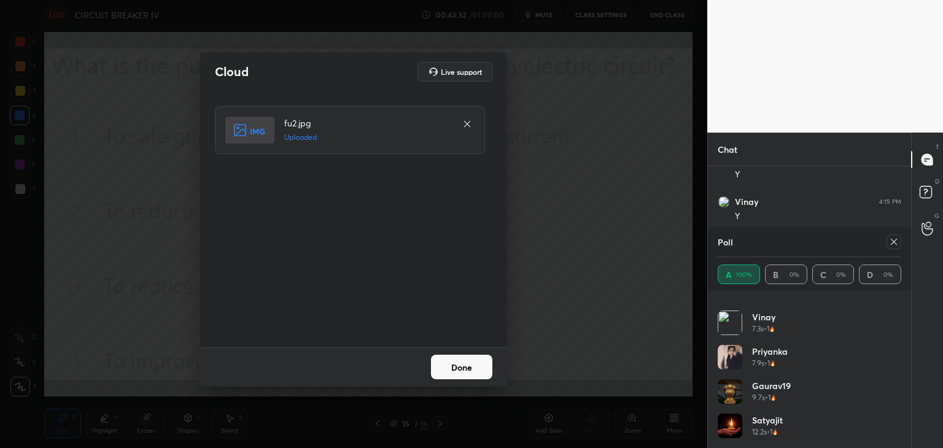
click at [454, 366] on button "Done" at bounding box center [461, 367] width 61 height 25
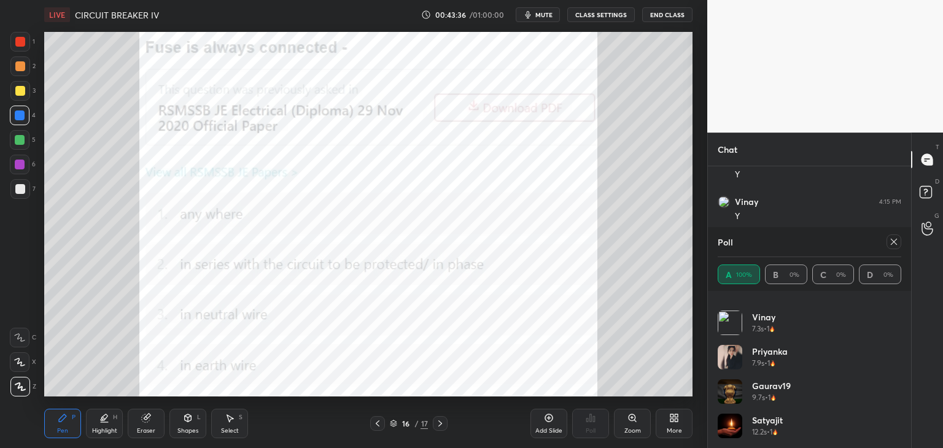
click at [892, 241] on icon at bounding box center [894, 242] width 10 height 10
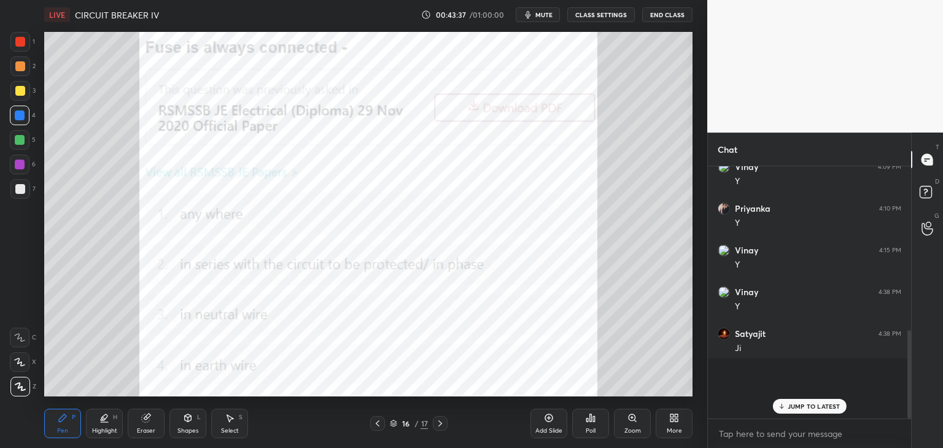
scroll to position [137, 199]
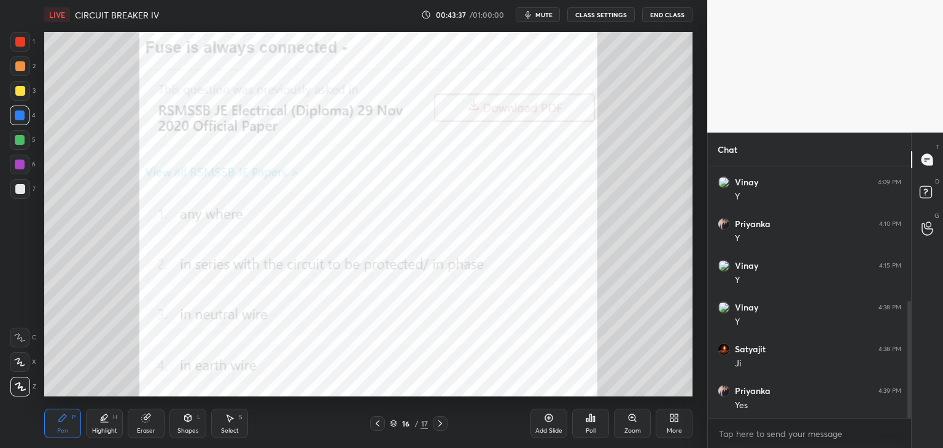
click at [595, 426] on div "Poll" at bounding box center [590, 423] width 37 height 29
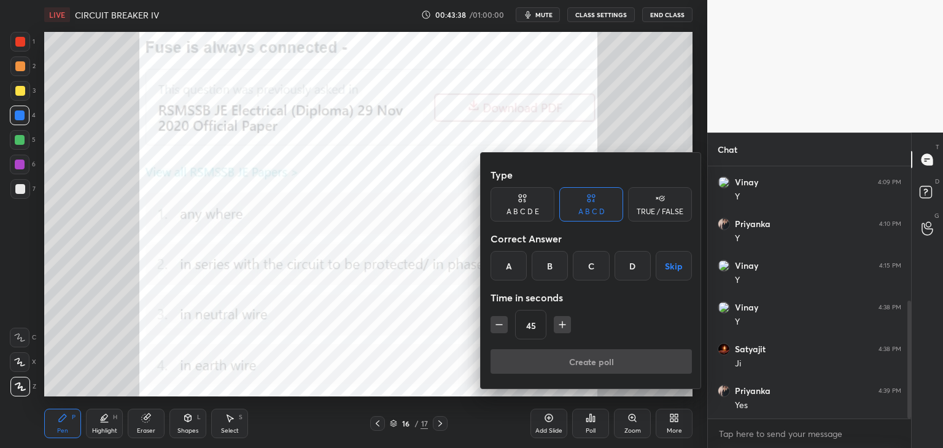
drag, startPoint x: 558, startPoint y: 265, endPoint x: 558, endPoint y: 253, distance: 11.1
click at [557, 265] on div "B" at bounding box center [549, 265] width 36 height 29
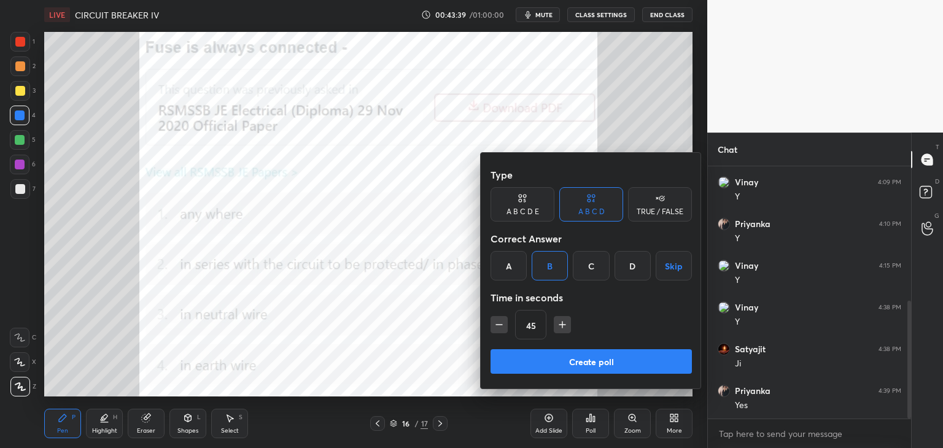
click at [541, 364] on button "Create poll" at bounding box center [590, 361] width 201 height 25
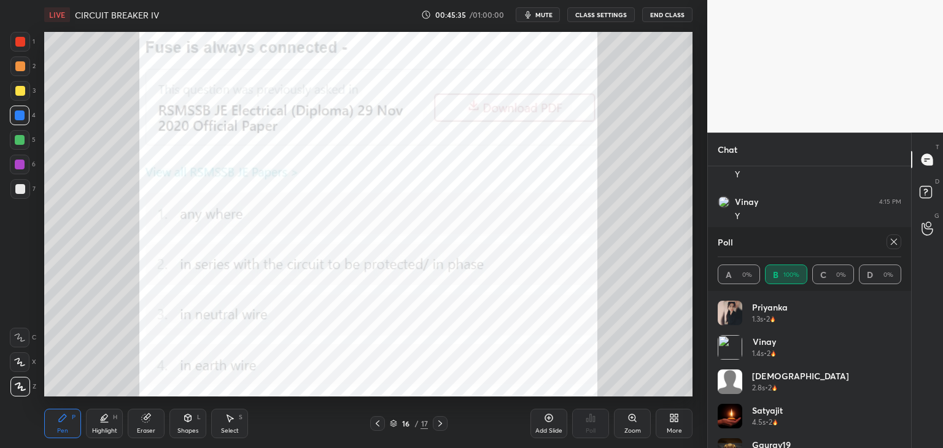
scroll to position [25, 0]
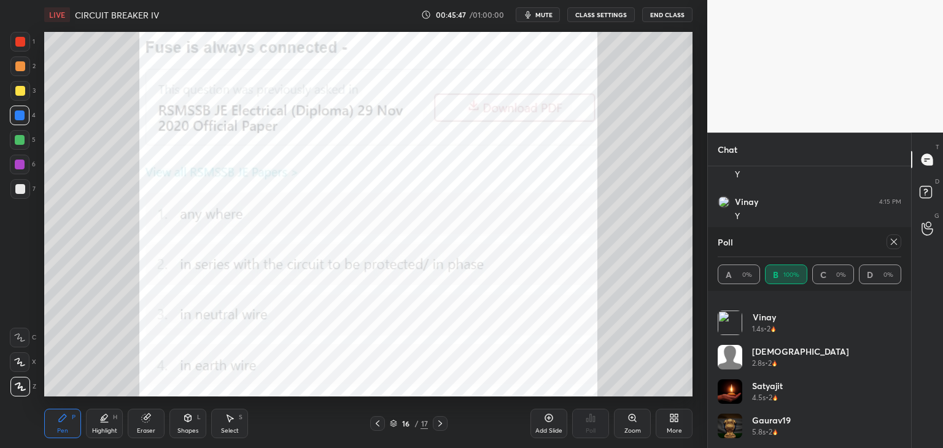
click at [674, 423] on icon at bounding box center [674, 418] width 10 height 10
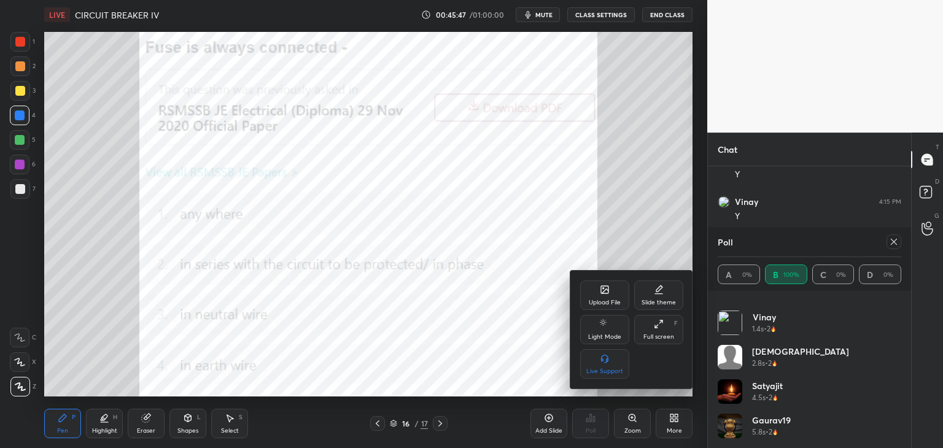
click at [604, 295] on div "Upload File" at bounding box center [604, 294] width 49 height 29
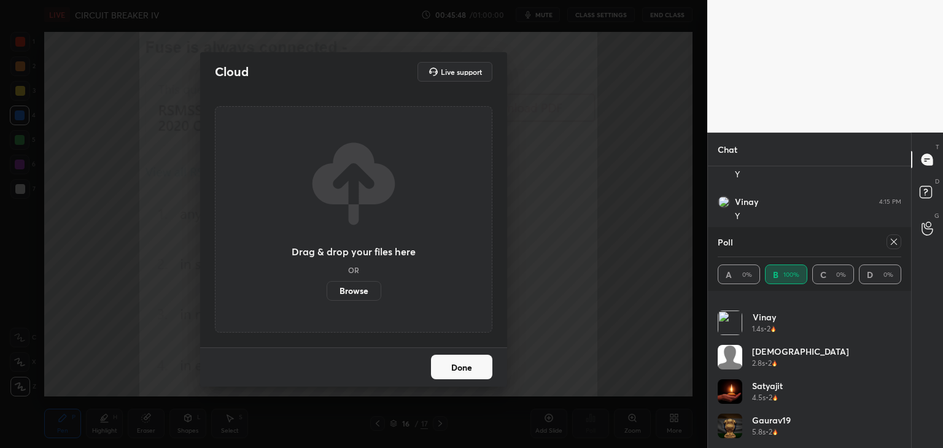
click at [356, 287] on label "Browse" at bounding box center [353, 291] width 55 height 20
click at [326, 287] on input "Browse" at bounding box center [326, 291] width 0 height 20
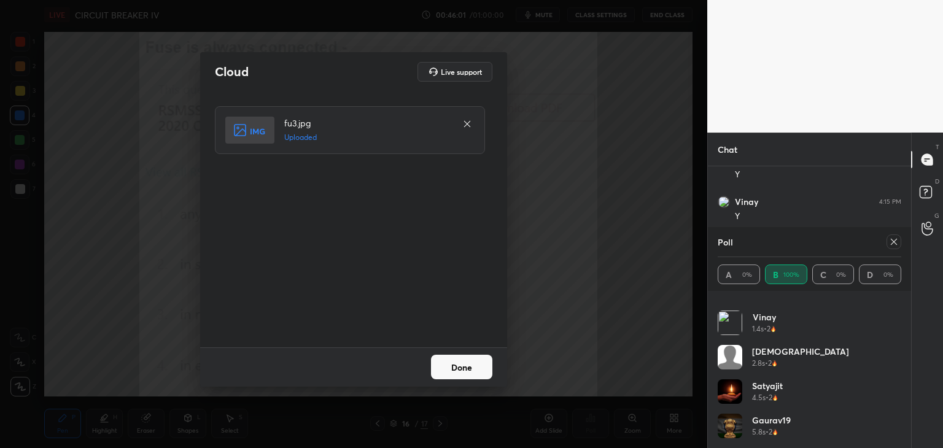
click at [463, 372] on button "Done" at bounding box center [461, 367] width 61 height 25
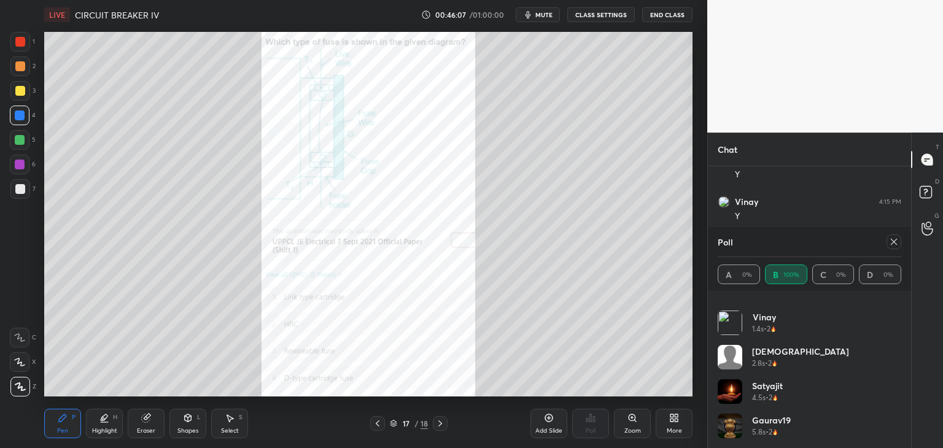
click at [897, 241] on icon at bounding box center [894, 242] width 10 height 10
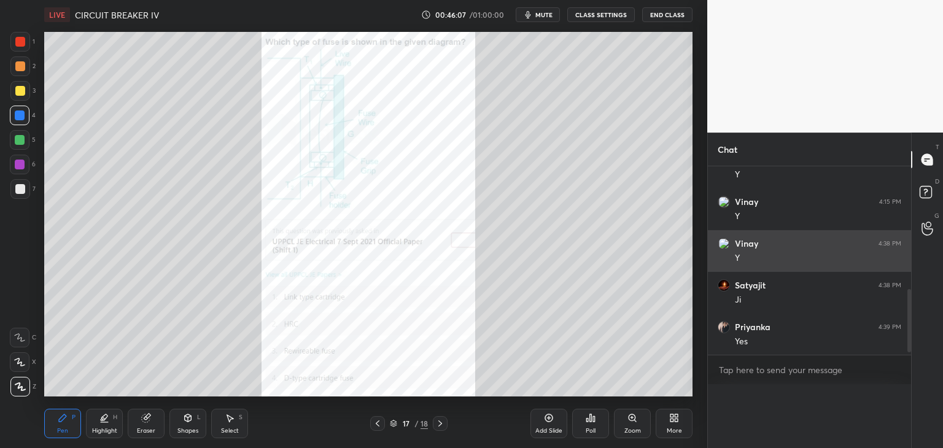
scroll to position [334, 0]
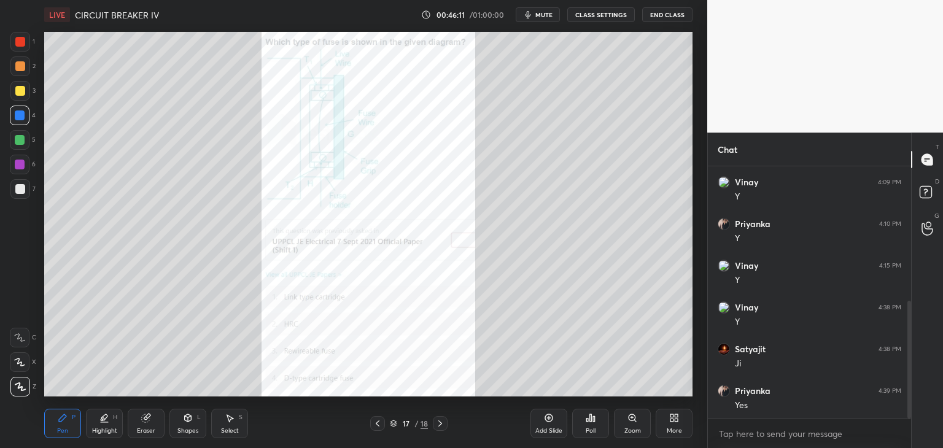
click at [583, 430] on div "Poll" at bounding box center [590, 423] width 37 height 29
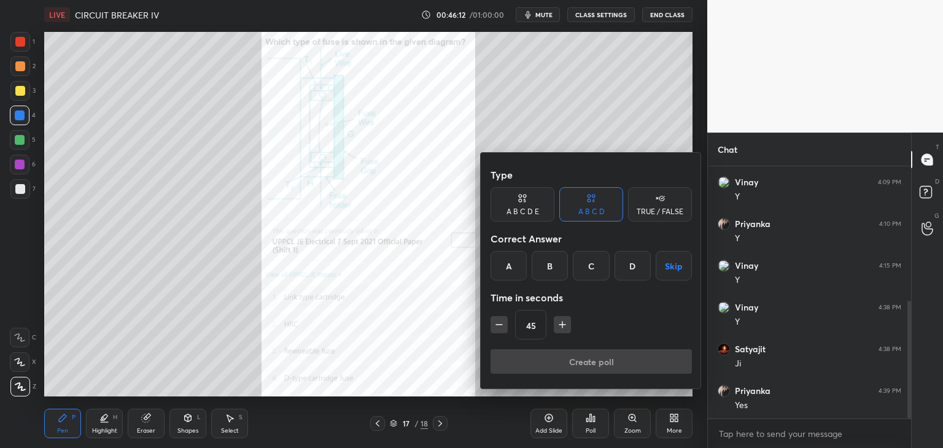
drag, startPoint x: 589, startPoint y: 259, endPoint x: 577, endPoint y: 287, distance: 30.0
click at [588, 260] on div "C" at bounding box center [591, 265] width 36 height 29
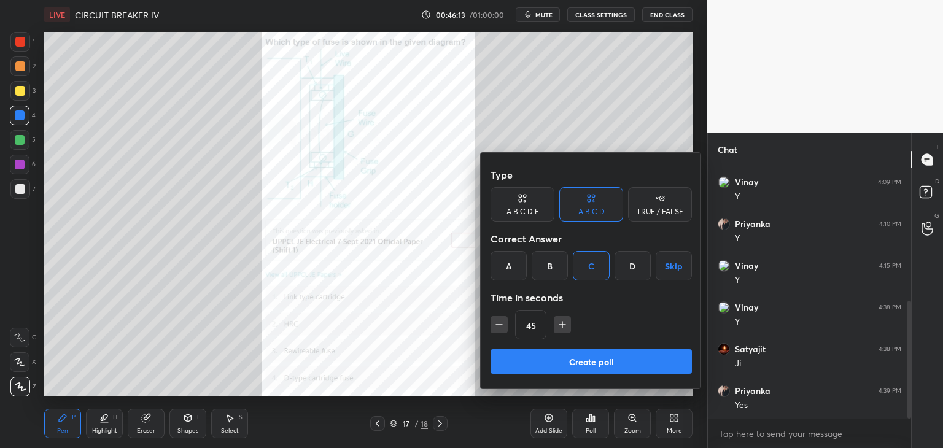
click at [560, 357] on button "Create poll" at bounding box center [590, 361] width 201 height 25
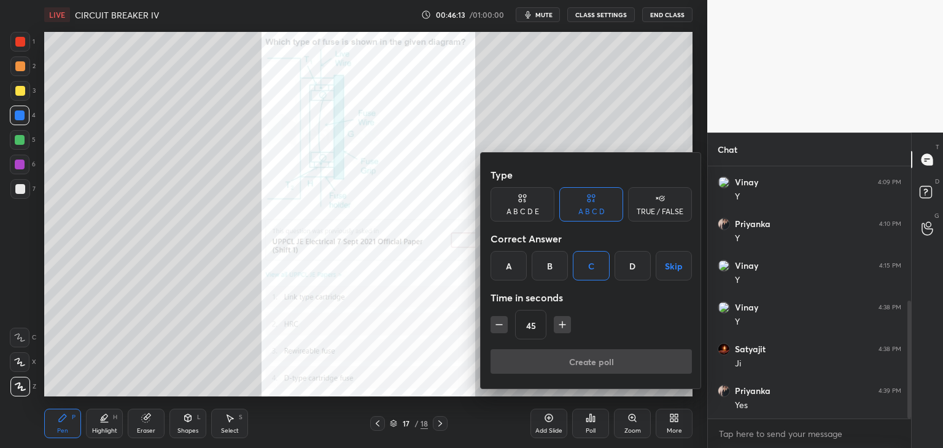
scroll to position [4, 4]
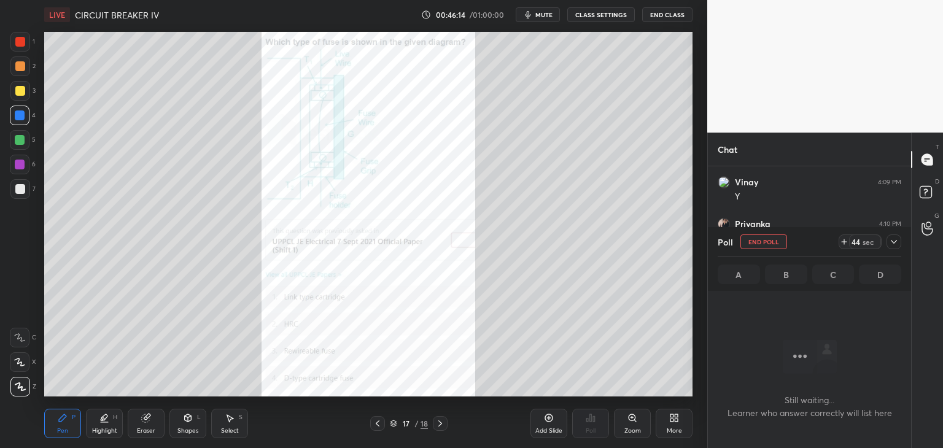
click at [842, 242] on icon at bounding box center [844, 242] width 10 height 10
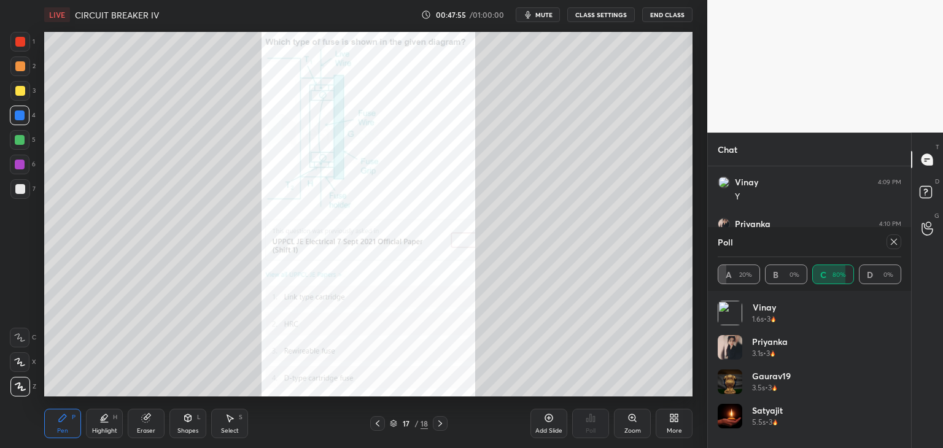
click at [393, 423] on icon at bounding box center [393, 423] width 7 height 7
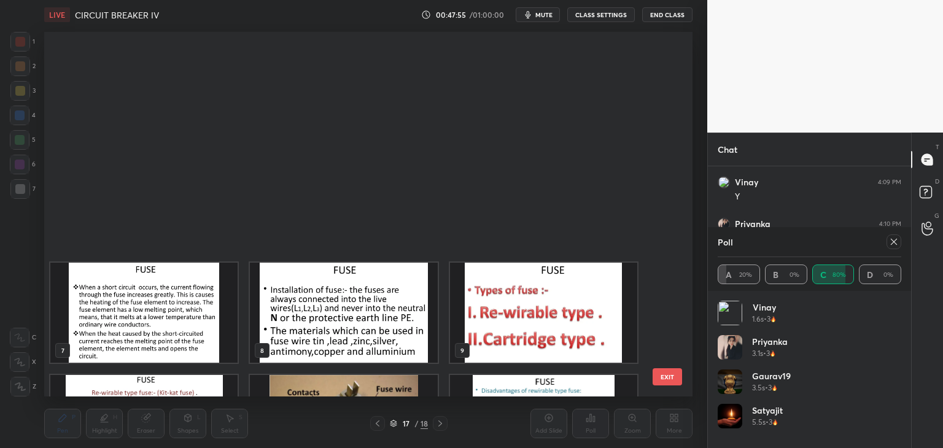
scroll to position [361, 642]
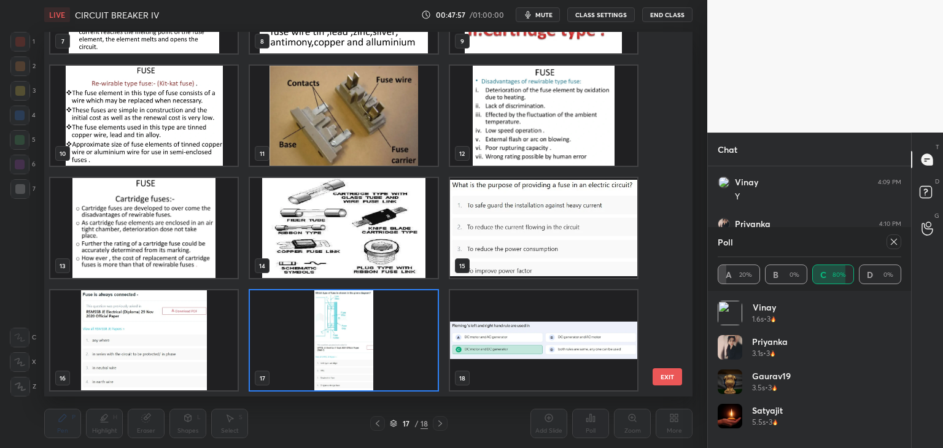
click at [353, 158] on img "grid" at bounding box center [343, 116] width 187 height 100
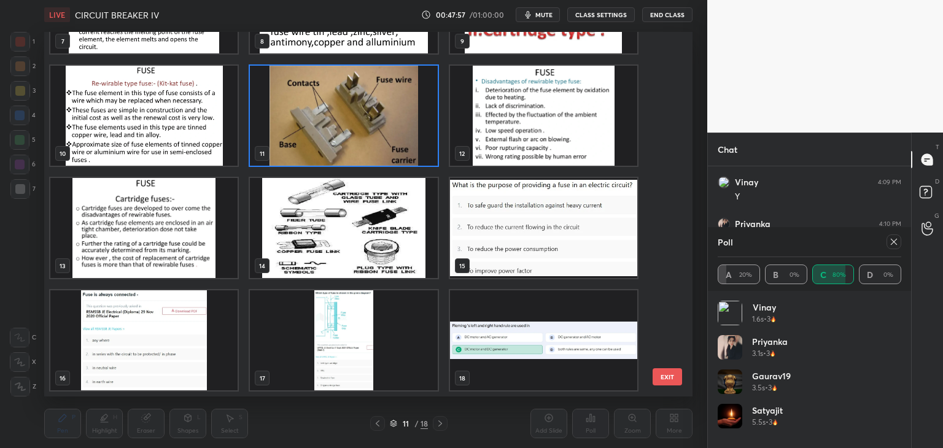
click at [353, 157] on img "grid" at bounding box center [343, 116] width 187 height 100
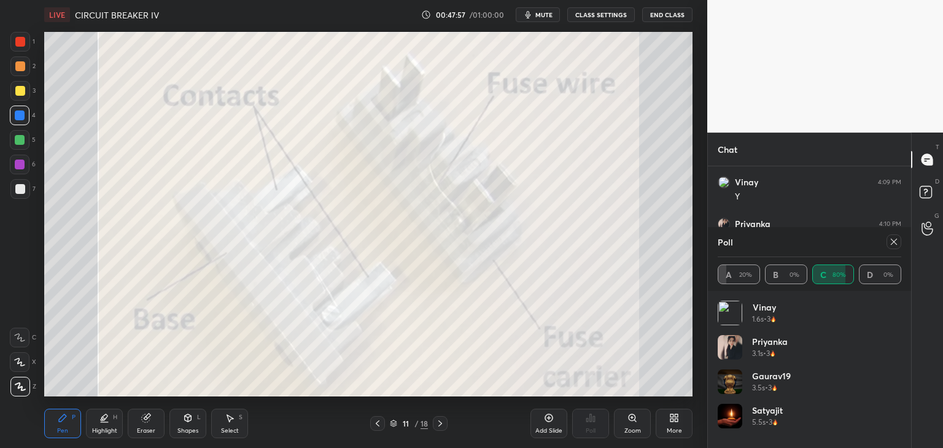
click at [353, 155] on img "grid" at bounding box center [343, 116] width 187 height 100
click at [380, 425] on icon at bounding box center [378, 424] width 10 height 10
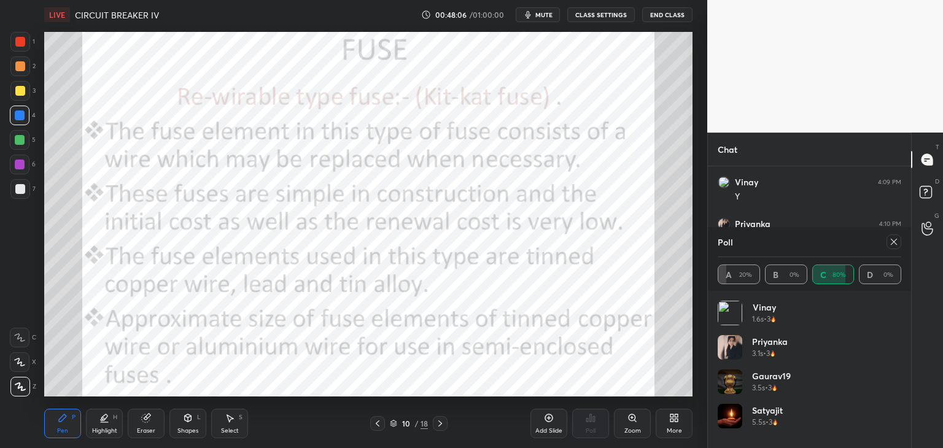
click at [443, 423] on icon at bounding box center [440, 424] width 10 height 10
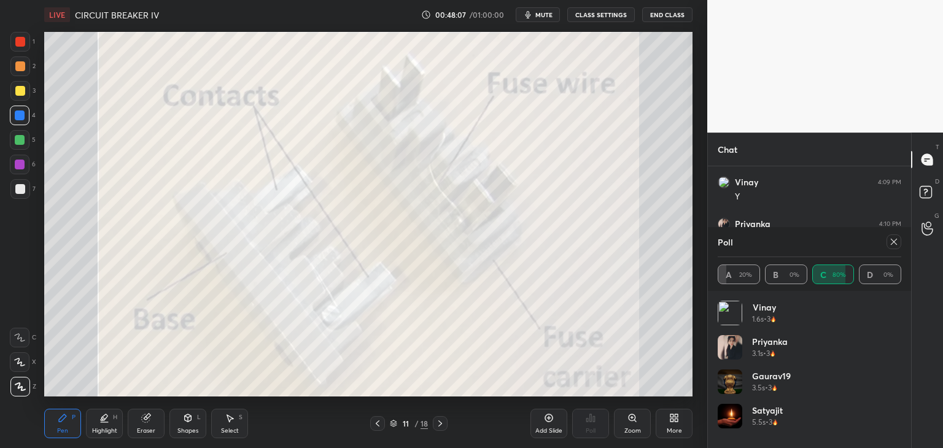
click at [390, 422] on icon at bounding box center [393, 423] width 7 height 7
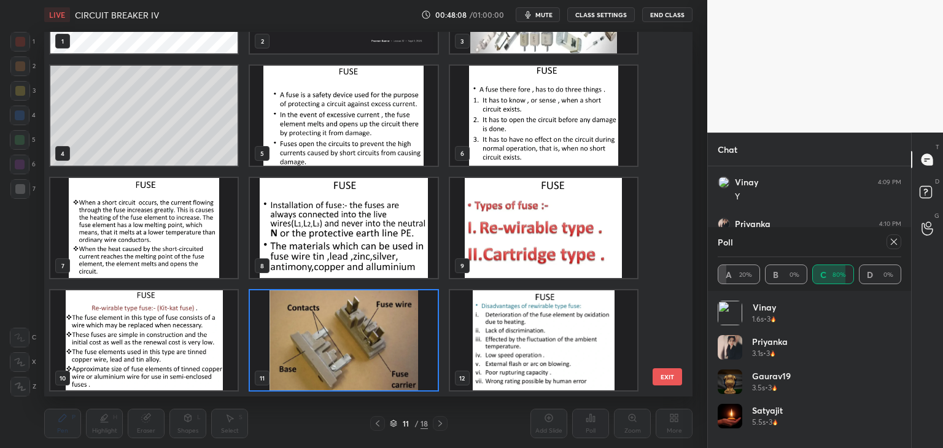
scroll to position [0, 0]
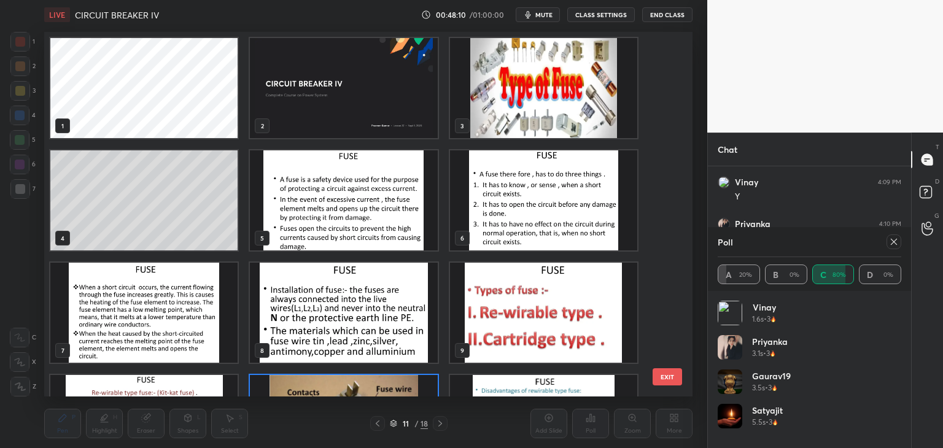
click at [593, 53] on img "grid" at bounding box center [543, 88] width 187 height 100
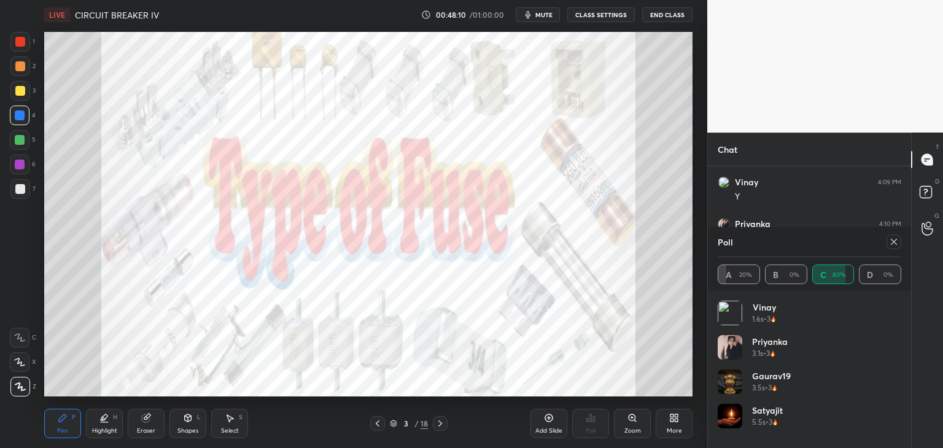
click at [593, 53] on img "grid" at bounding box center [543, 88] width 187 height 100
click at [393, 423] on icon at bounding box center [393, 423] width 7 height 7
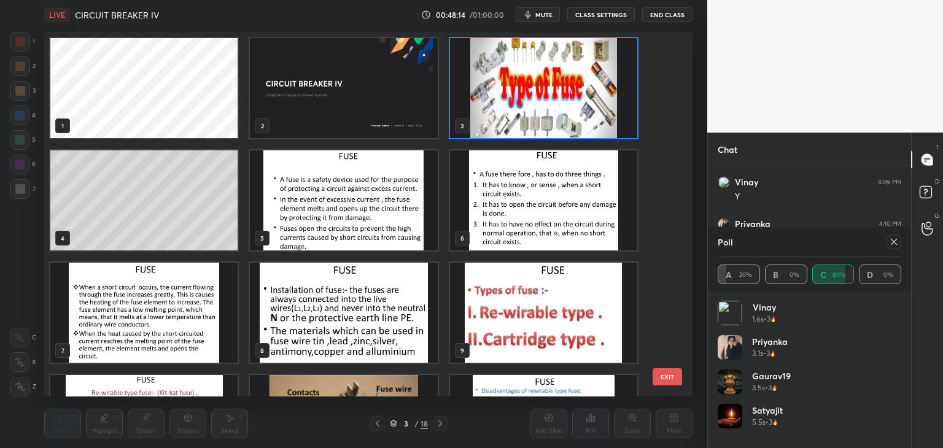
scroll to position [361, 642]
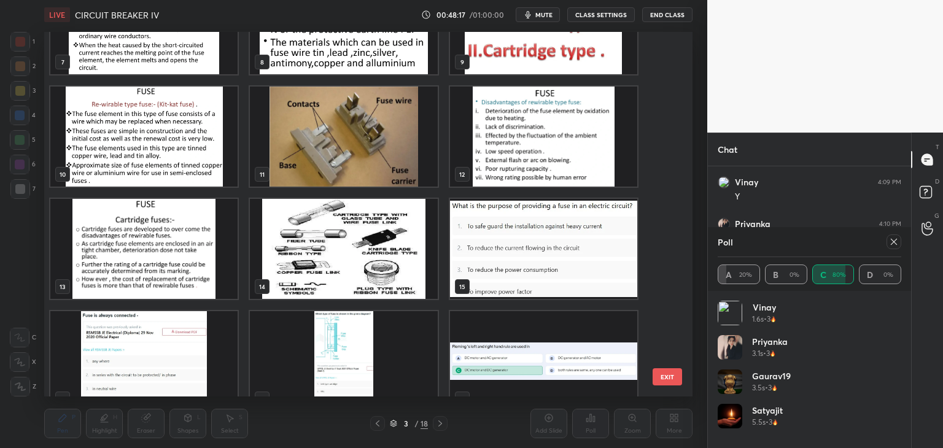
click at [364, 338] on img "grid" at bounding box center [343, 361] width 187 height 100
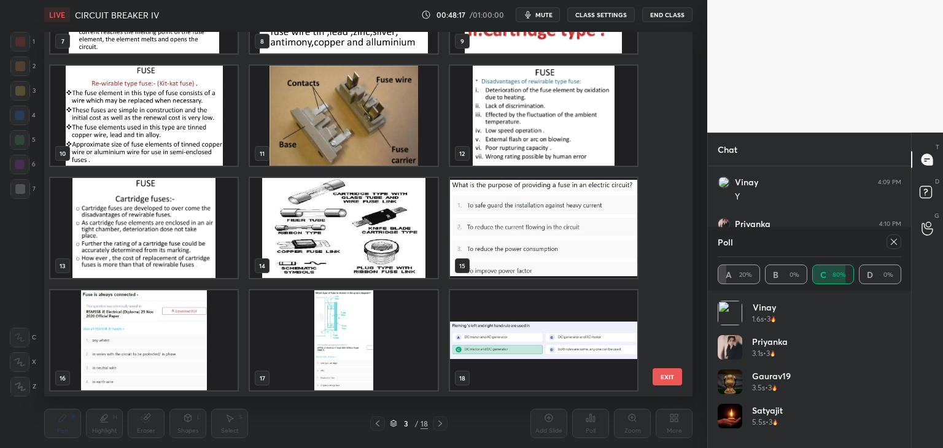
click at [366, 339] on img "grid" at bounding box center [343, 340] width 187 height 100
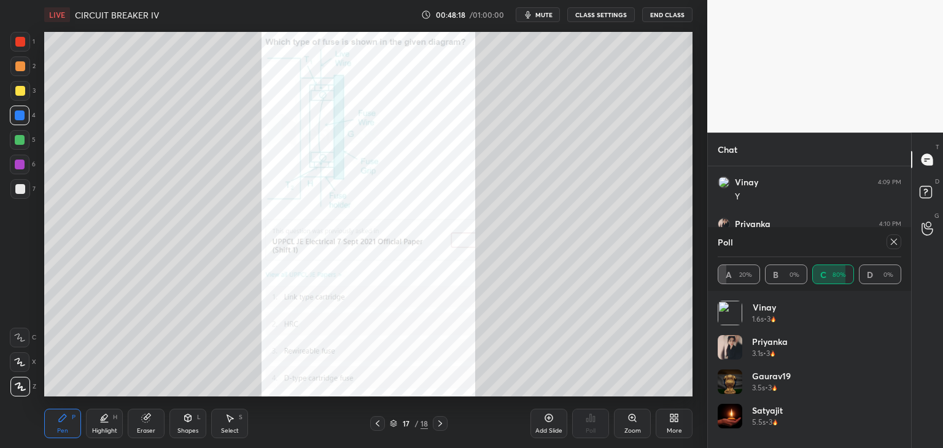
click at [368, 339] on img "grid" at bounding box center [343, 340] width 187 height 100
click at [631, 427] on div "Zoom" at bounding box center [632, 423] width 37 height 29
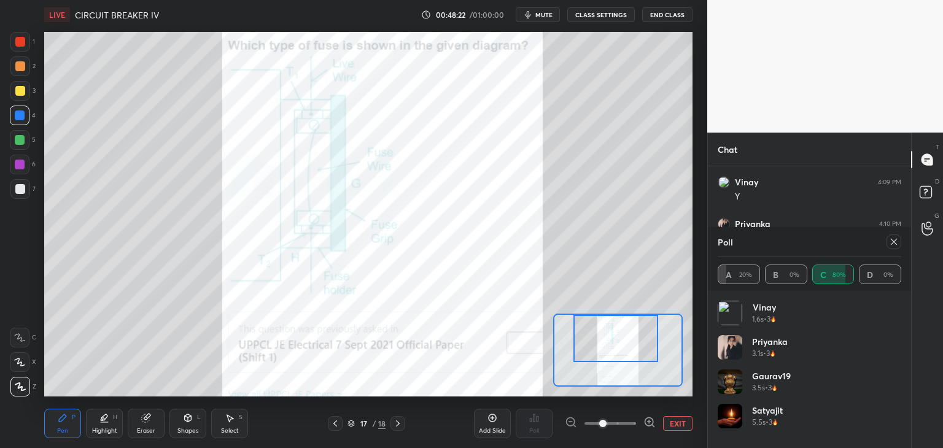
drag, startPoint x: 631, startPoint y: 359, endPoint x: 631, endPoint y: 330, distance: 29.5
click at [631, 326] on div at bounding box center [615, 338] width 85 height 47
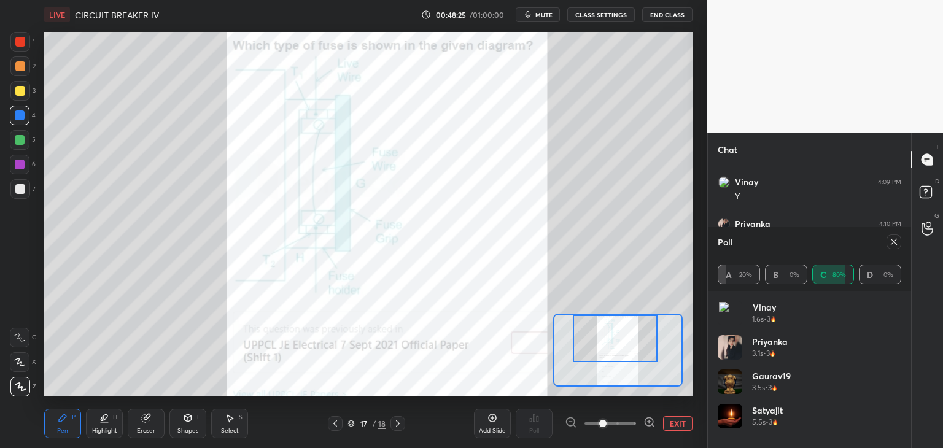
click at [28, 45] on div at bounding box center [20, 42] width 20 height 20
drag, startPoint x: 20, startPoint y: 116, endPoint x: 13, endPoint y: 111, distance: 8.3
click at [20, 116] on div at bounding box center [20, 115] width 10 height 10
click at [143, 419] on icon at bounding box center [146, 418] width 8 height 8
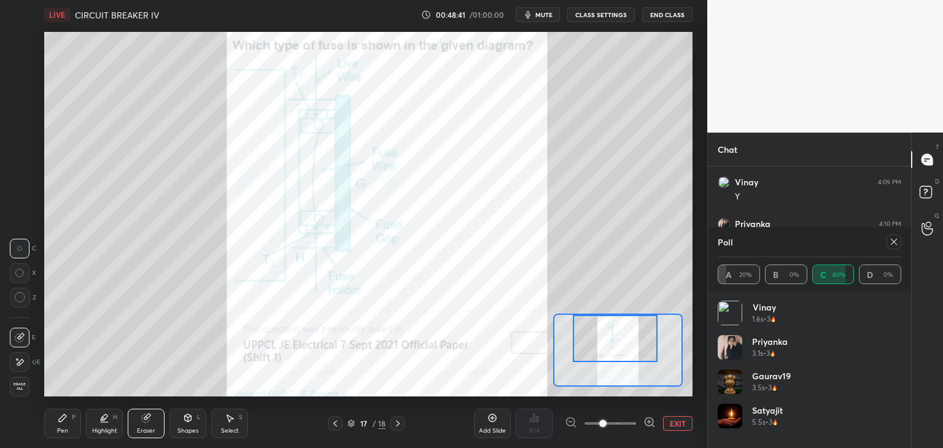
drag, startPoint x: 18, startPoint y: 382, endPoint x: 31, endPoint y: 390, distance: 15.2
click at [17, 384] on span "Erase all" at bounding box center [19, 386] width 18 height 9
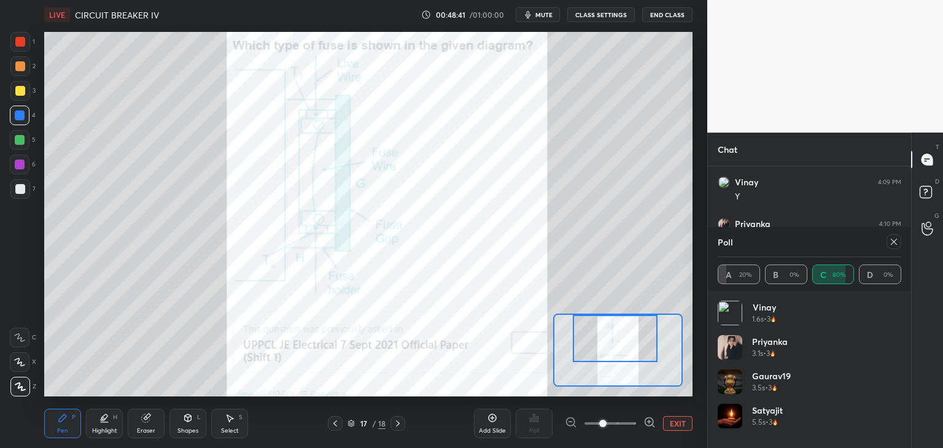
click at [85, 422] on div "Pen P Highlight H Eraser Shapes L Select S" at bounding box center [151, 423] width 215 height 29
click at [21, 45] on div at bounding box center [20, 42] width 10 height 10
click at [889, 239] on div "Poll A 20% B 0% C 80% D 0%" at bounding box center [809, 259] width 203 height 64
click at [884, 237] on div at bounding box center [891, 241] width 20 height 15
drag, startPoint x: 899, startPoint y: 238, endPoint x: 891, endPoint y: 239, distance: 8.0
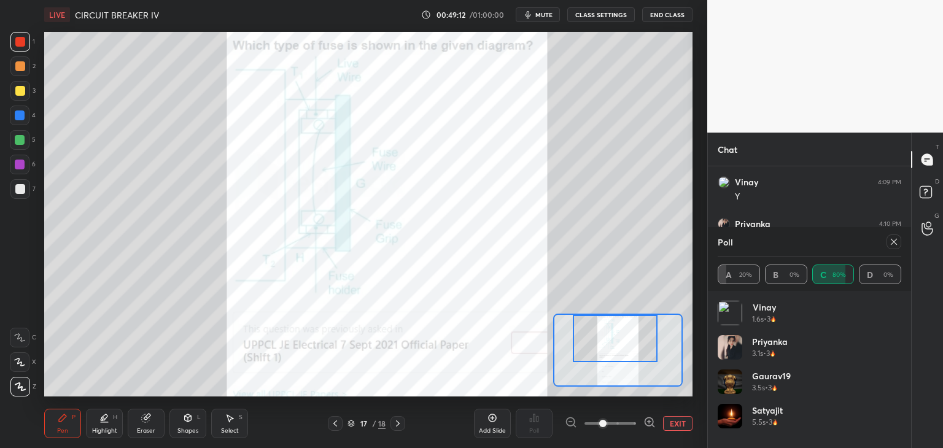
click at [898, 238] on div at bounding box center [893, 241] width 15 height 15
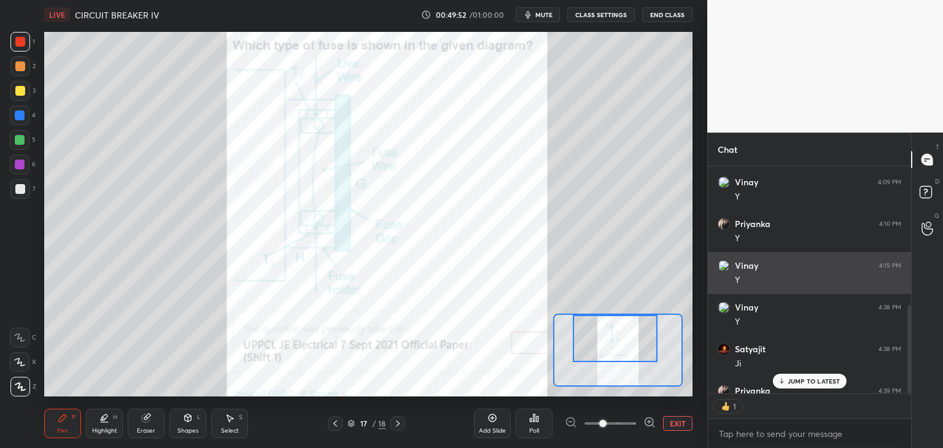
scroll to position [356, 0]
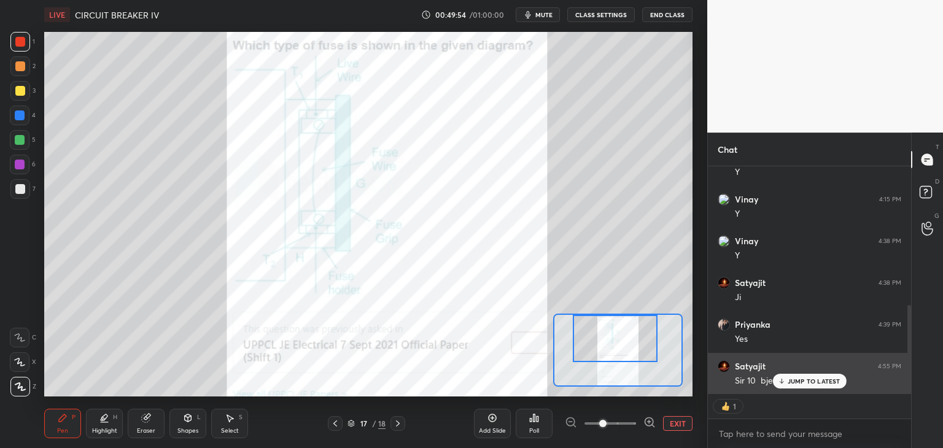
click at [827, 376] on div "JUMP TO LATEST" at bounding box center [809, 381] width 74 height 15
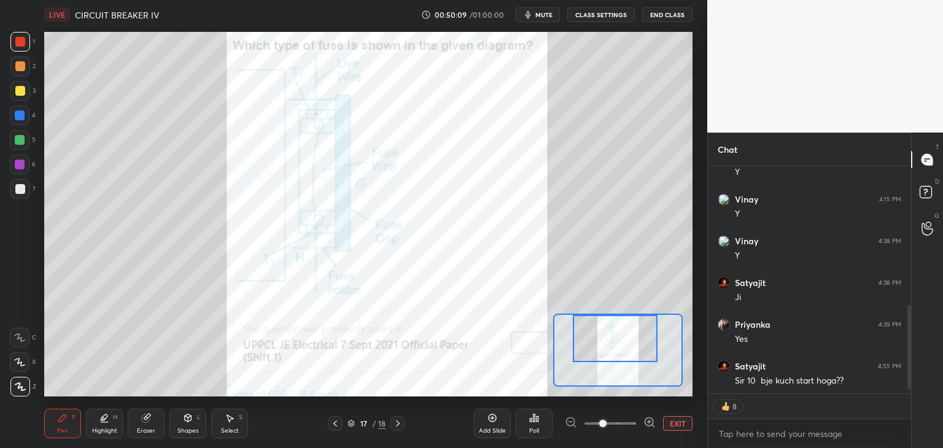
scroll to position [398, 0]
type textarea "x"
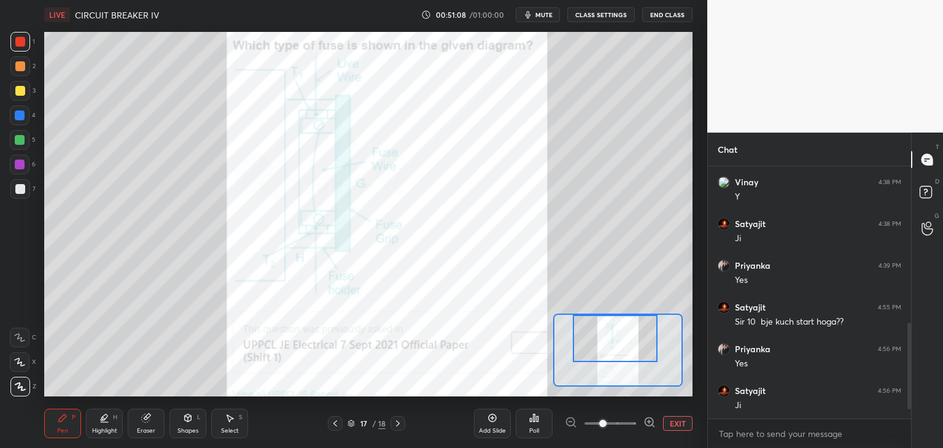
click at [675, 420] on button "EXIT" at bounding box center [677, 423] width 29 height 15
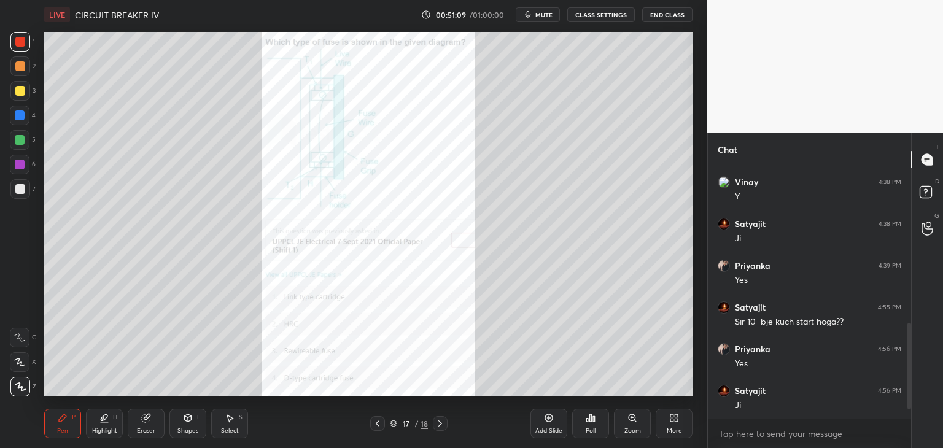
click at [675, 420] on icon at bounding box center [675, 420] width 3 height 3
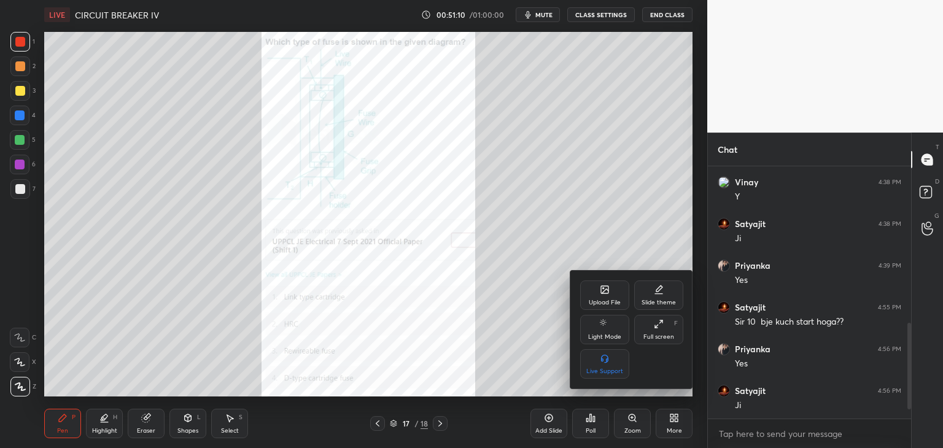
click at [600, 303] on div "Upload File" at bounding box center [605, 302] width 32 height 6
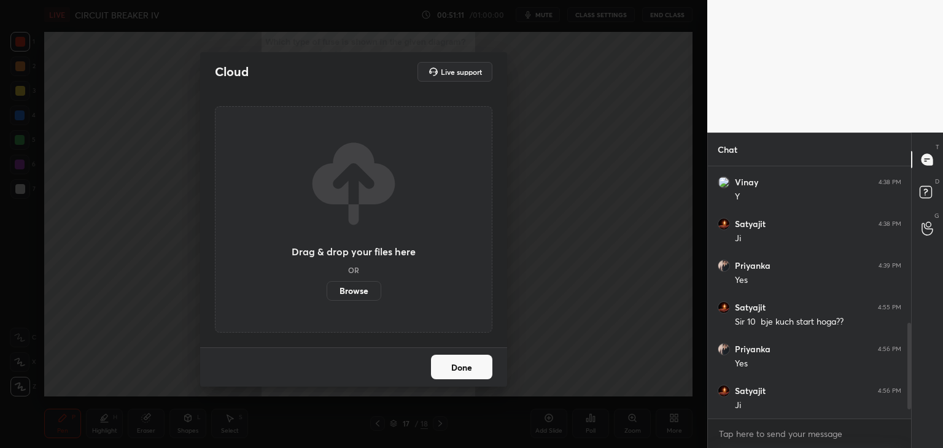
click at [369, 294] on label "Browse" at bounding box center [353, 291] width 55 height 20
click at [326, 294] on input "Browse" at bounding box center [326, 291] width 0 height 20
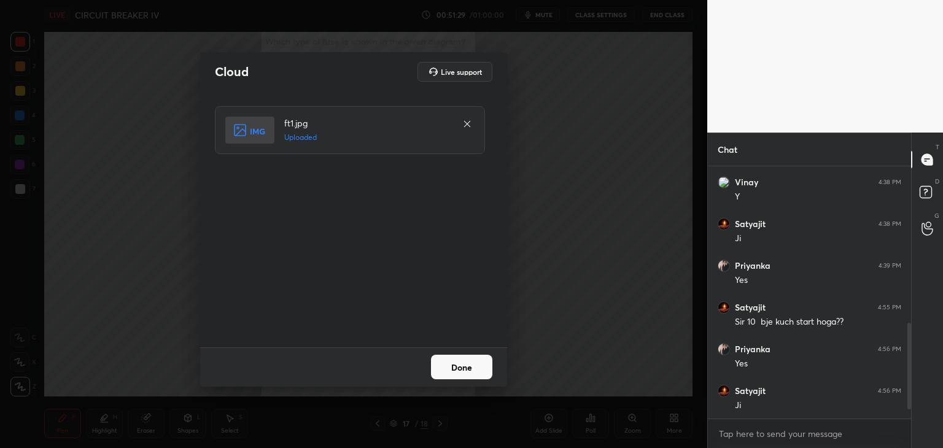
click at [466, 361] on button "Done" at bounding box center [461, 367] width 61 height 25
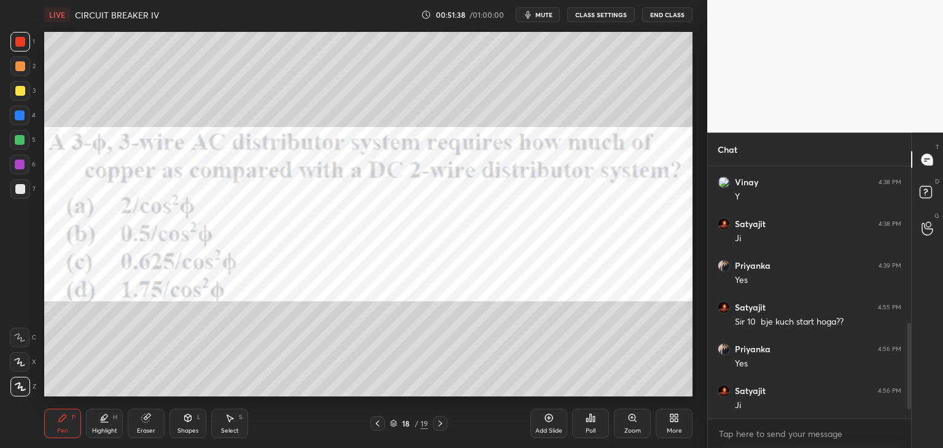
click at [587, 425] on div "Poll" at bounding box center [590, 423] width 37 height 29
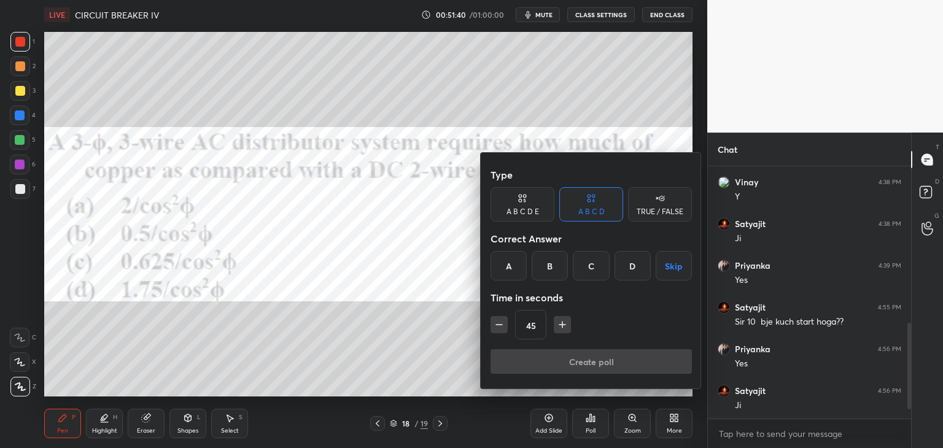
drag, startPoint x: 544, startPoint y: 264, endPoint x: 543, endPoint y: 281, distance: 17.2
click at [545, 264] on div "B" at bounding box center [549, 265] width 36 height 29
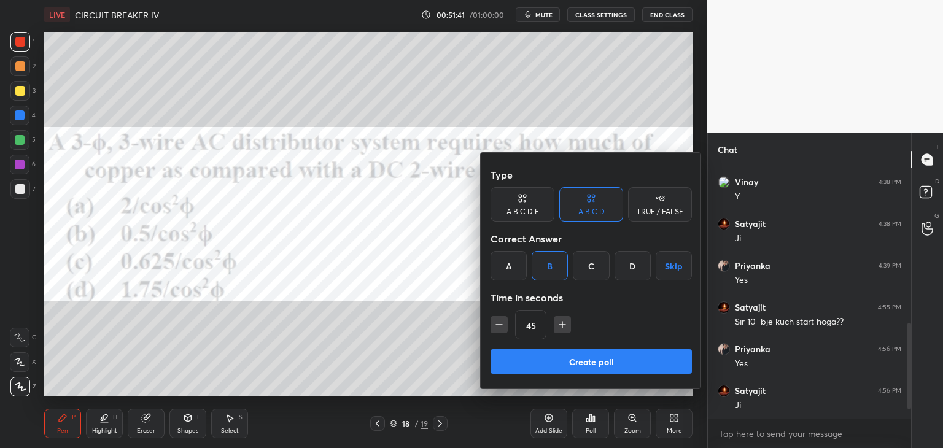
click at [558, 328] on icon "button" at bounding box center [562, 325] width 12 height 12
type input "60"
click at [555, 353] on button "Create poll" at bounding box center [590, 361] width 201 height 25
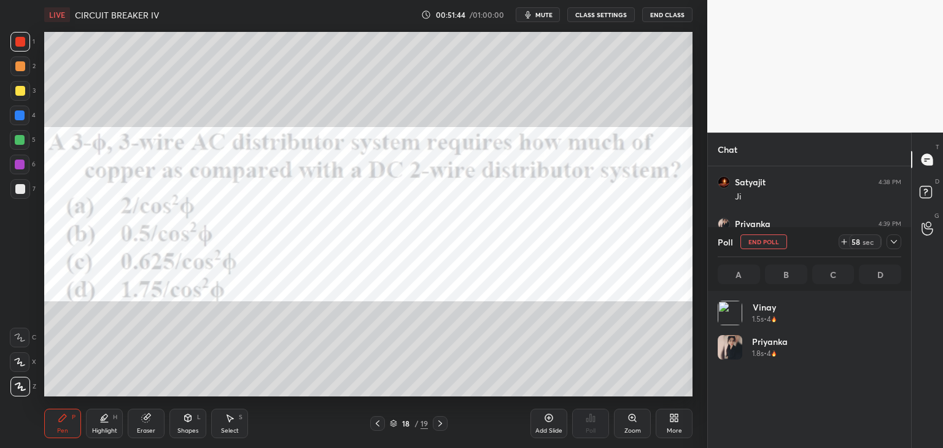
scroll to position [144, 180]
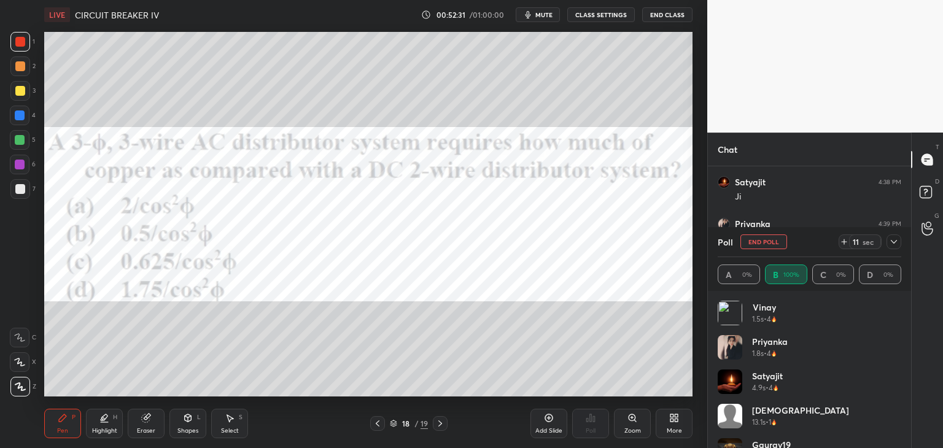
click at [843, 242] on icon at bounding box center [843, 242] width 5 height 0
drag, startPoint x: 843, startPoint y: 239, endPoint x: 804, endPoint y: 230, distance: 39.7
click at [884, 243] on div at bounding box center [891, 241] width 20 height 15
click at [898, 248] on div at bounding box center [893, 241] width 15 height 15
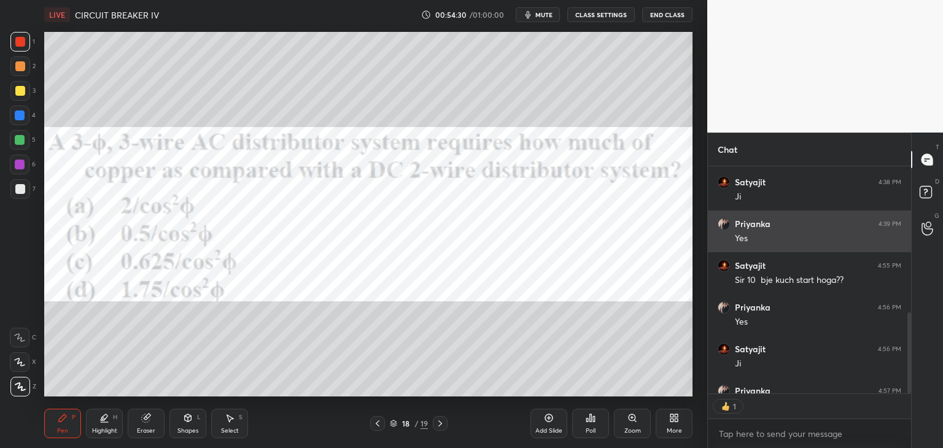
scroll to position [4, 4]
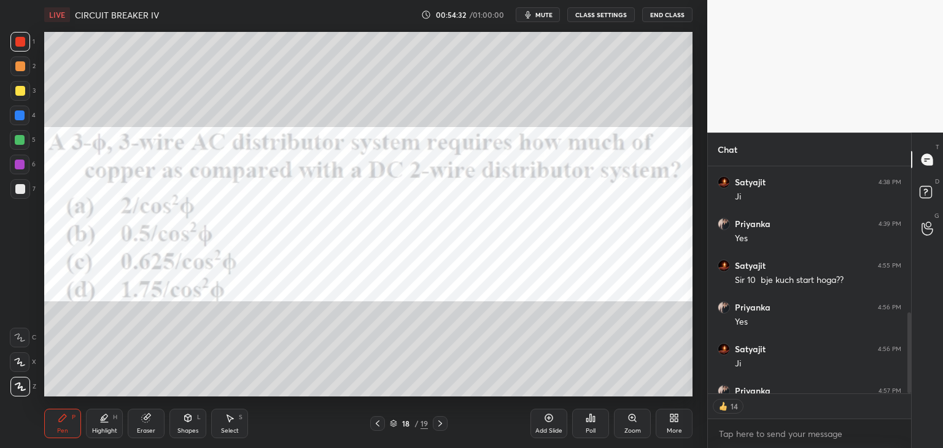
click at [34, 42] on div "1 2 3 4 5 6 7" at bounding box center [23, 118] width 26 height 172
click at [21, 68] on div at bounding box center [20, 66] width 10 height 10
click at [27, 44] on div at bounding box center [20, 42] width 20 height 20
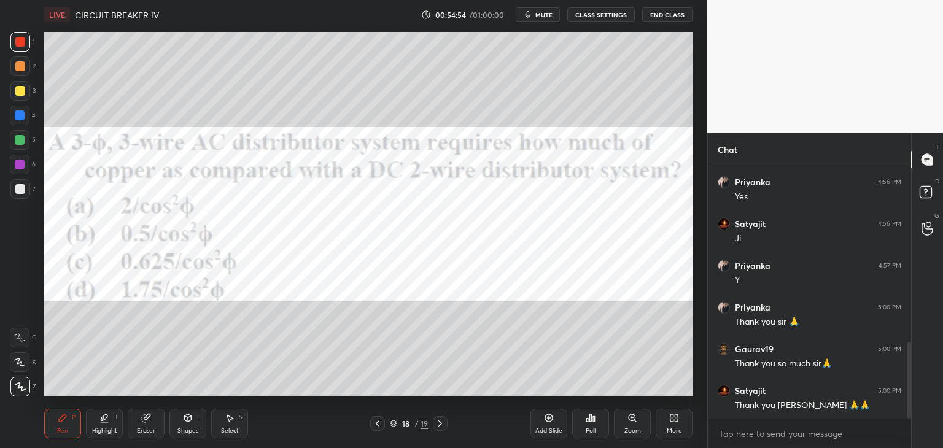
scroll to position [624, 0]
click at [542, 15] on span "mute" at bounding box center [543, 14] width 17 height 9
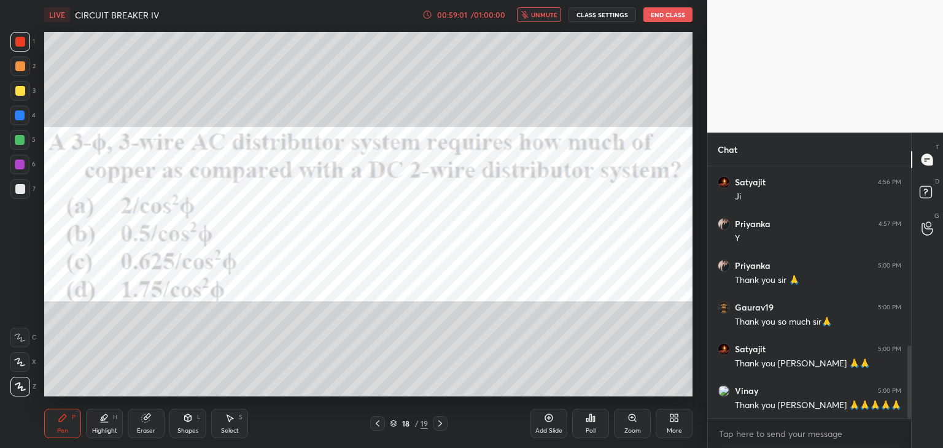
click at [670, 10] on button "End Class" at bounding box center [667, 14] width 49 height 15
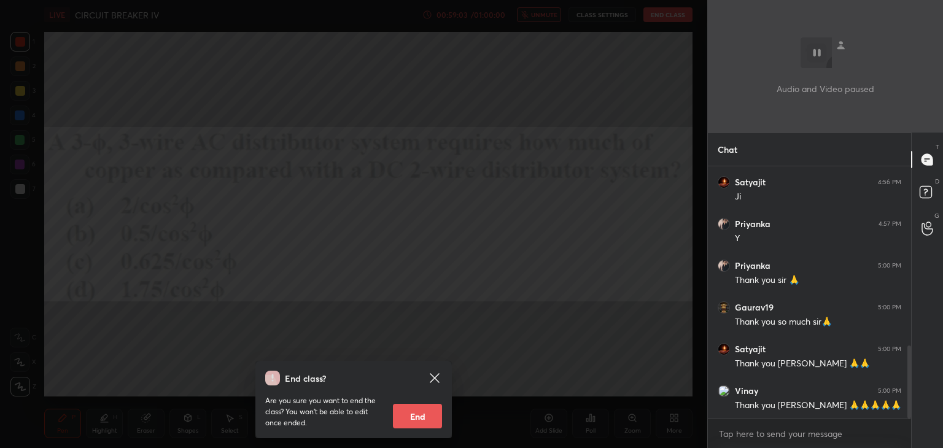
click at [430, 419] on button "End" at bounding box center [417, 416] width 49 height 25
type textarea "x"
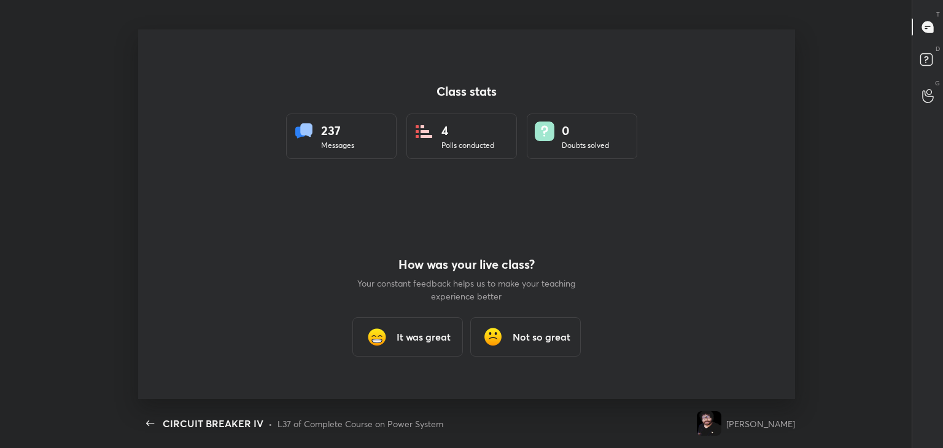
scroll to position [60999, 60436]
click at [421, 334] on h3 "It was great" at bounding box center [423, 337] width 54 height 15
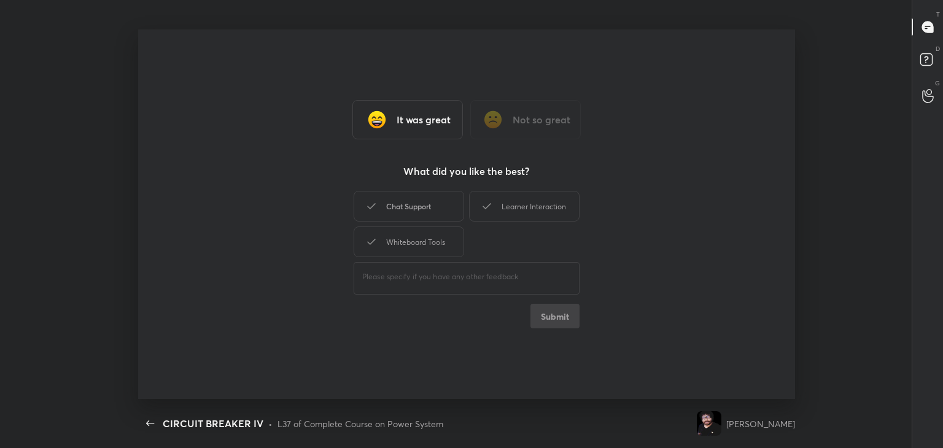
click at [427, 211] on div "Chat Support" at bounding box center [408, 206] width 110 height 31
click at [428, 249] on div "Whiteboard Tools" at bounding box center [408, 241] width 110 height 31
click at [508, 215] on div "Learner Interaction" at bounding box center [524, 206] width 110 height 31
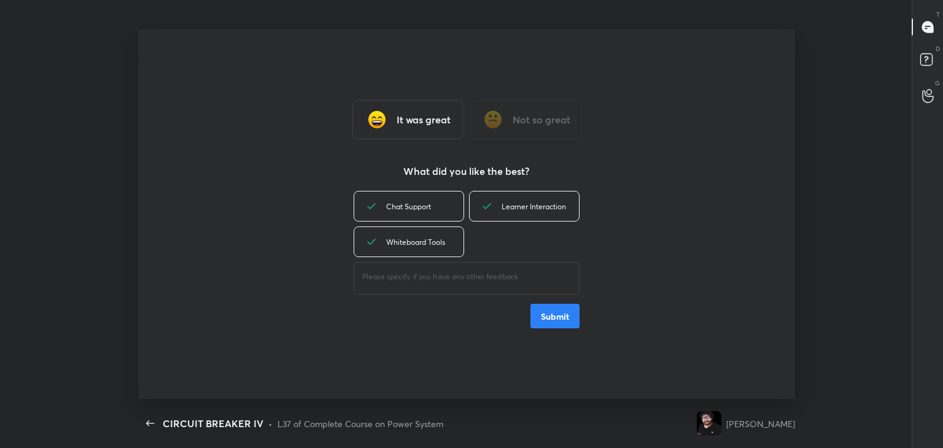
click at [562, 322] on button "Submit" at bounding box center [554, 316] width 49 height 25
